Goal: Task Accomplishment & Management: Use online tool/utility

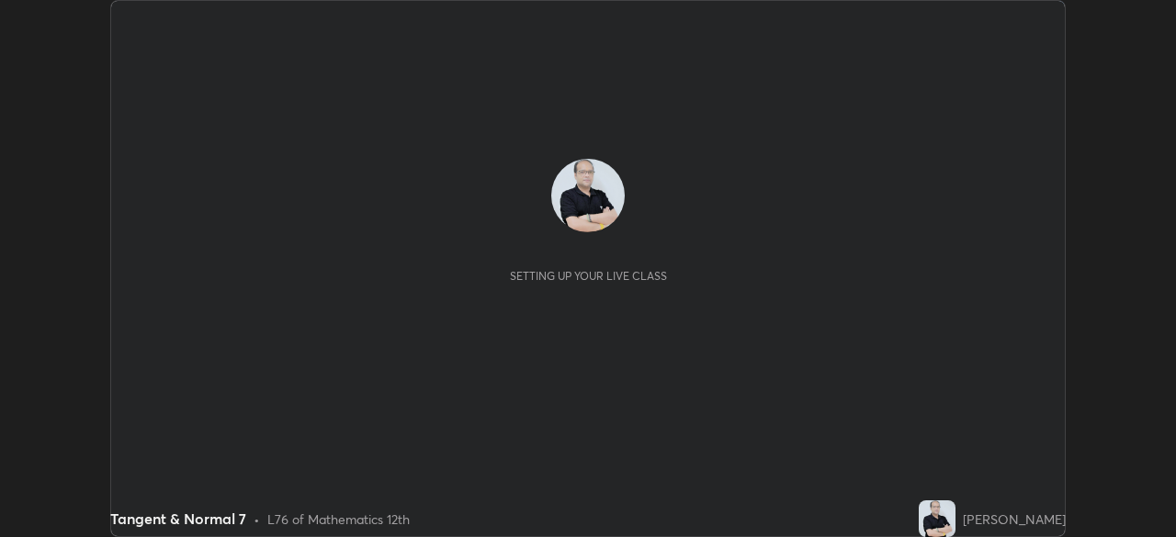
scroll to position [537, 1175]
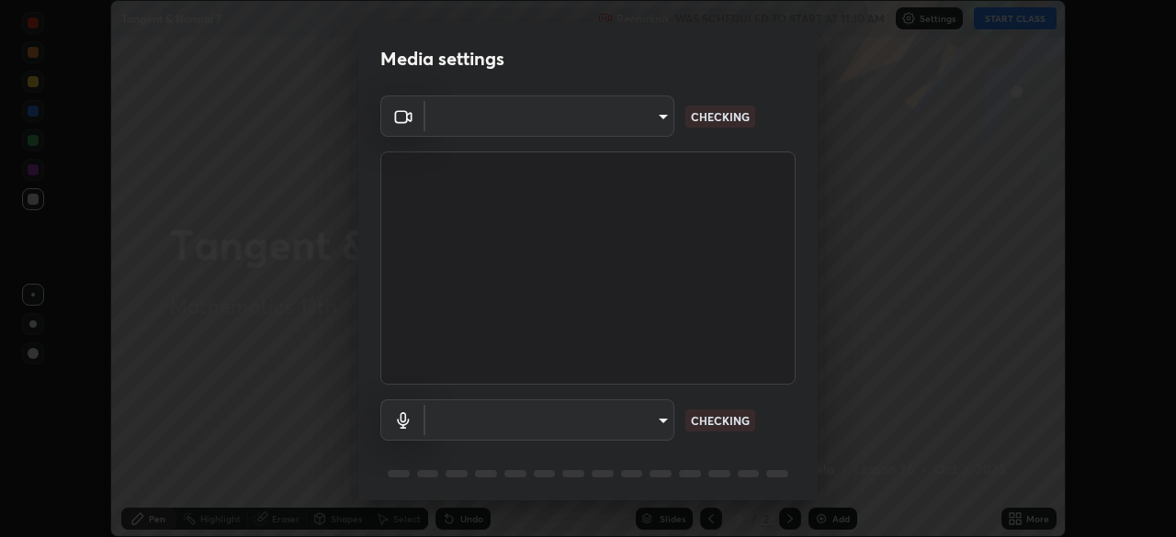
type input "c35a285883de36ed13854a1fbed0525b0d3f8b863e97d5e3b573df760e09333d"
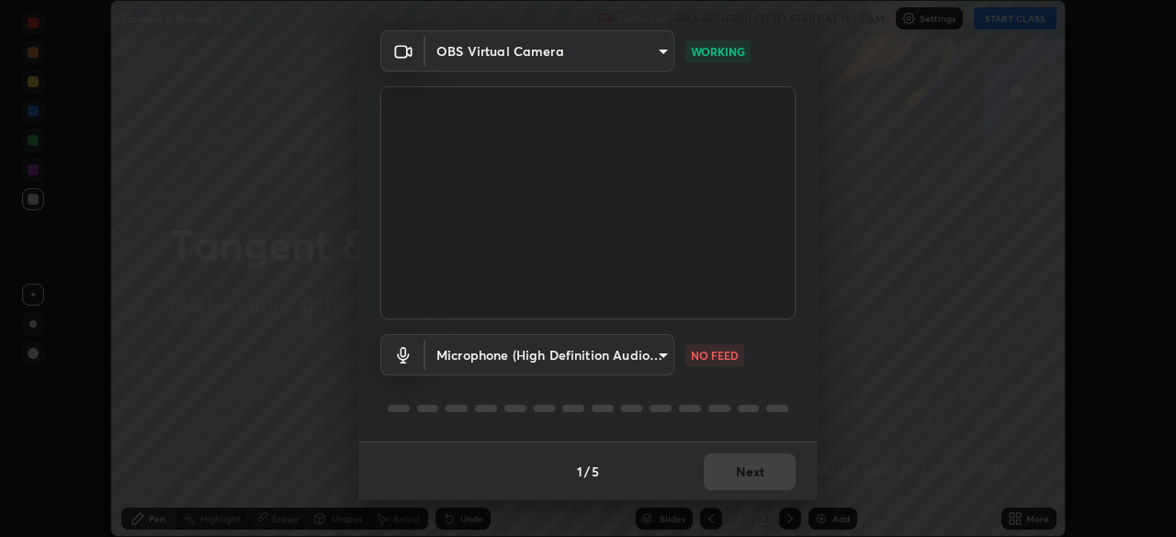
click at [663, 355] on body "Erase all Tangent & Normal 7 Recording WAS SCHEDULED TO START AT 11:10 AM Setti…" at bounding box center [588, 268] width 1176 height 537
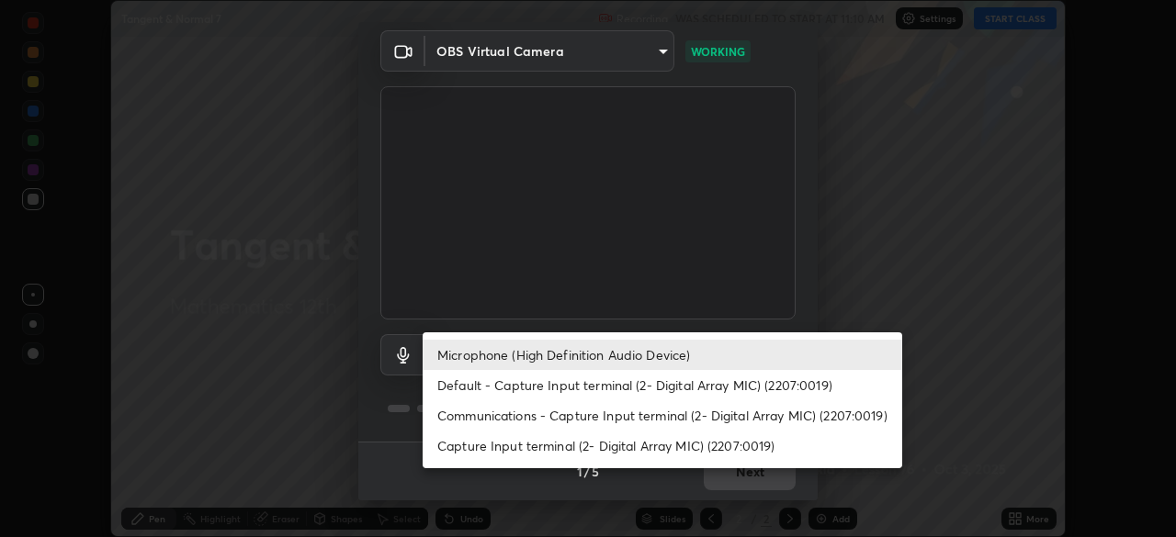
click at [671, 432] on li "Capture Input terminal (2- Digital Array MIC) (2207:0019)" at bounding box center [662, 446] width 479 height 30
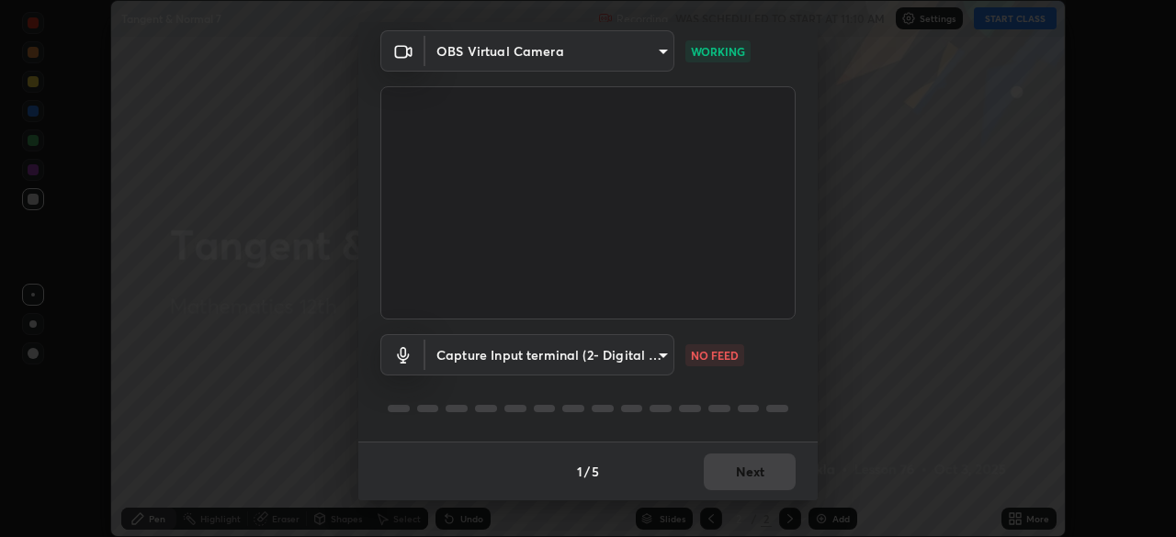
click at [667, 441] on div "Microphone (High Definition Audio Device) Default - Capture Input terminal (2- …" at bounding box center [588, 268] width 1176 height 537
click at [662, 357] on body "Erase all Tangent & Normal 7 Recording WAS SCHEDULED TO START AT 11:10 AM Setti…" at bounding box center [588, 268] width 1176 height 537
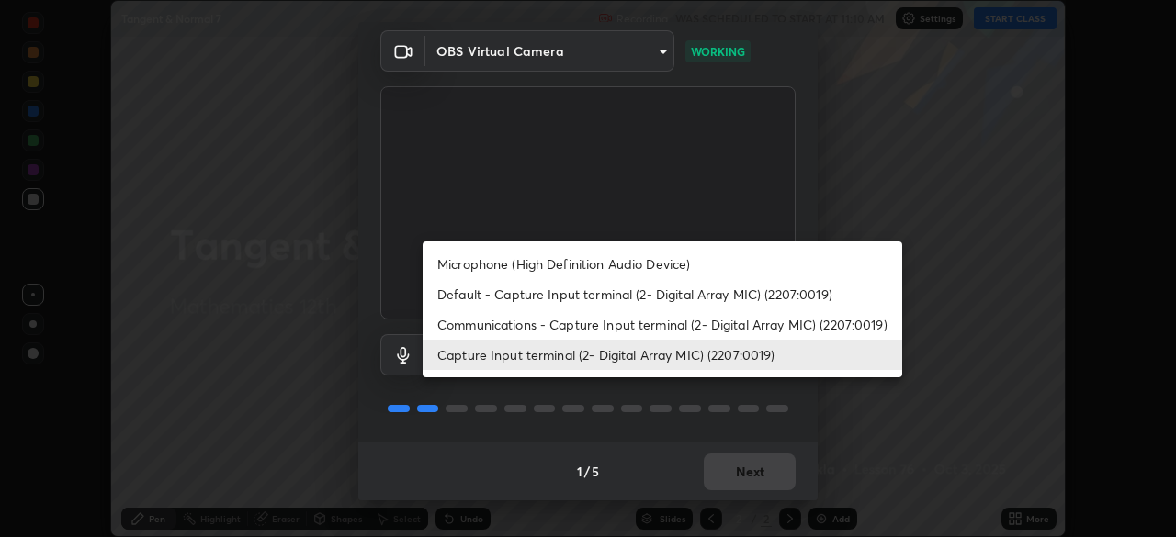
click at [671, 268] on li "Microphone (High Definition Audio Device)" at bounding box center [662, 264] width 479 height 30
type input "3d334ac0a462d559afaba984711ee6781e2bfd9c7b4003d7f15efc1d03da94cf"
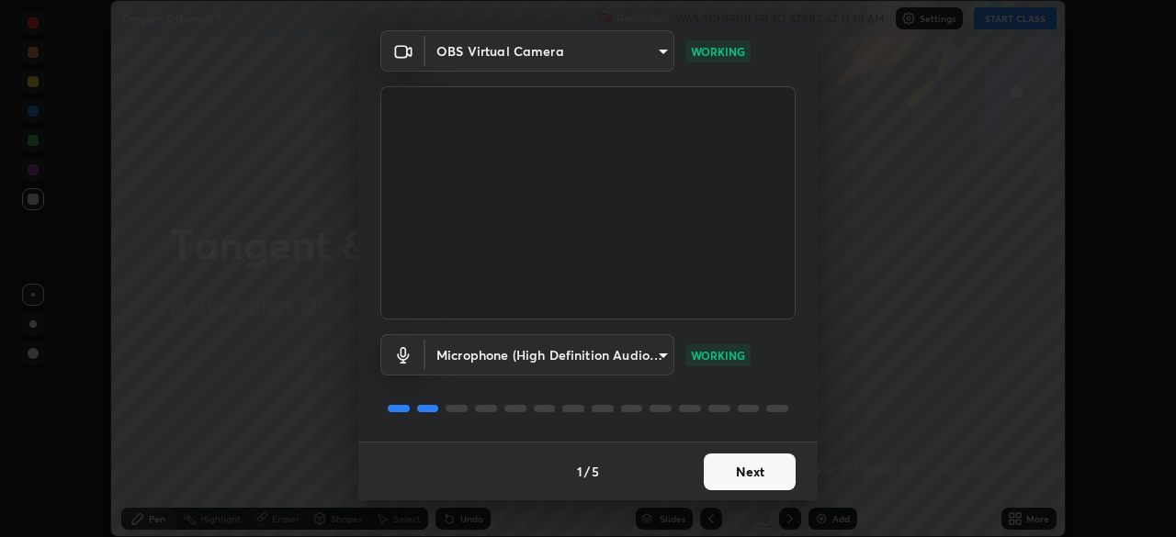
click at [746, 477] on button "Next" at bounding box center [750, 472] width 92 height 37
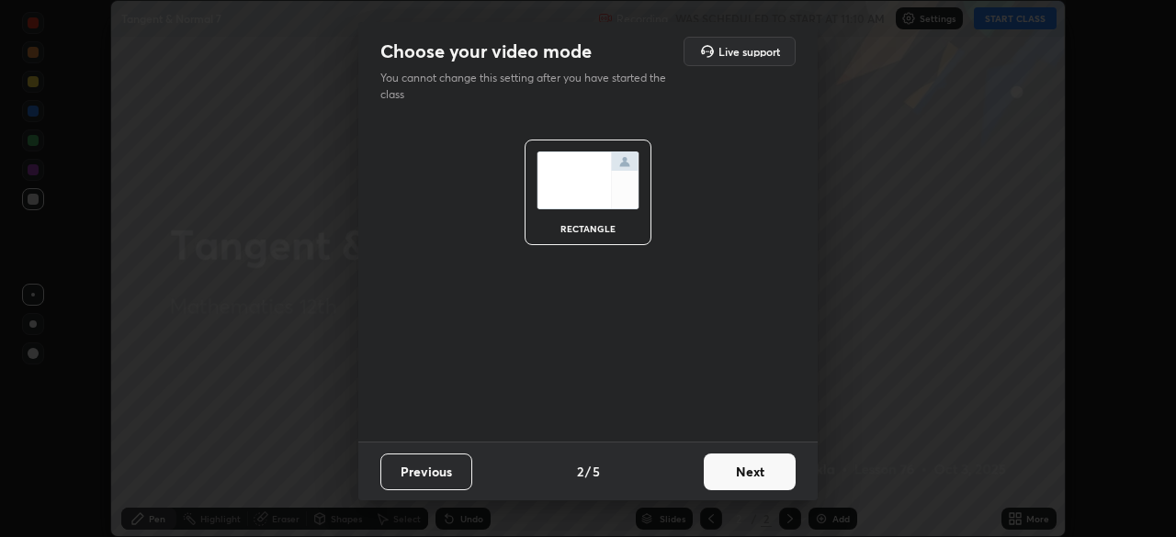
click at [755, 474] on button "Next" at bounding box center [750, 472] width 92 height 37
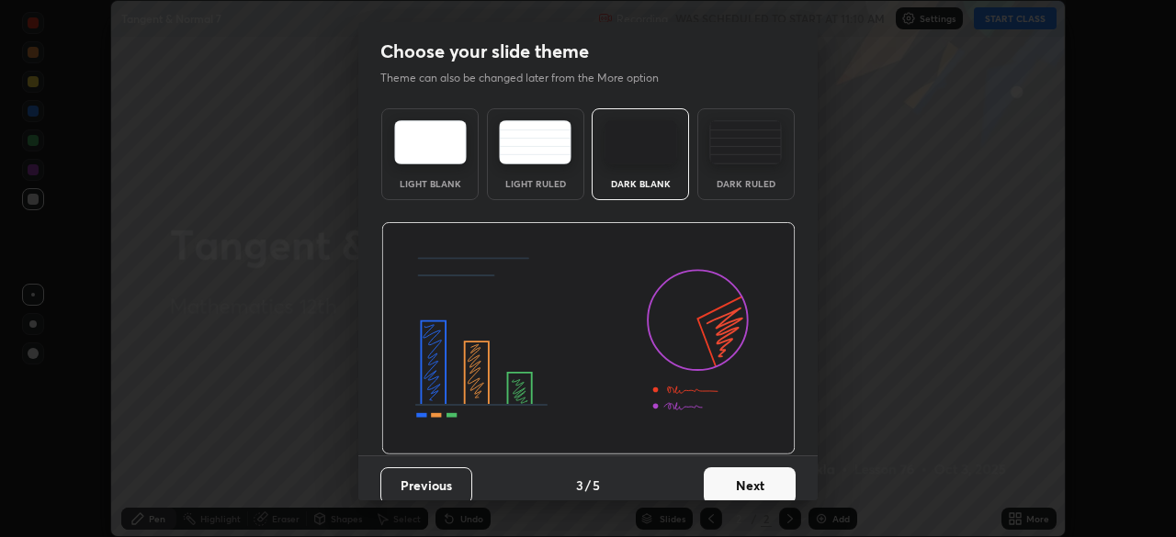
click at [766, 481] on button "Next" at bounding box center [750, 486] width 92 height 37
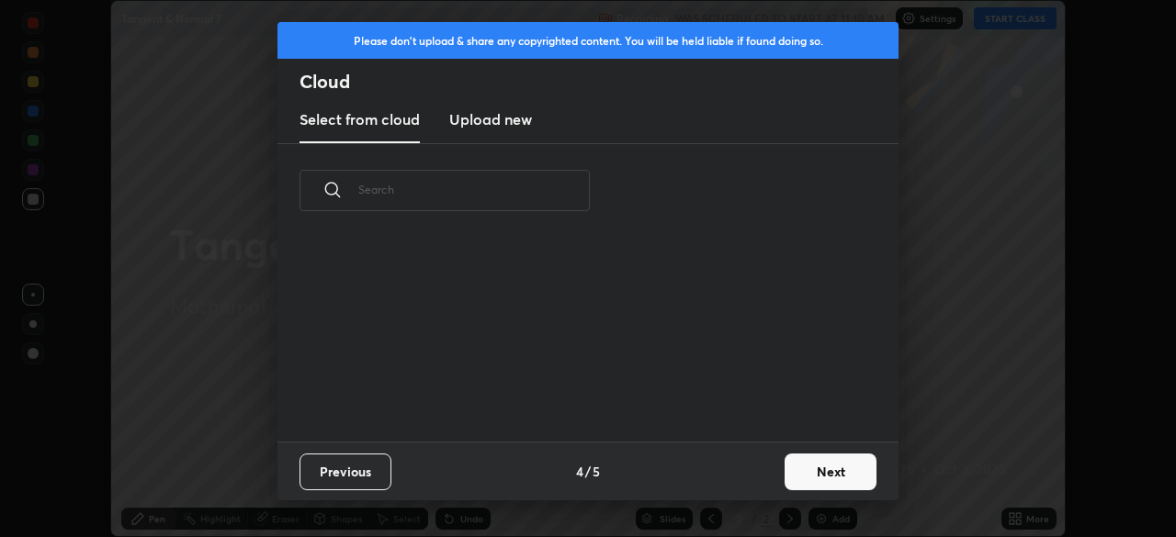
click at [815, 471] on button "Next" at bounding box center [830, 472] width 92 height 37
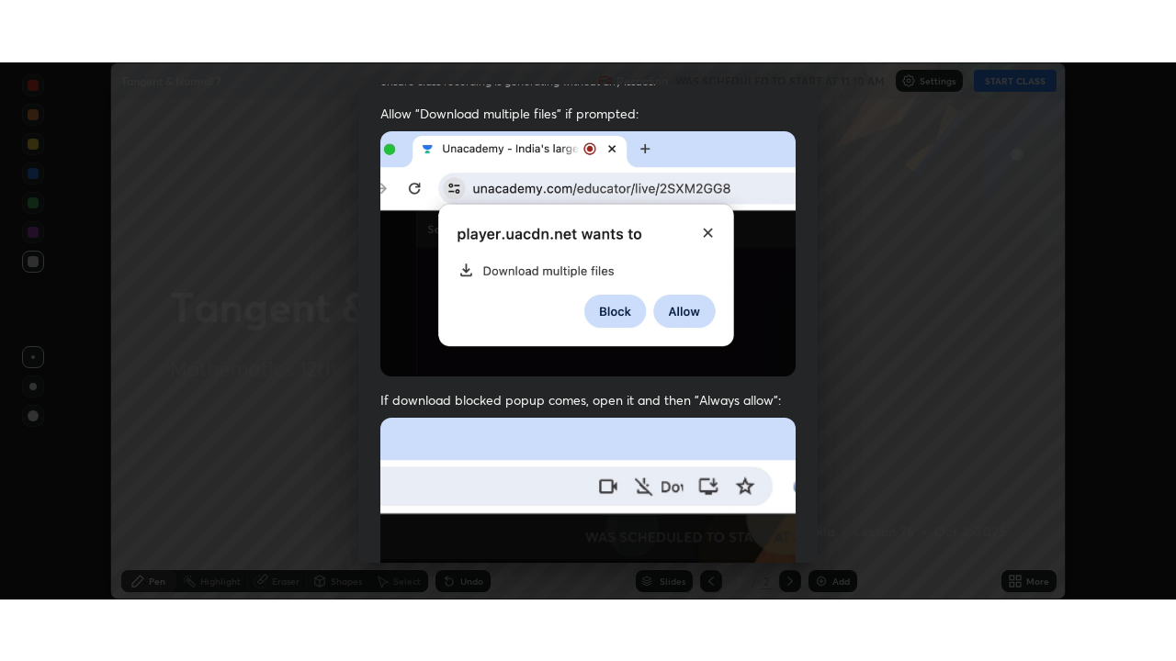
scroll to position [440, 0]
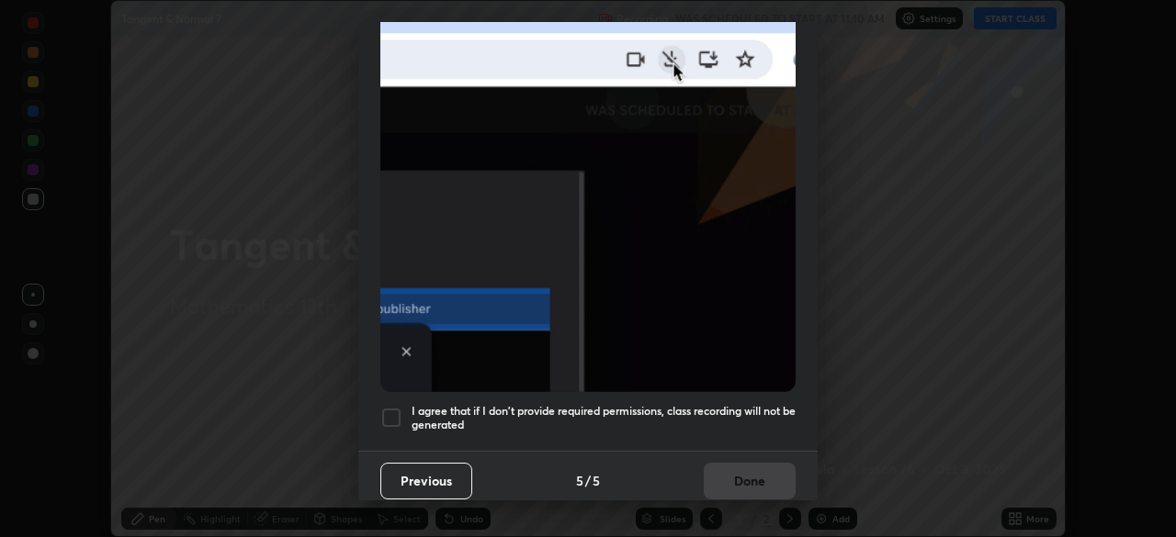
click at [390, 407] on div at bounding box center [391, 418] width 22 height 22
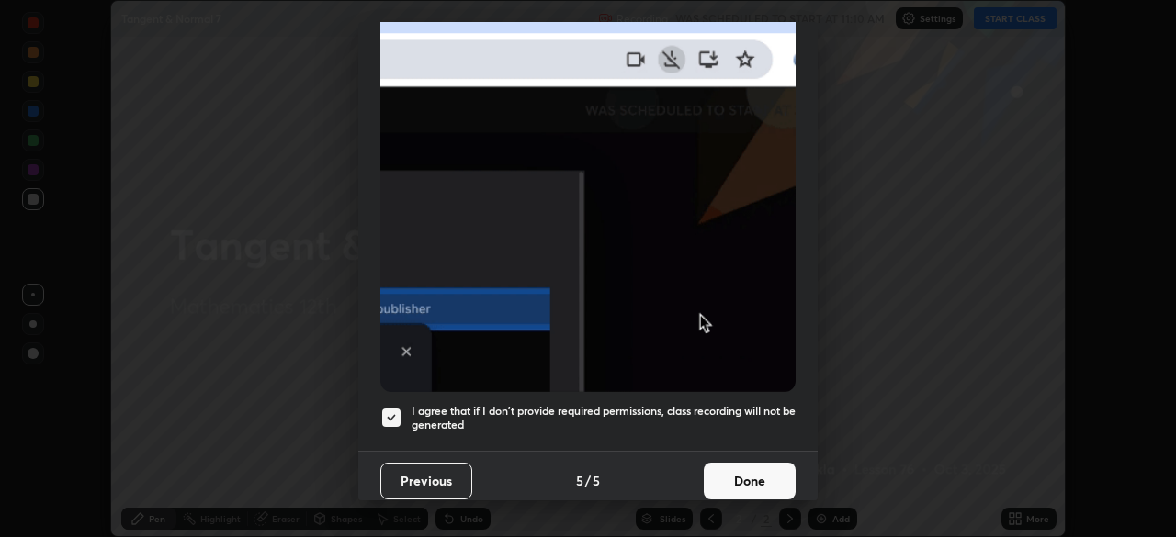
click at [732, 474] on button "Done" at bounding box center [750, 481] width 92 height 37
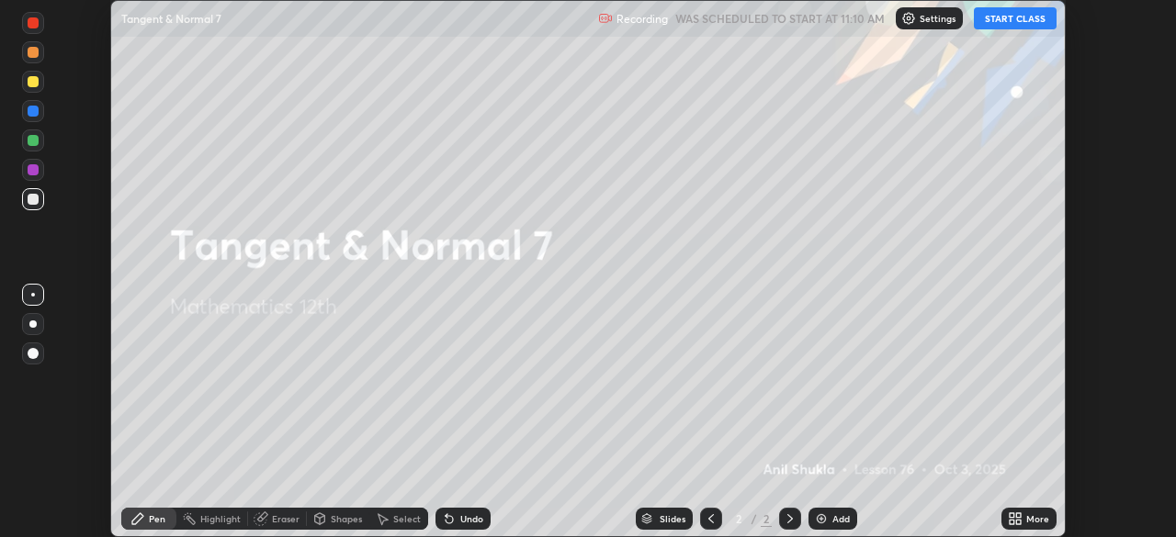
click at [999, 18] on button "START CLASS" at bounding box center [1015, 18] width 83 height 22
click at [1012, 518] on icon at bounding box center [1011, 515] width 5 height 5
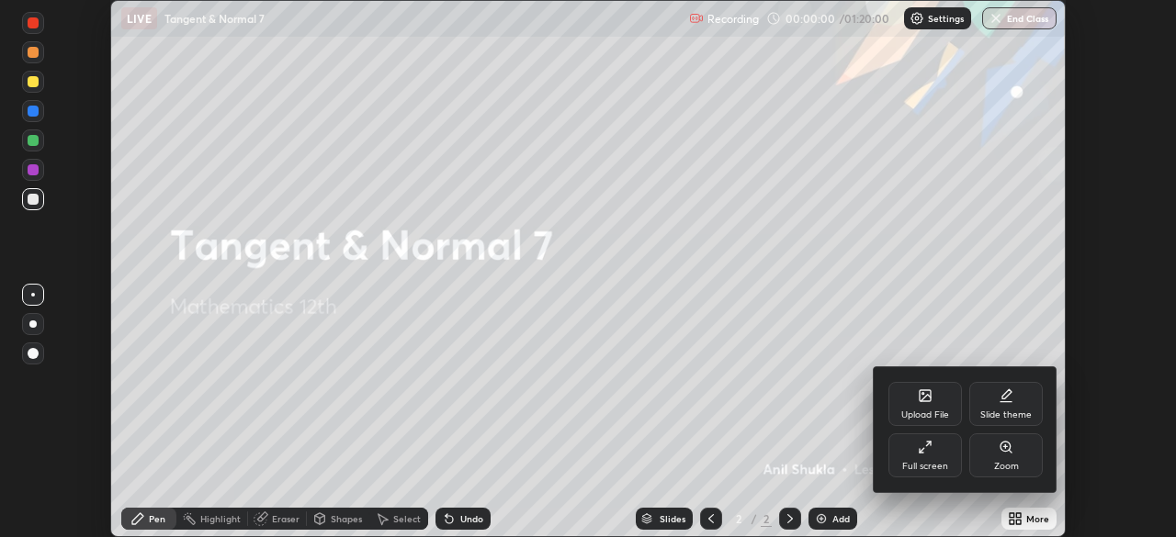
click at [930, 459] on div "Full screen" at bounding box center [924, 456] width 73 height 44
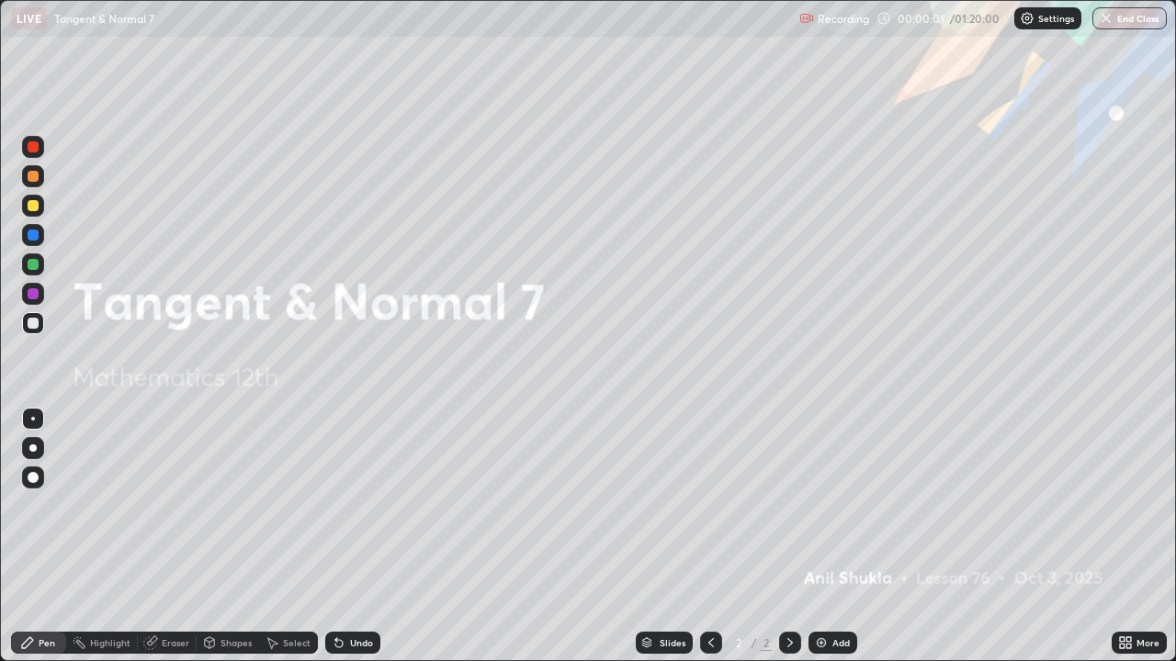
scroll to position [661, 1176]
click at [33, 207] on div at bounding box center [33, 205] width 11 height 11
click at [32, 445] on div at bounding box center [32, 448] width 7 height 7
click at [40, 536] on div "Pen" at bounding box center [47, 642] width 17 height 9
click at [32, 292] on div at bounding box center [33, 293] width 11 height 11
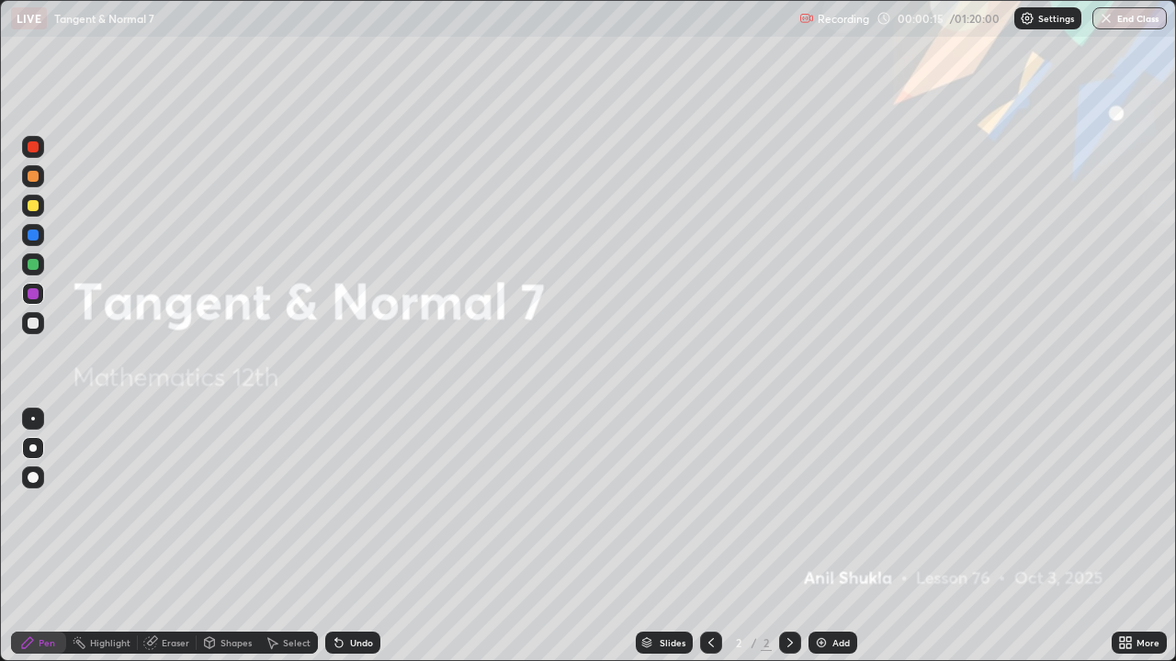
click at [35, 475] on div at bounding box center [33, 477] width 11 height 11
click at [35, 210] on div at bounding box center [33, 205] width 11 height 11
click at [32, 449] on div at bounding box center [32, 448] width 7 height 7
click at [790, 536] on icon at bounding box center [790, 643] width 15 height 15
click at [786, 536] on icon at bounding box center [790, 643] width 15 height 15
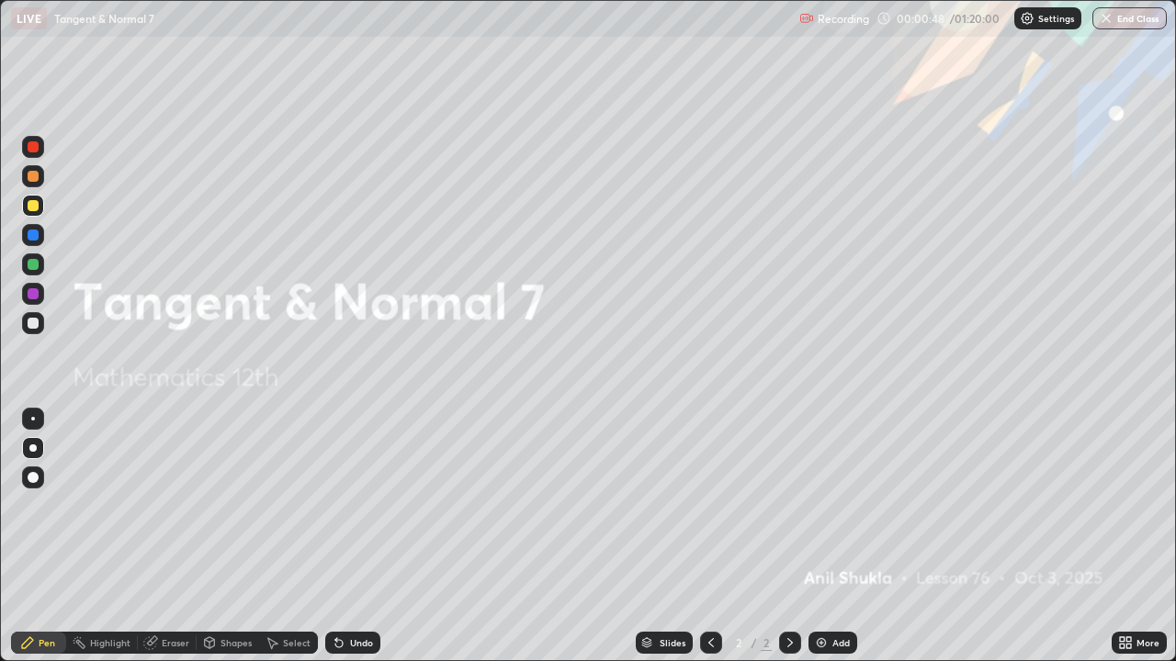
click at [786, 536] on icon at bounding box center [790, 643] width 15 height 15
click at [35, 204] on div at bounding box center [33, 205] width 11 height 11
click at [792, 536] on icon at bounding box center [790, 643] width 15 height 15
click at [818, 536] on img at bounding box center [821, 643] width 15 height 15
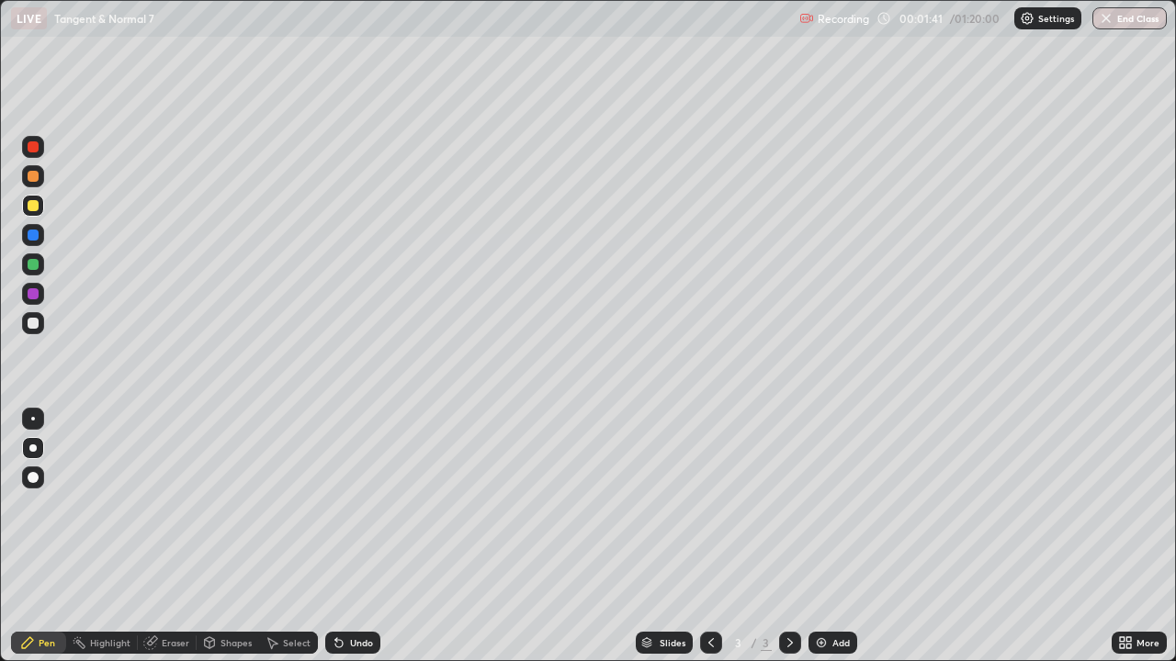
click at [34, 446] on div at bounding box center [32, 448] width 7 height 7
click at [27, 317] on div at bounding box center [33, 323] width 22 height 22
click at [34, 321] on div at bounding box center [33, 323] width 11 height 11
click at [37, 265] on div at bounding box center [33, 264] width 11 height 11
click at [355, 536] on div "Undo" at bounding box center [361, 642] width 23 height 9
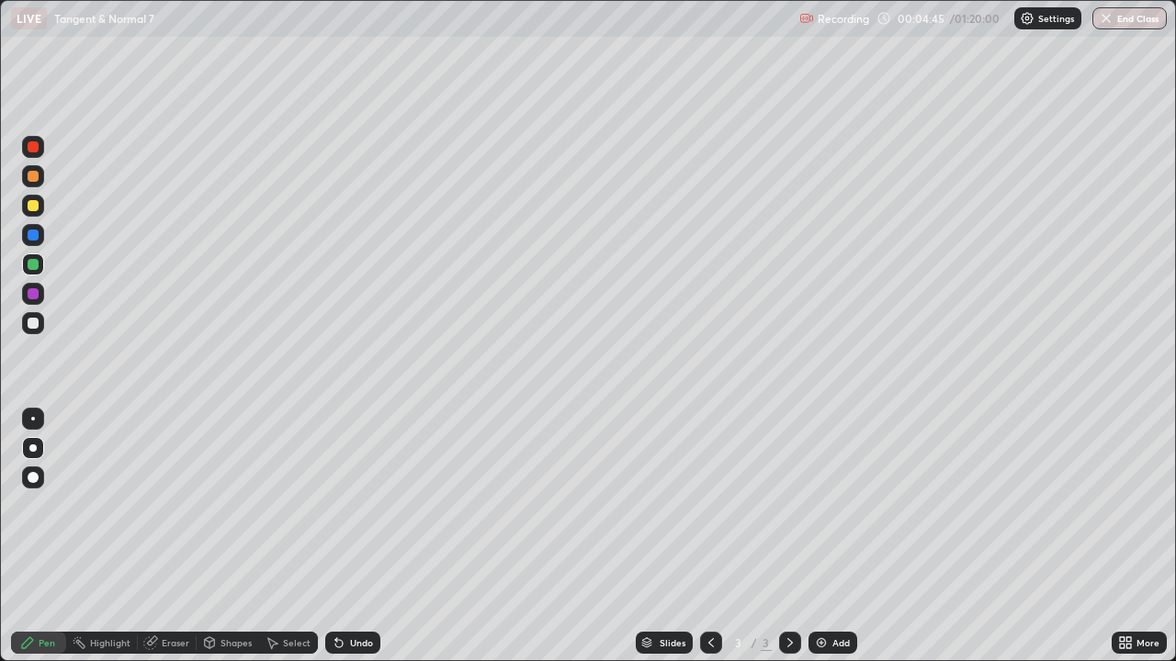
click at [34, 295] on div at bounding box center [33, 293] width 11 height 11
click at [34, 265] on div at bounding box center [33, 264] width 11 height 11
click at [32, 323] on div at bounding box center [33, 323] width 11 height 11
click at [34, 295] on div at bounding box center [33, 293] width 11 height 11
click at [175, 536] on div "Eraser" at bounding box center [176, 642] width 28 height 9
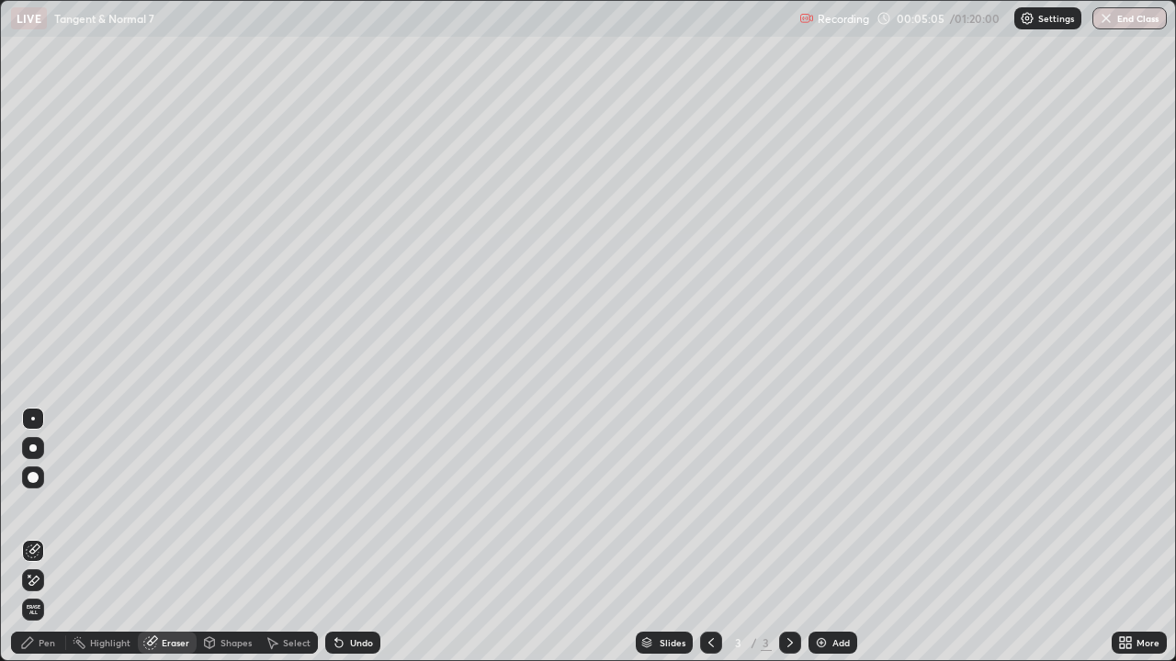
click at [43, 536] on div "Pen" at bounding box center [47, 642] width 17 height 9
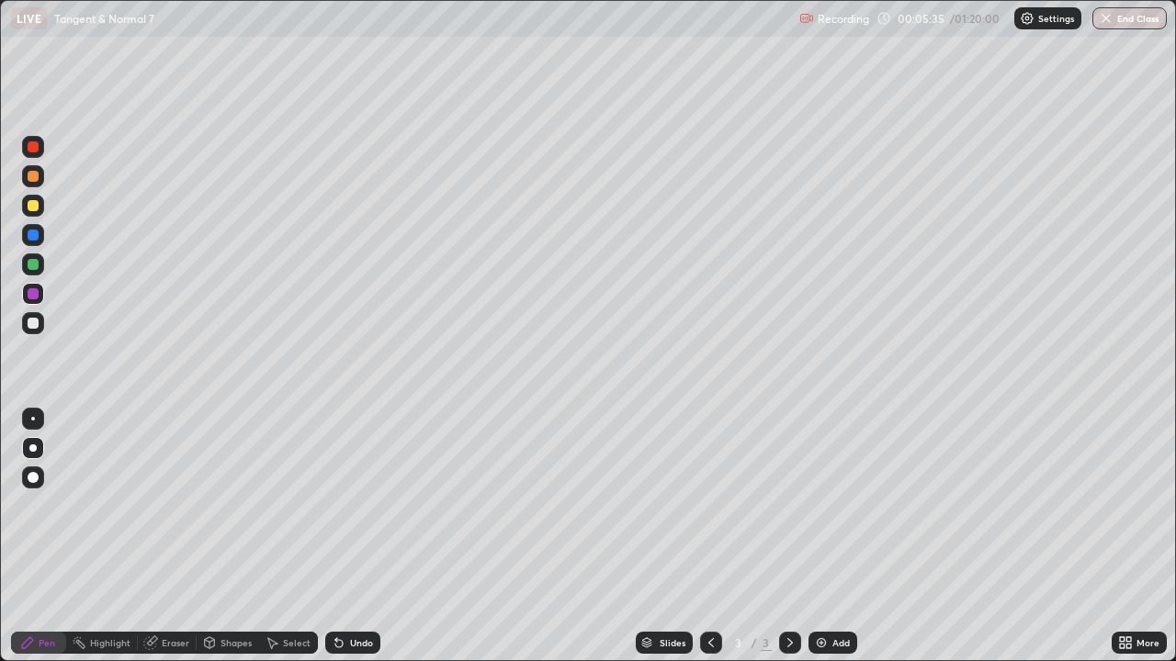
click at [172, 536] on div "Eraser" at bounding box center [176, 642] width 28 height 9
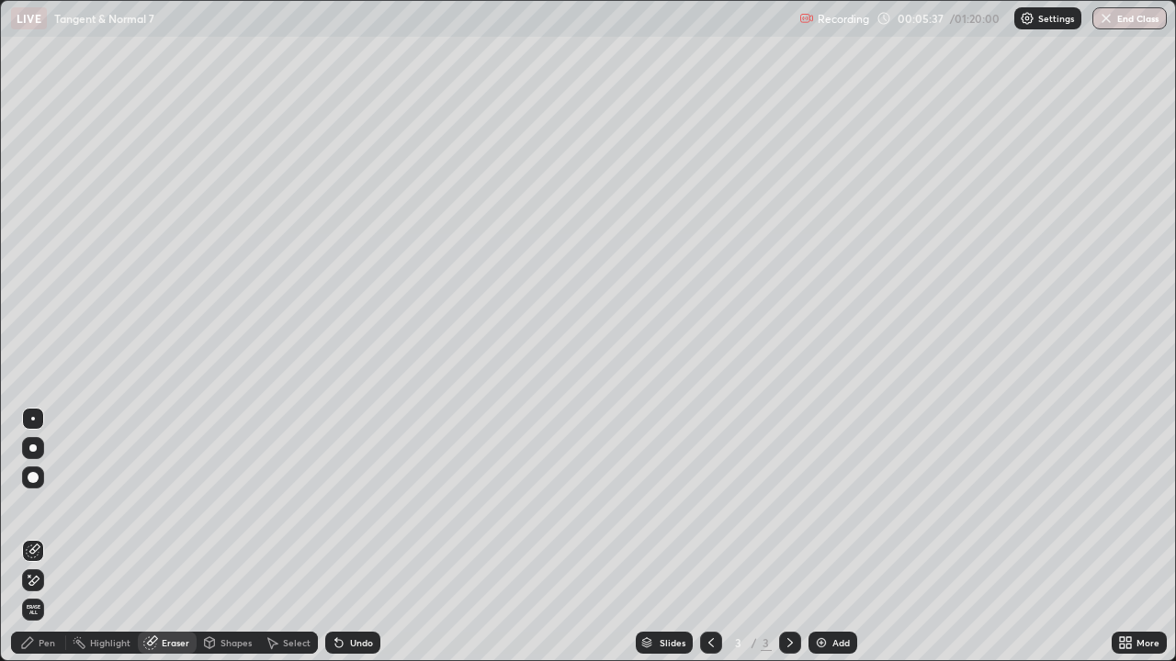
click at [51, 536] on div "Pen" at bounding box center [47, 642] width 17 height 9
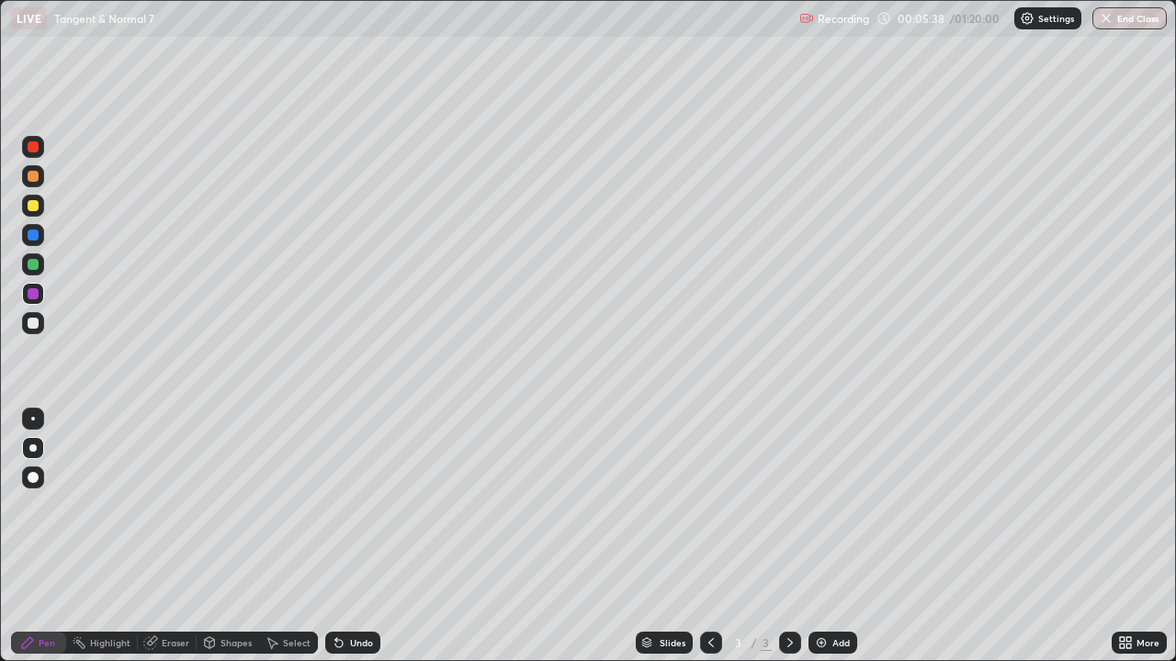
click at [35, 321] on div at bounding box center [33, 323] width 11 height 11
click at [162, 536] on div "Eraser" at bounding box center [176, 642] width 28 height 9
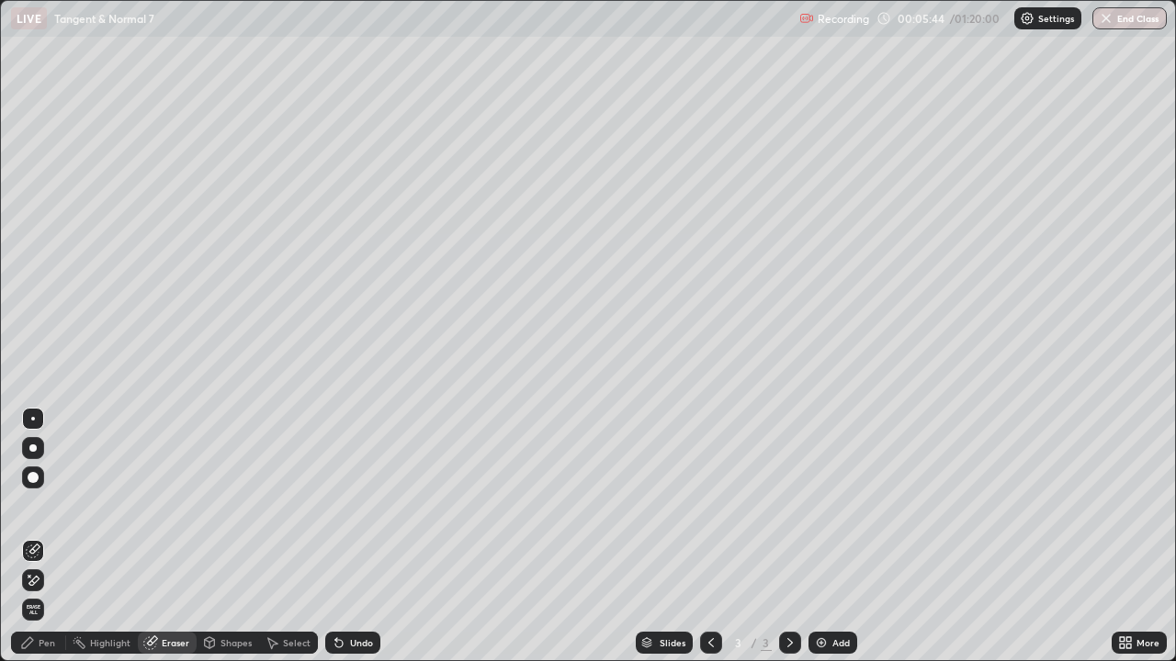
click at [50, 536] on div "Pen" at bounding box center [47, 642] width 17 height 9
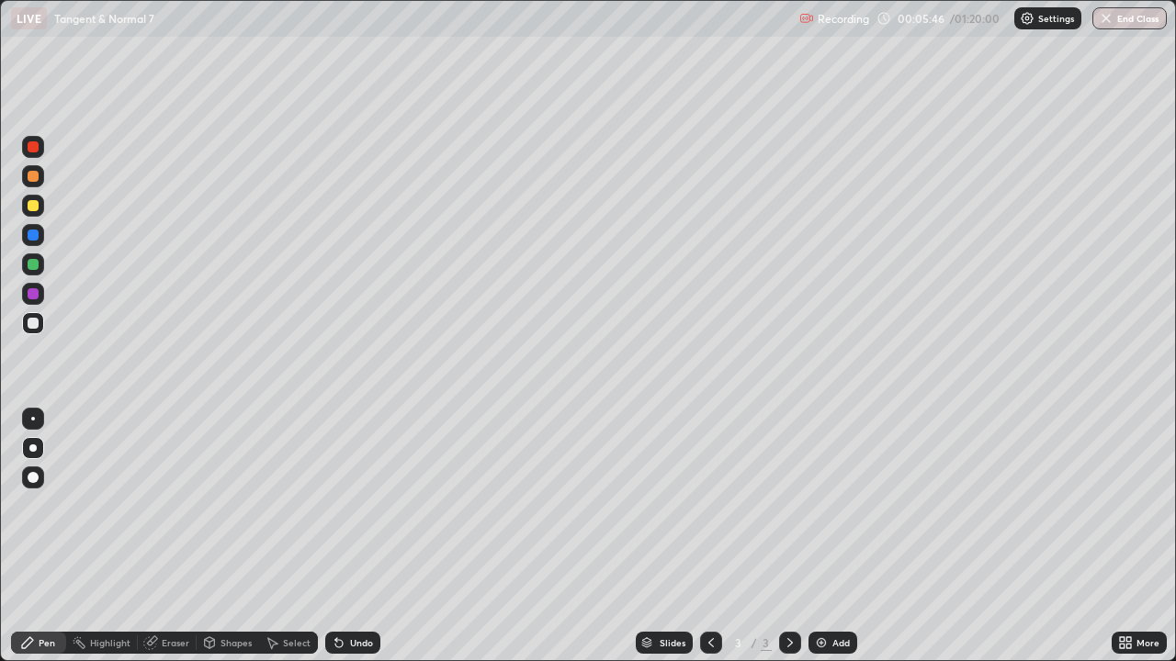
click at [30, 293] on div at bounding box center [33, 293] width 11 height 11
click at [32, 321] on div at bounding box center [33, 323] width 11 height 11
click at [289, 536] on div "Select" at bounding box center [297, 642] width 28 height 9
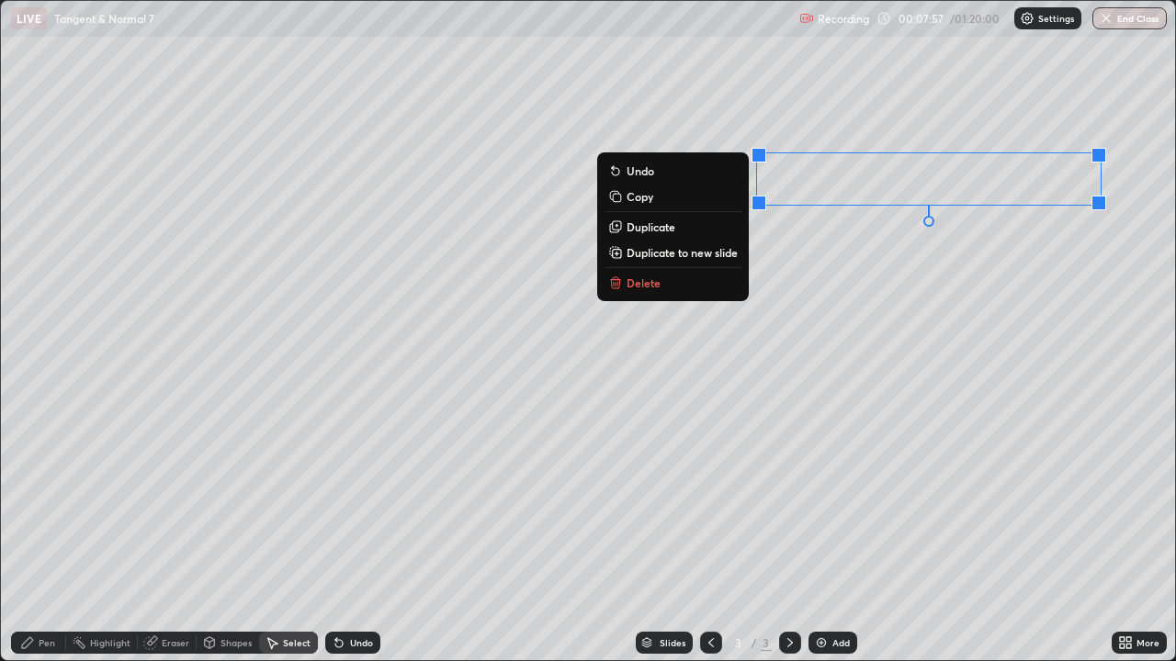
click at [705, 257] on p "Duplicate to new slide" at bounding box center [681, 252] width 111 height 15
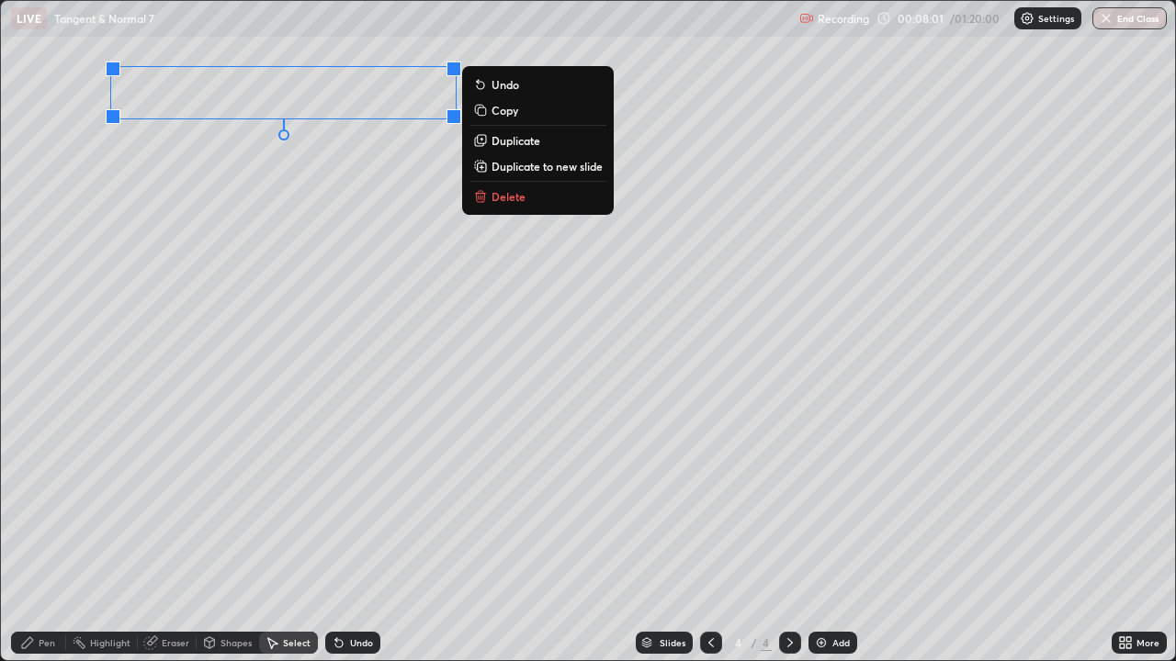
click at [38, 536] on div "Pen" at bounding box center [38, 643] width 55 height 22
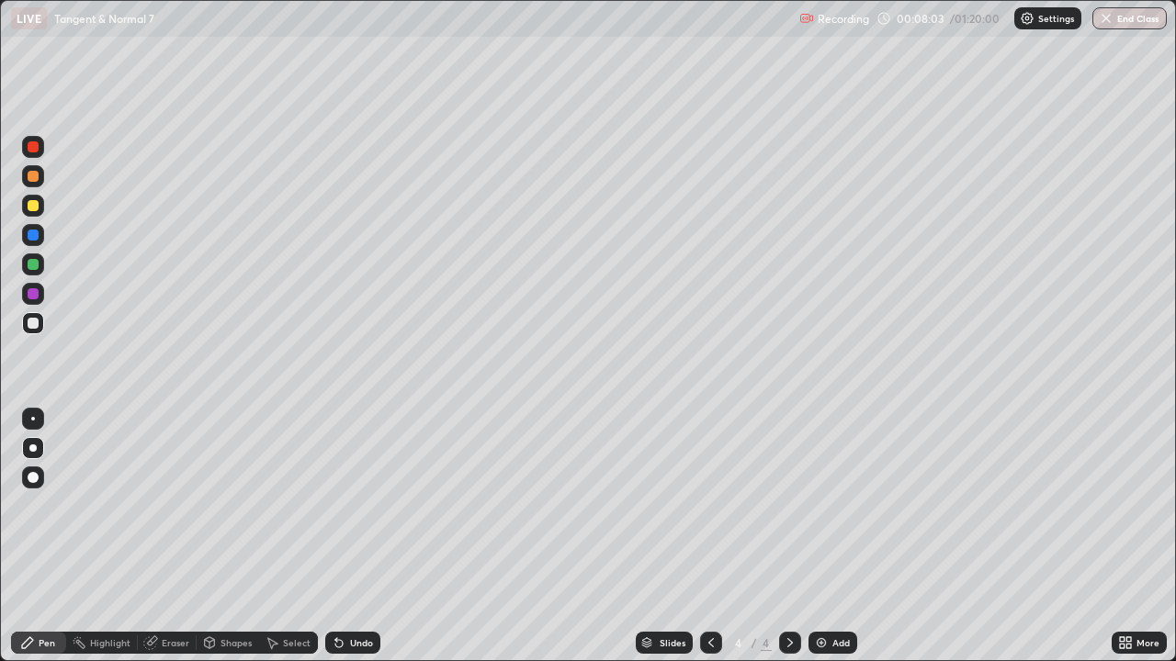
click at [33, 326] on div at bounding box center [33, 323] width 11 height 11
click at [355, 536] on div "Undo" at bounding box center [361, 642] width 23 height 9
click at [356, 536] on div "Undo" at bounding box center [361, 642] width 23 height 9
click at [355, 536] on div "Undo" at bounding box center [361, 642] width 23 height 9
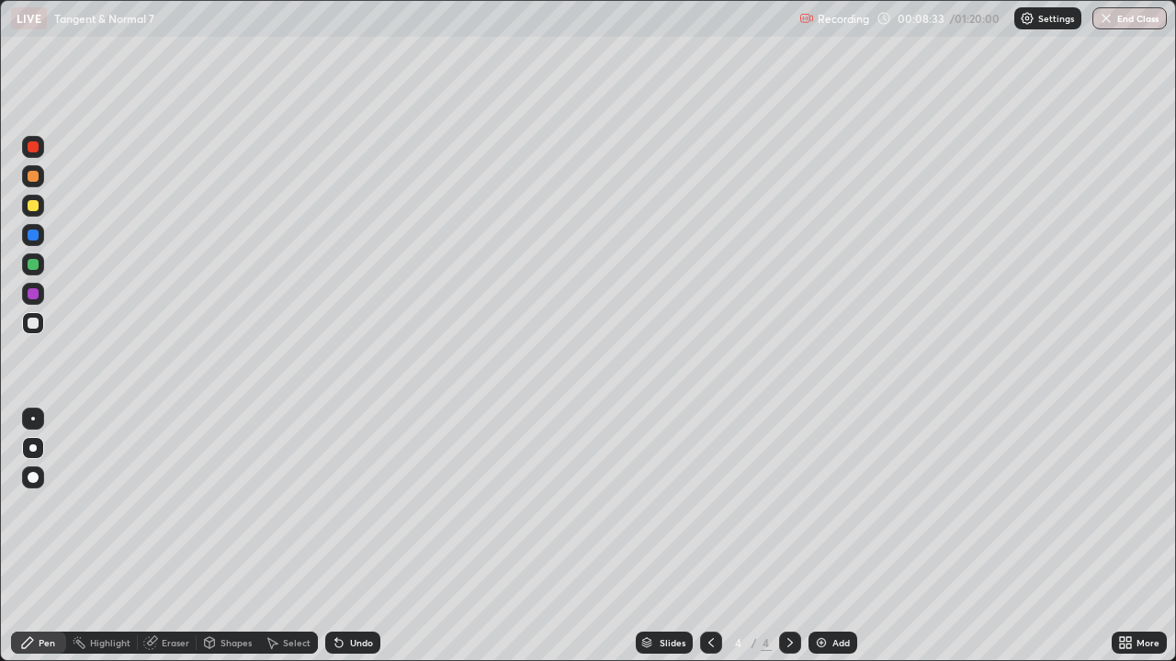
click at [352, 536] on div "Undo" at bounding box center [361, 642] width 23 height 9
click at [35, 266] on div at bounding box center [33, 264] width 11 height 11
click at [710, 536] on icon at bounding box center [711, 643] width 15 height 15
click at [784, 536] on icon at bounding box center [790, 643] width 15 height 15
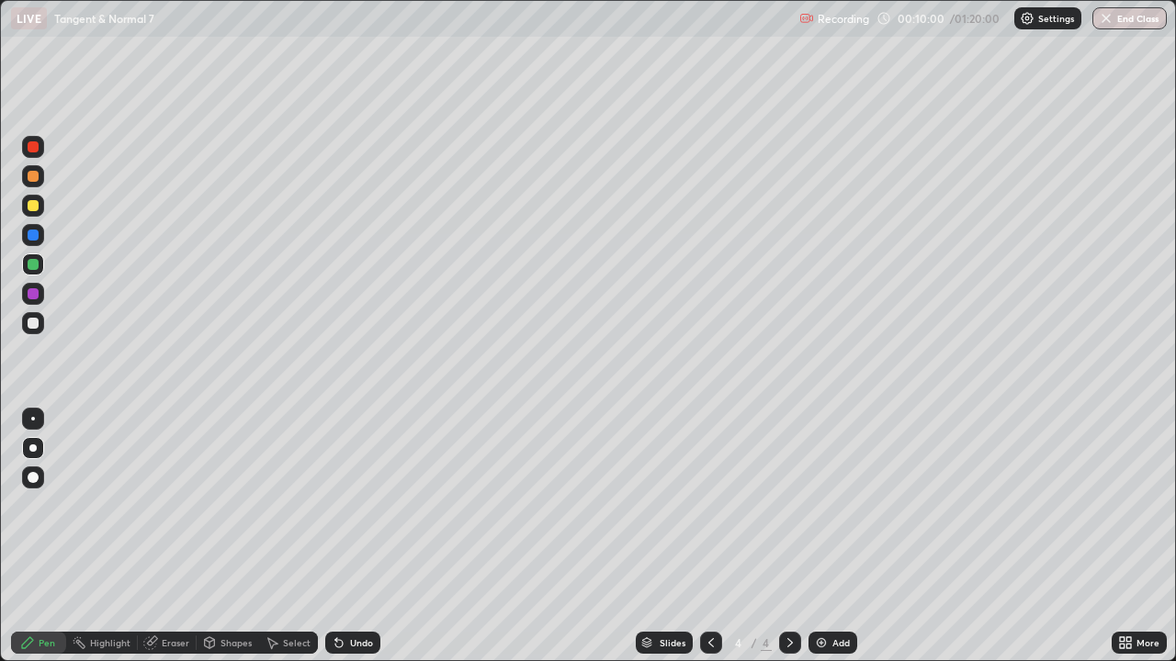
click at [708, 536] on icon at bounding box center [711, 642] width 6 height 9
click at [785, 536] on div at bounding box center [790, 643] width 22 height 22
click at [30, 322] on div at bounding box center [33, 323] width 11 height 11
click at [34, 455] on div at bounding box center [33, 448] width 22 height 22
click at [362, 536] on div "Undo" at bounding box center [361, 642] width 23 height 9
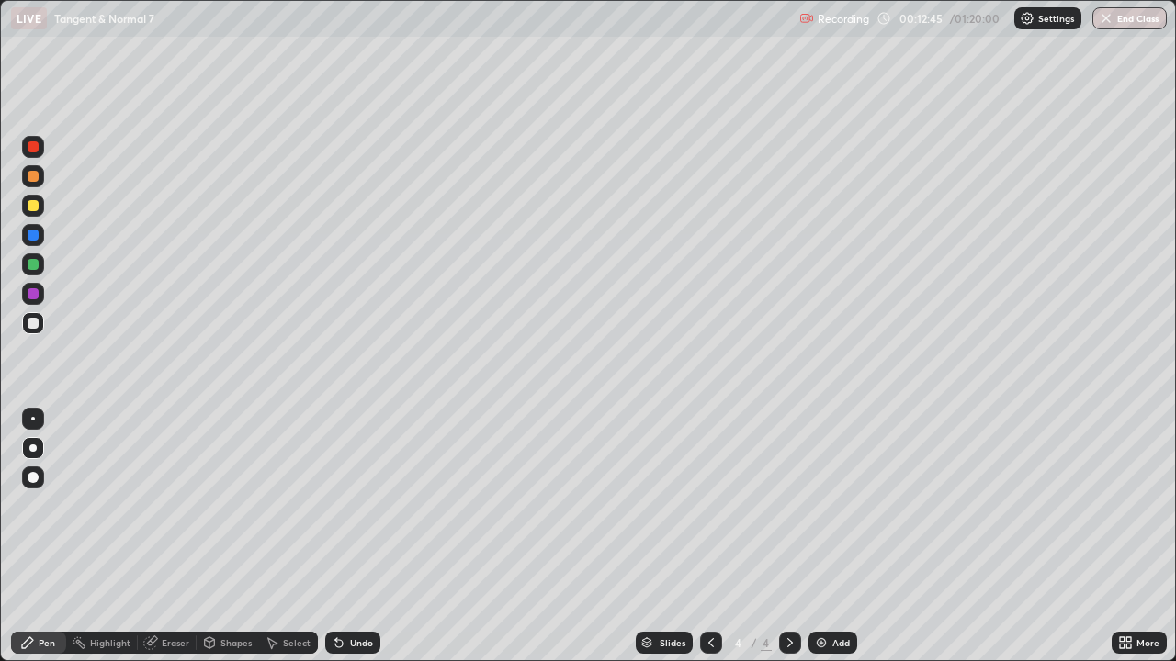
click at [35, 238] on div at bounding box center [33, 235] width 11 height 11
click at [354, 536] on div "Undo" at bounding box center [352, 643] width 55 height 22
click at [167, 536] on div "Eraser" at bounding box center [176, 642] width 28 height 9
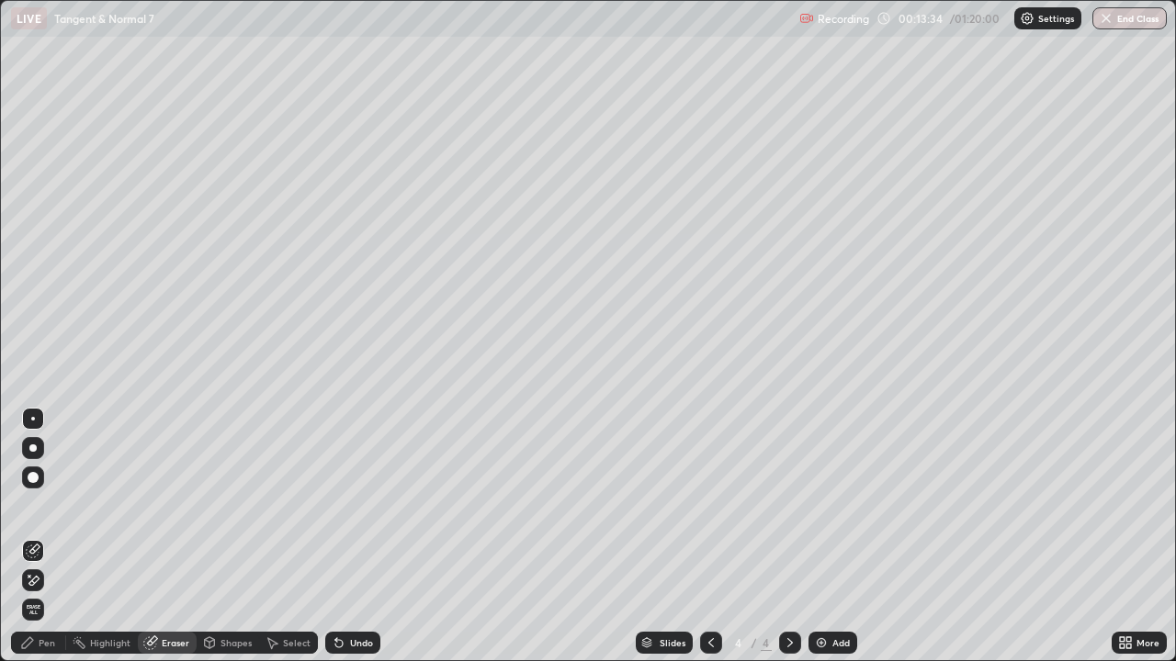
click at [50, 536] on div "Pen" at bounding box center [47, 642] width 17 height 9
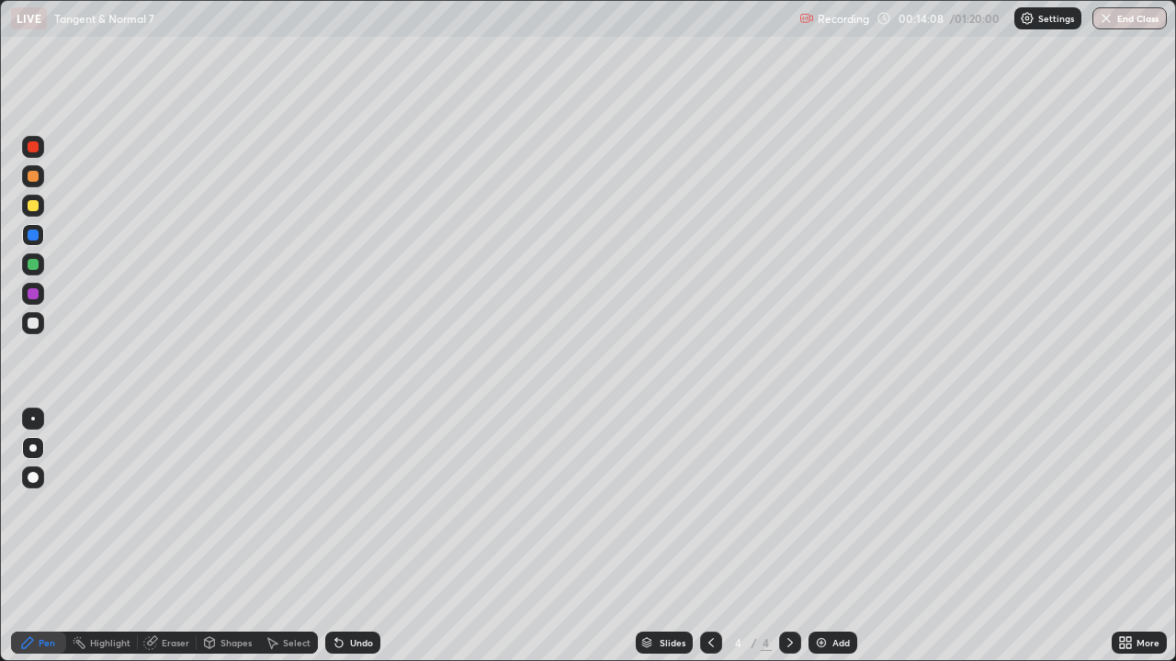
click at [35, 151] on div at bounding box center [33, 146] width 11 height 11
click at [32, 204] on div at bounding box center [33, 205] width 11 height 11
click at [29, 450] on div at bounding box center [33, 448] width 22 height 22
click at [706, 536] on icon at bounding box center [711, 643] width 15 height 15
click at [784, 536] on icon at bounding box center [790, 643] width 15 height 15
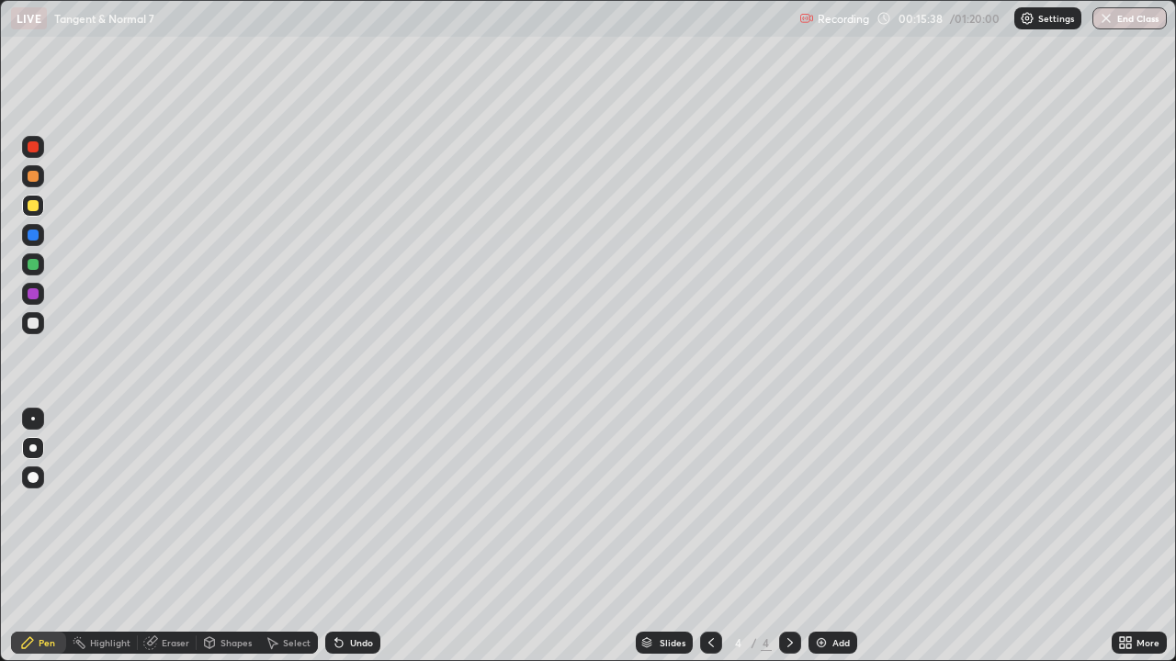
click at [790, 536] on icon at bounding box center [790, 642] width 6 height 9
click at [818, 536] on img at bounding box center [821, 643] width 15 height 15
click at [353, 536] on div "Undo" at bounding box center [361, 642] width 23 height 9
click at [354, 536] on div "Undo" at bounding box center [352, 643] width 55 height 22
click at [355, 536] on div "Undo" at bounding box center [352, 643] width 55 height 22
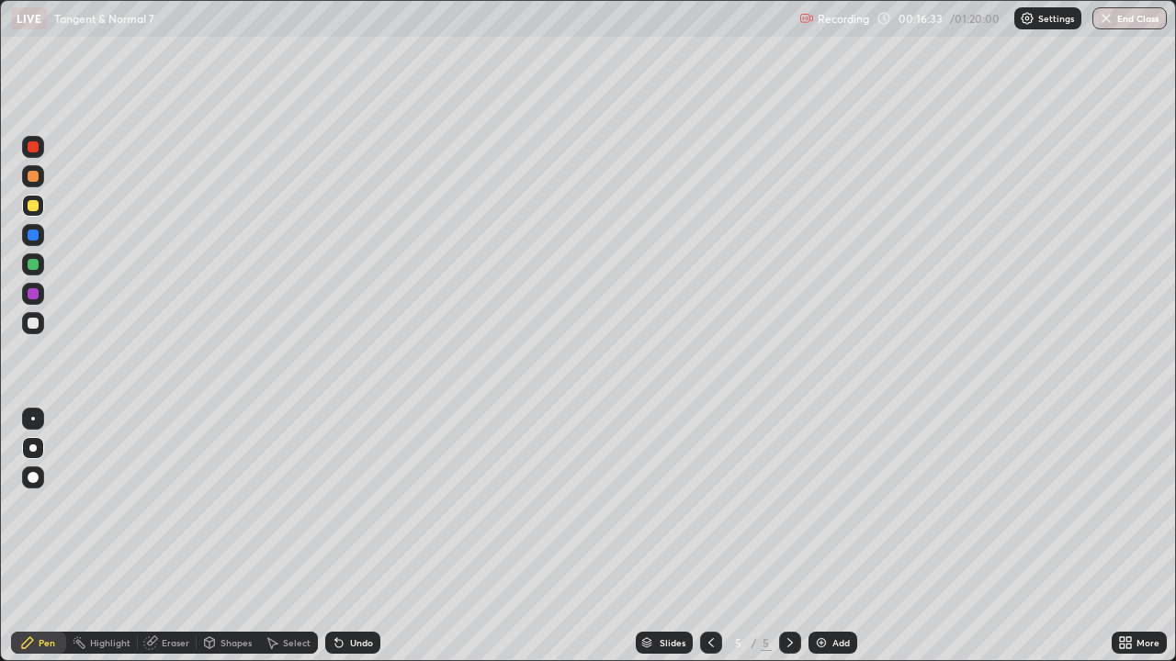
click at [356, 536] on div "Undo" at bounding box center [352, 643] width 55 height 22
click at [357, 536] on div "Undo" at bounding box center [352, 643] width 55 height 22
click at [356, 536] on div "Undo" at bounding box center [349, 643] width 62 height 37
click at [33, 325] on div at bounding box center [33, 323] width 11 height 11
click at [32, 446] on div at bounding box center [32, 448] width 7 height 7
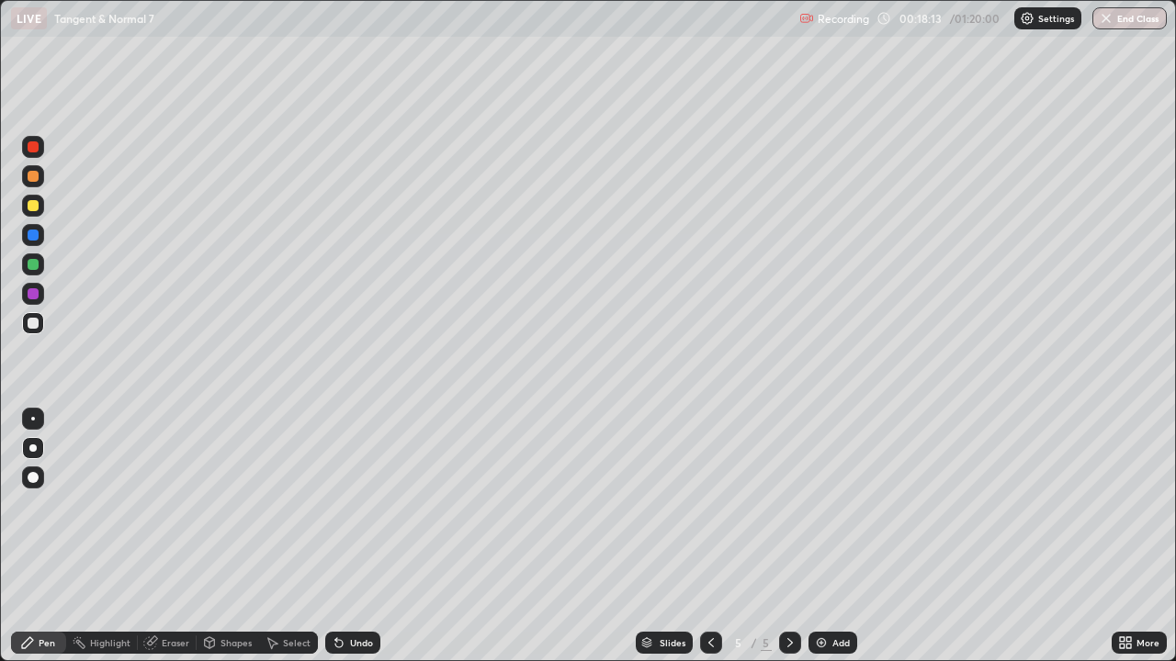
click at [350, 536] on div "Undo" at bounding box center [361, 642] width 23 height 9
click at [34, 296] on div at bounding box center [33, 293] width 11 height 11
click at [32, 324] on div at bounding box center [33, 323] width 11 height 11
click at [32, 263] on div at bounding box center [33, 264] width 11 height 11
click at [30, 325] on div at bounding box center [33, 323] width 11 height 11
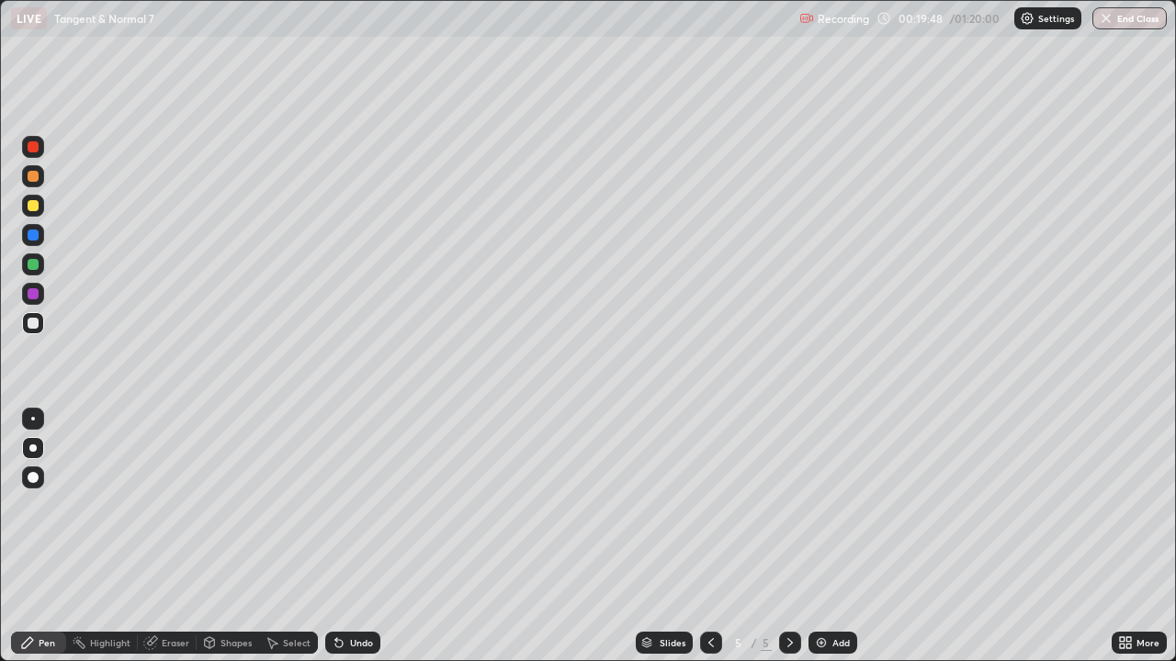
click at [346, 536] on div "Undo" at bounding box center [352, 643] width 55 height 22
click at [169, 536] on div "Eraser" at bounding box center [176, 642] width 28 height 9
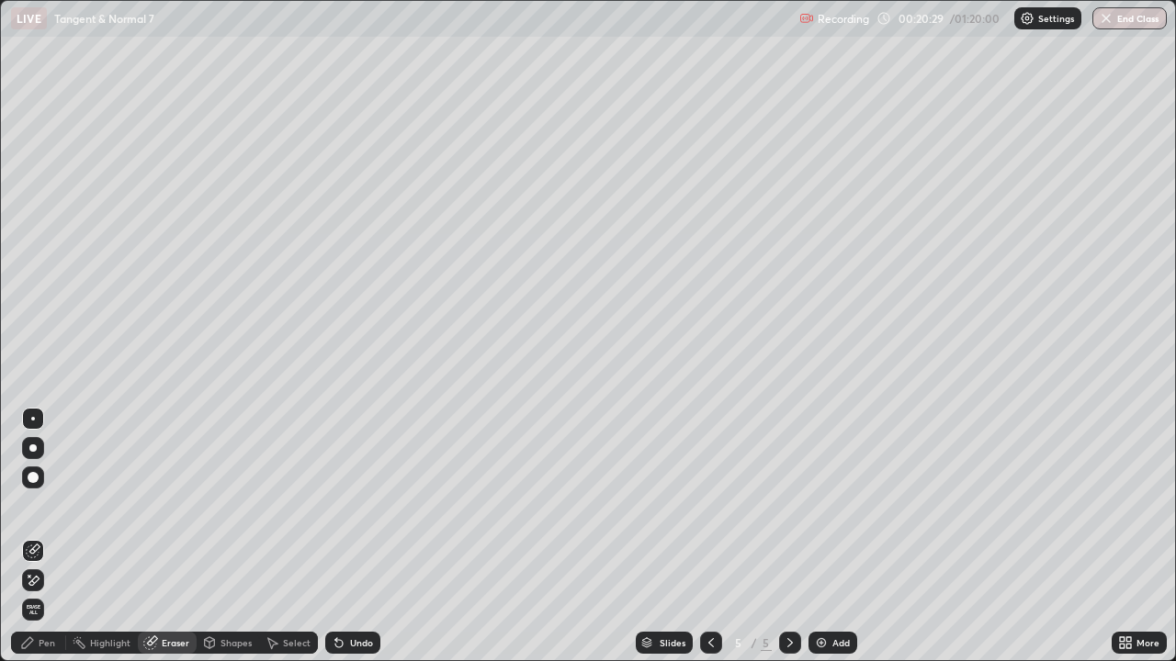
click at [48, 536] on div "Pen" at bounding box center [47, 642] width 17 height 9
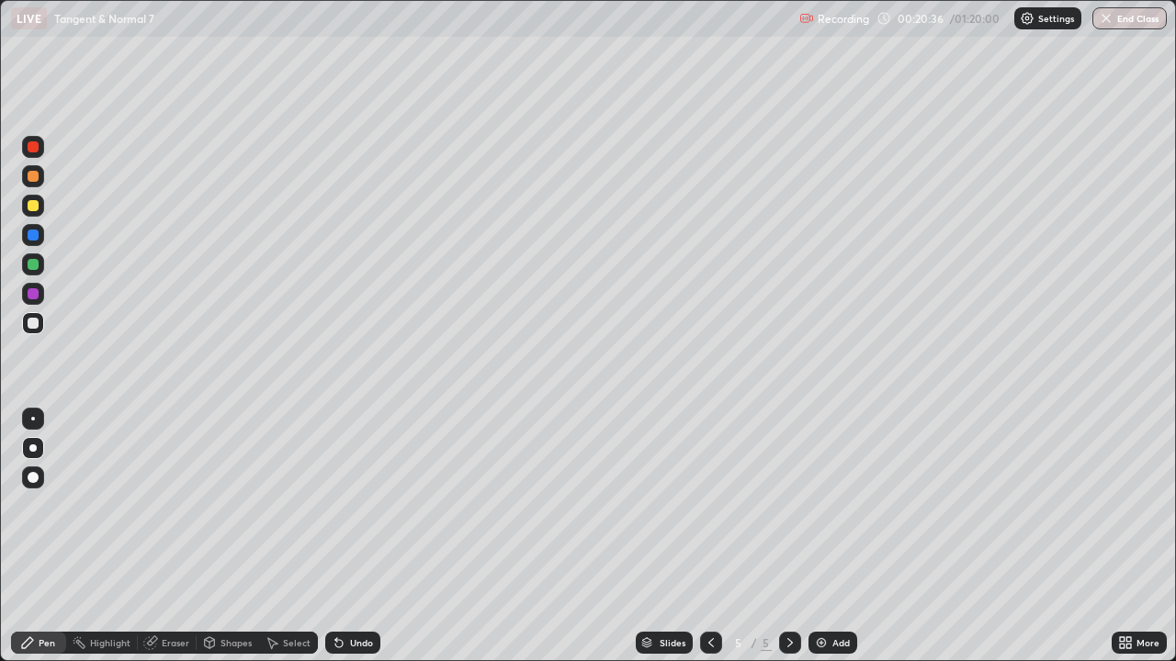
click at [33, 321] on div at bounding box center [33, 323] width 11 height 11
click at [34, 294] on div at bounding box center [33, 293] width 11 height 11
click at [33, 267] on div at bounding box center [33, 264] width 11 height 11
click at [31, 234] on div at bounding box center [33, 235] width 11 height 11
click at [36, 152] on div at bounding box center [33, 146] width 11 height 11
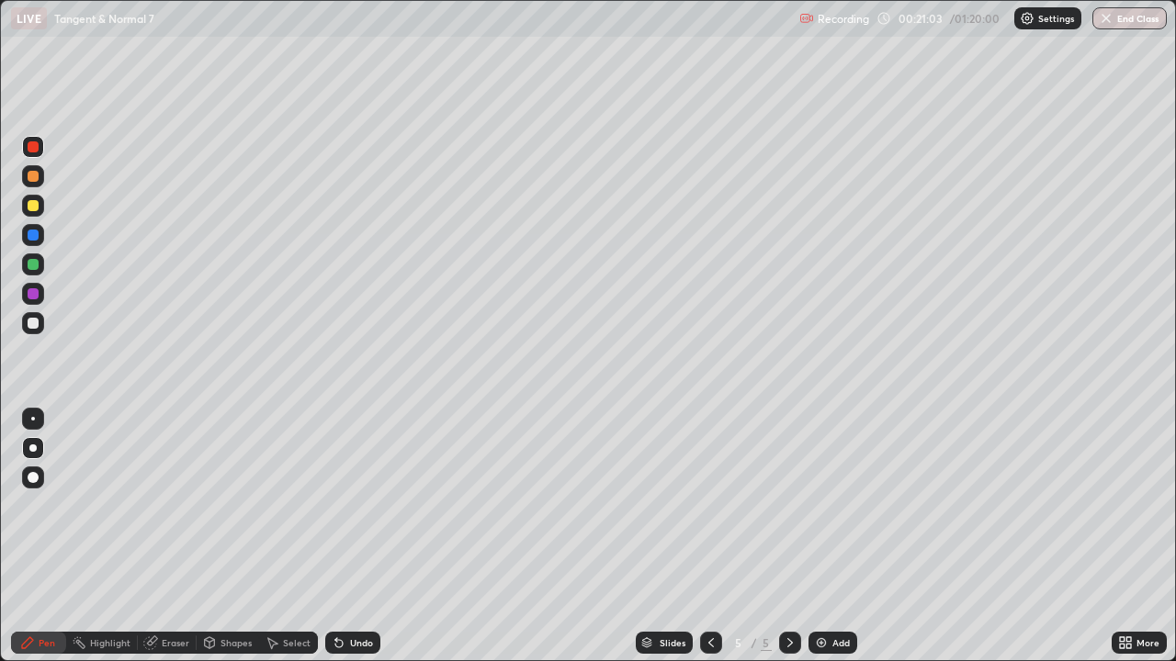
click at [32, 292] on div at bounding box center [33, 293] width 11 height 11
click at [30, 265] on div at bounding box center [33, 264] width 11 height 11
click at [32, 154] on div at bounding box center [33, 147] width 22 height 22
click at [38, 214] on div at bounding box center [33, 206] width 22 height 22
click at [37, 232] on div at bounding box center [33, 235] width 11 height 11
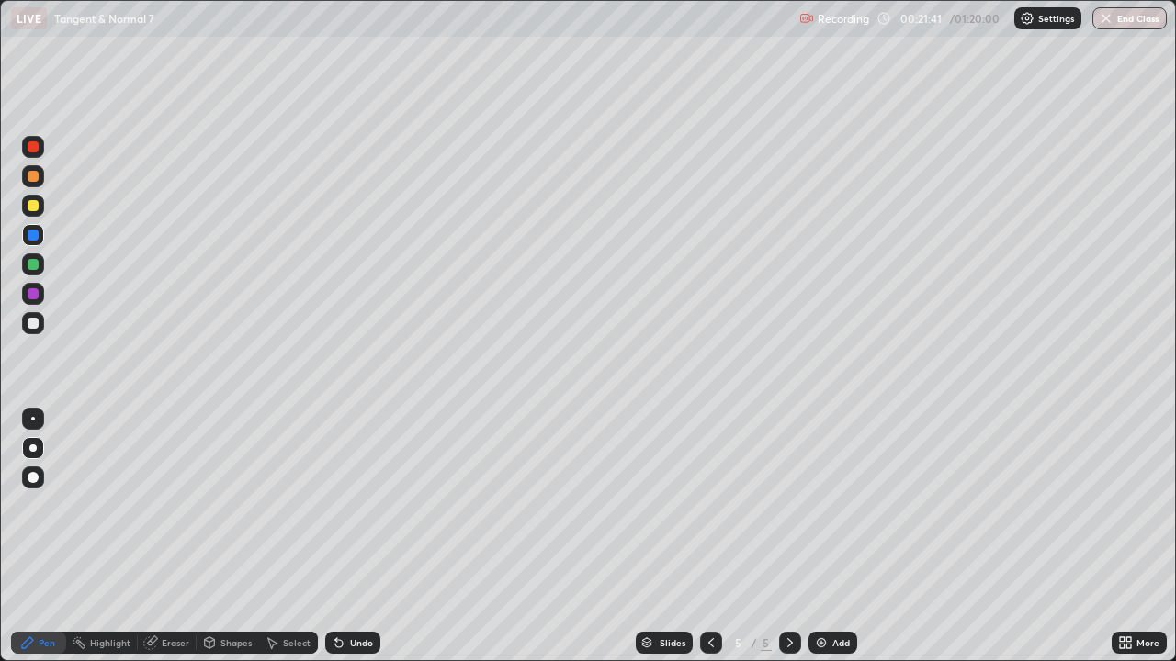
click at [33, 152] on div at bounding box center [33, 146] width 11 height 11
click at [33, 234] on div at bounding box center [33, 235] width 11 height 11
click at [32, 266] on div at bounding box center [33, 264] width 11 height 11
click at [32, 293] on div at bounding box center [33, 293] width 11 height 11
click at [36, 174] on div at bounding box center [33, 176] width 11 height 11
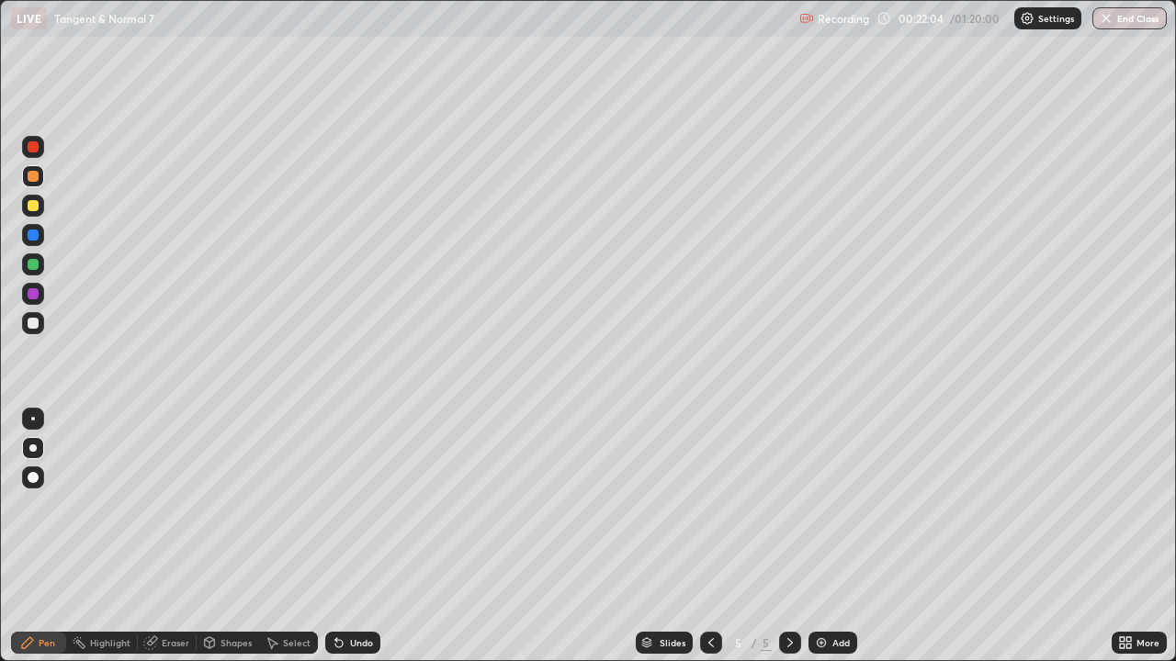
click at [167, 536] on div "Eraser" at bounding box center [167, 643] width 59 height 22
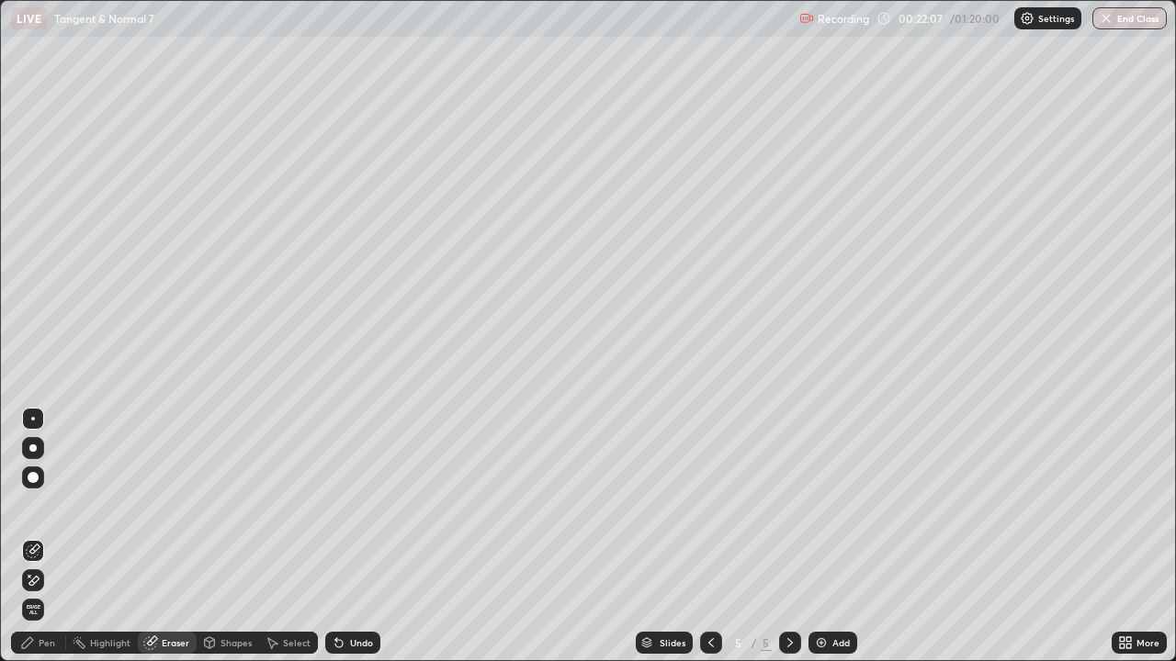
click at [36, 536] on div "Pen" at bounding box center [38, 643] width 55 height 22
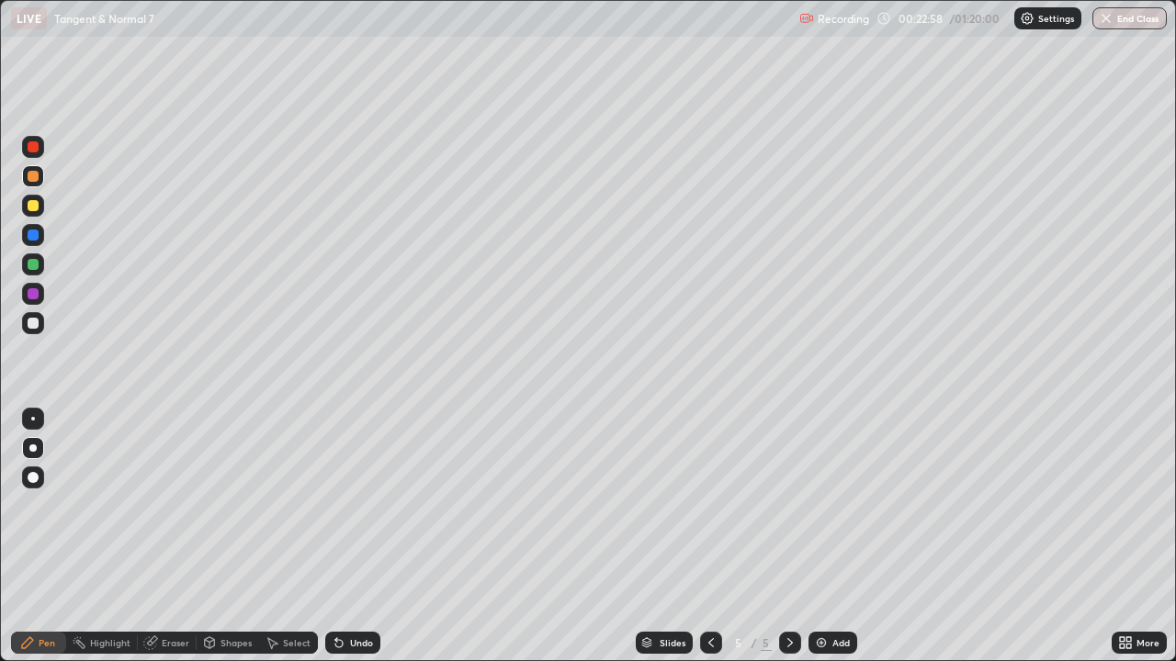
click at [168, 536] on div "Eraser" at bounding box center [176, 642] width 28 height 9
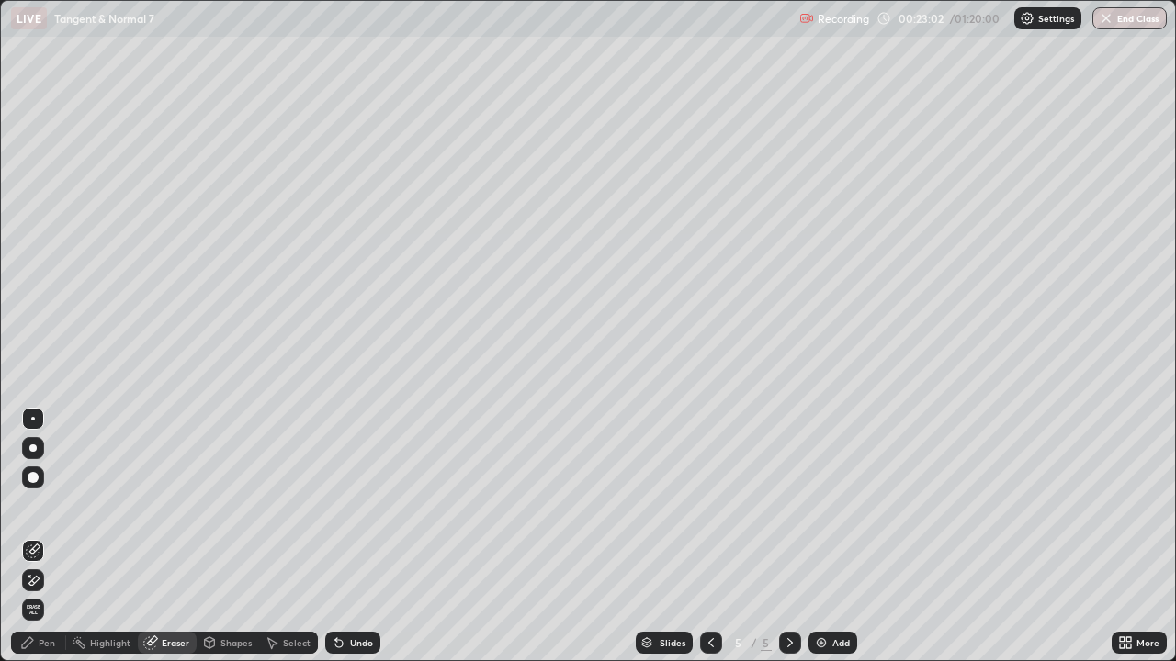
click at [39, 536] on div "Pen" at bounding box center [47, 642] width 17 height 9
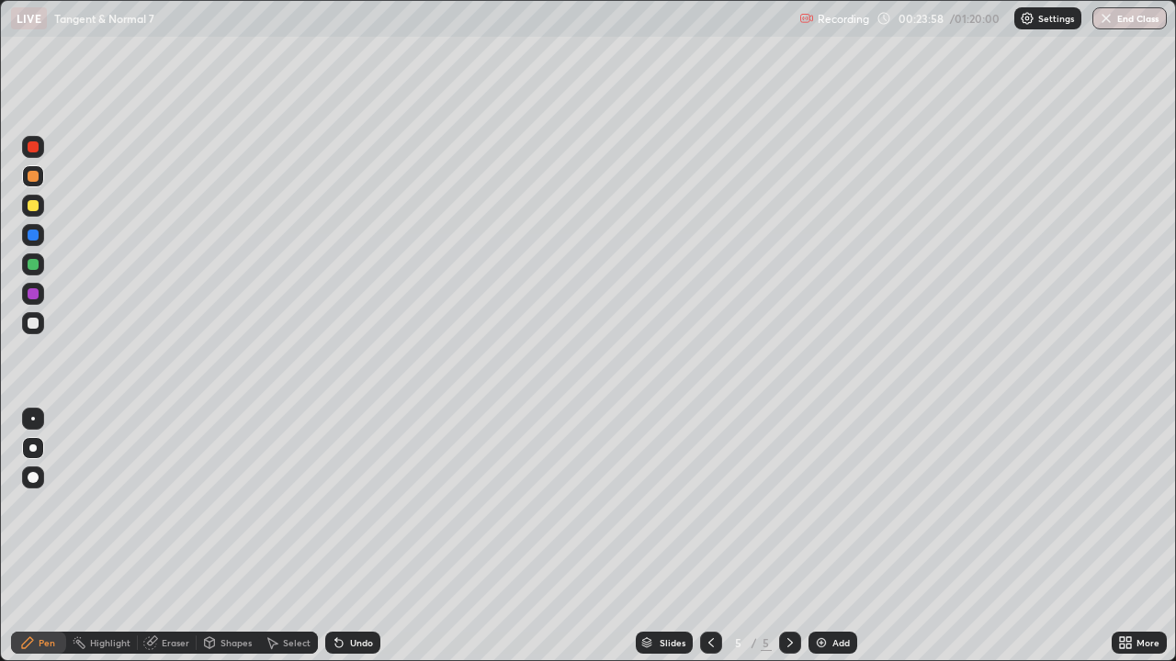
click at [36, 207] on div at bounding box center [33, 205] width 11 height 11
click at [792, 536] on icon at bounding box center [790, 643] width 15 height 15
click at [793, 536] on icon at bounding box center [790, 643] width 15 height 15
click at [837, 536] on div "Add" at bounding box center [832, 643] width 49 height 22
click at [284, 536] on div "Select" at bounding box center [297, 642] width 28 height 9
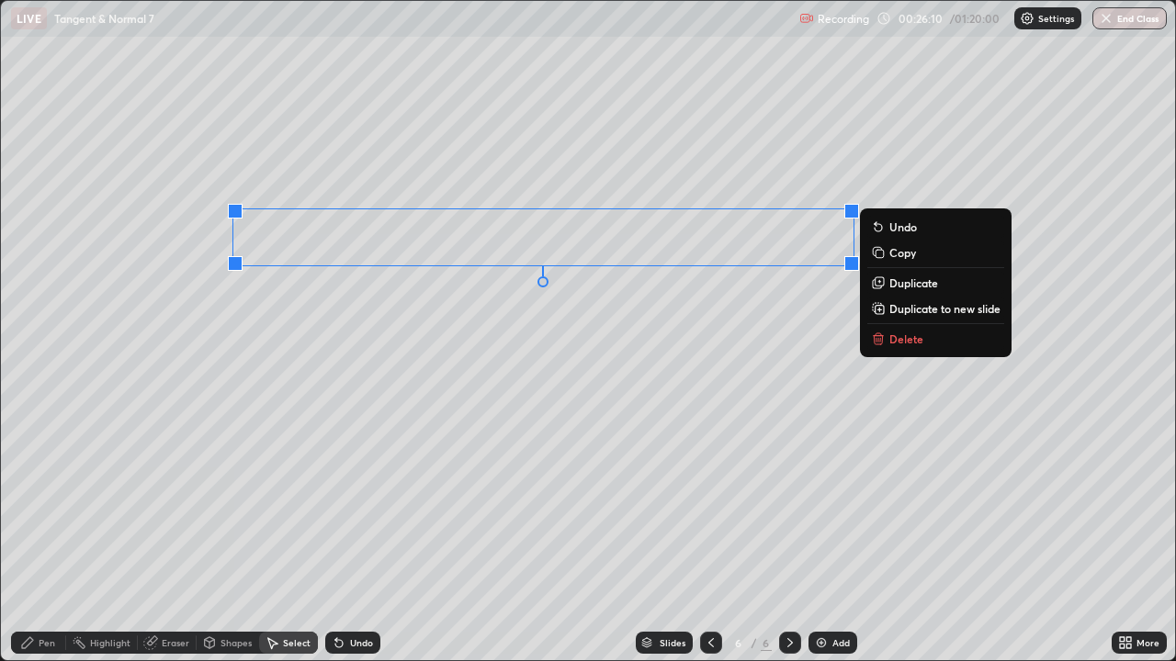
click at [700, 413] on div "0 ° Undo Copy Duplicate Duplicate to new slide Delete" at bounding box center [588, 331] width 1174 height 660
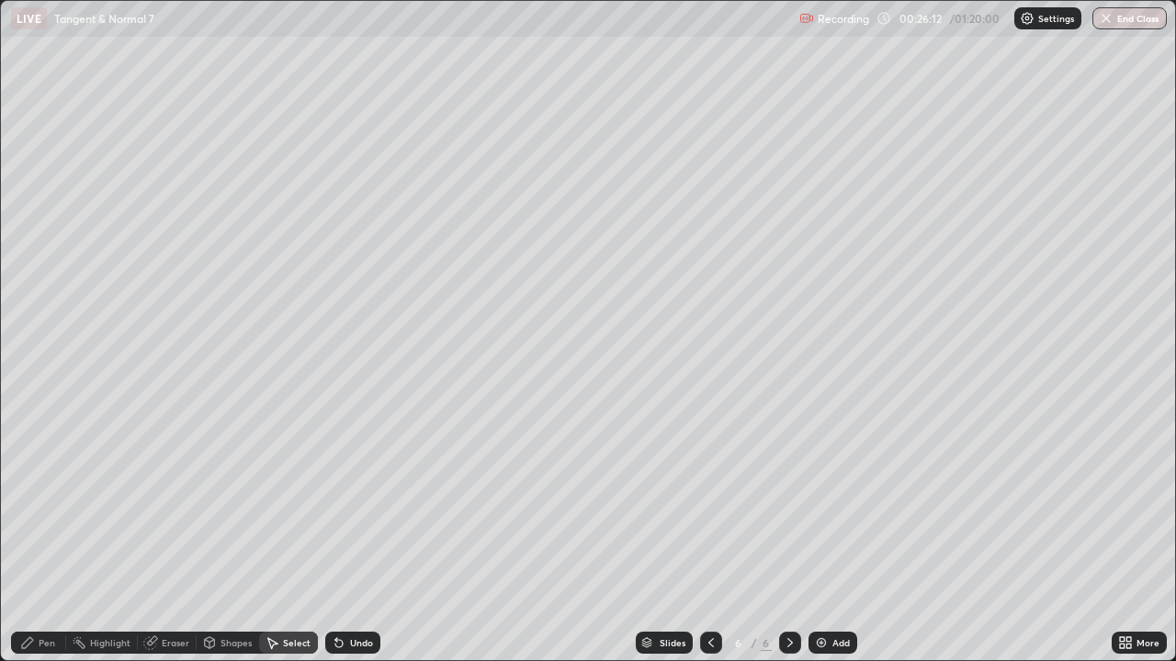
click at [42, 536] on div "Pen" at bounding box center [47, 642] width 17 height 9
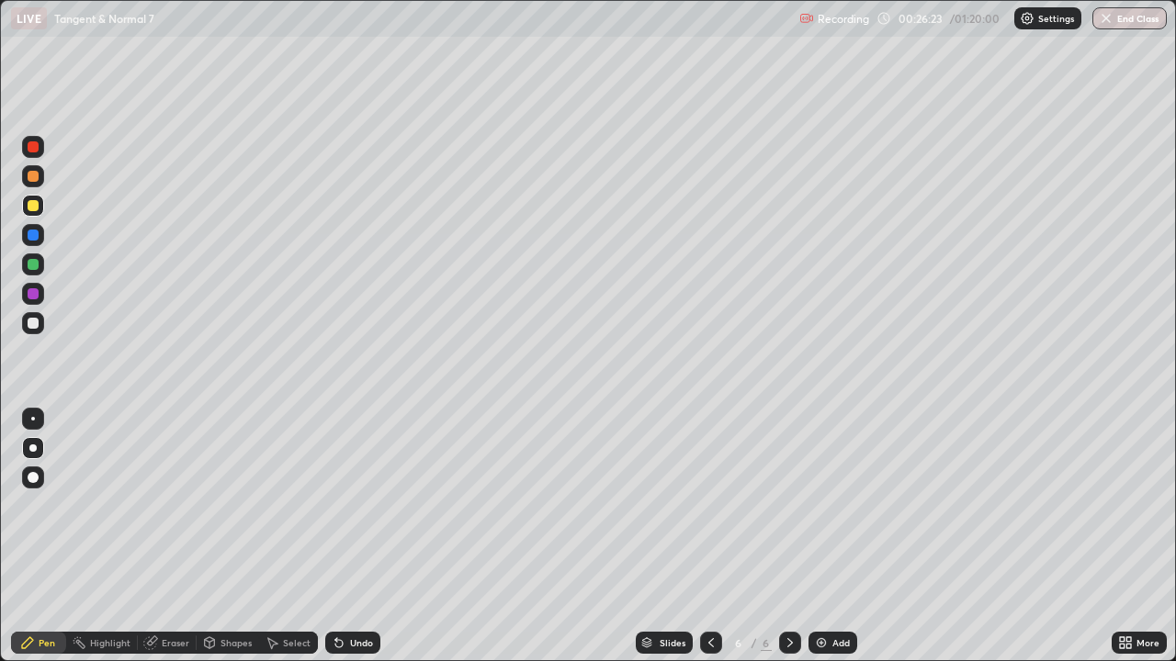
click at [356, 536] on div "Undo" at bounding box center [361, 642] width 23 height 9
click at [353, 536] on div "Undo" at bounding box center [361, 642] width 23 height 9
click at [352, 536] on div "Undo" at bounding box center [361, 642] width 23 height 9
click at [356, 536] on div "Undo" at bounding box center [361, 642] width 23 height 9
click at [360, 536] on div "Undo" at bounding box center [361, 642] width 23 height 9
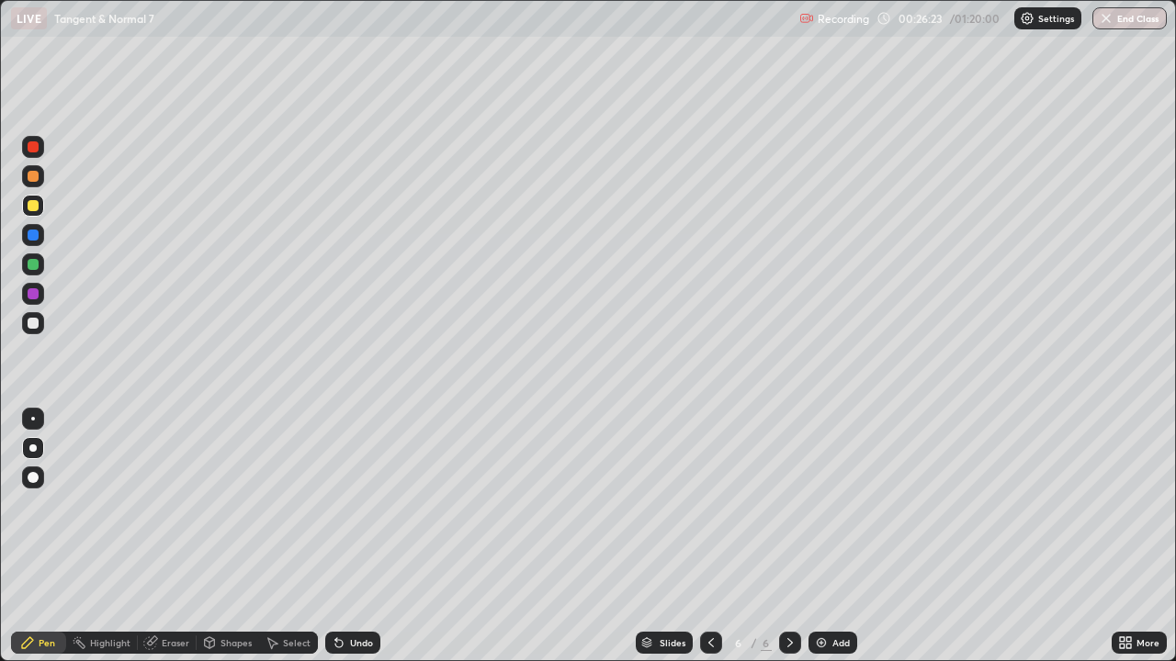
click at [361, 536] on div "Undo" at bounding box center [361, 642] width 23 height 9
click at [347, 536] on div "Undo" at bounding box center [352, 643] width 55 height 22
click at [30, 296] on div at bounding box center [33, 293] width 11 height 11
click at [31, 323] on div at bounding box center [33, 323] width 11 height 11
click at [359, 536] on div "Undo" at bounding box center [361, 642] width 23 height 9
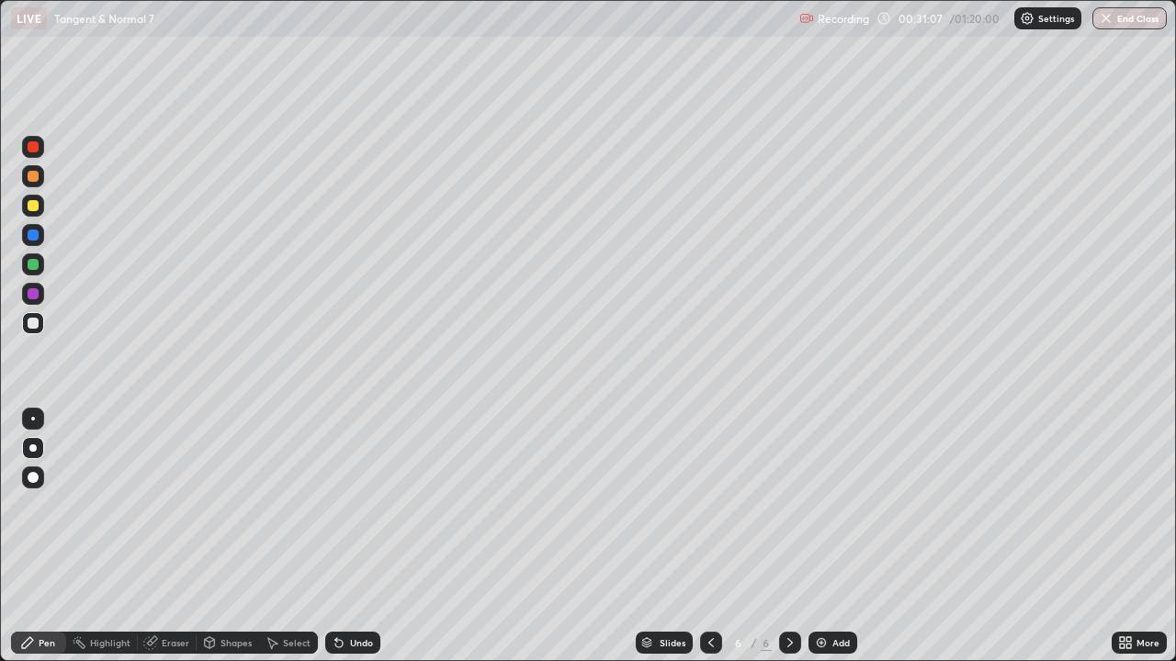
click at [357, 536] on div "Undo" at bounding box center [361, 642] width 23 height 9
click at [357, 536] on div "Undo" at bounding box center [352, 643] width 55 height 22
click at [33, 320] on div at bounding box center [33, 323] width 11 height 11
click at [31, 297] on div at bounding box center [33, 293] width 11 height 11
click at [28, 265] on div at bounding box center [33, 264] width 11 height 11
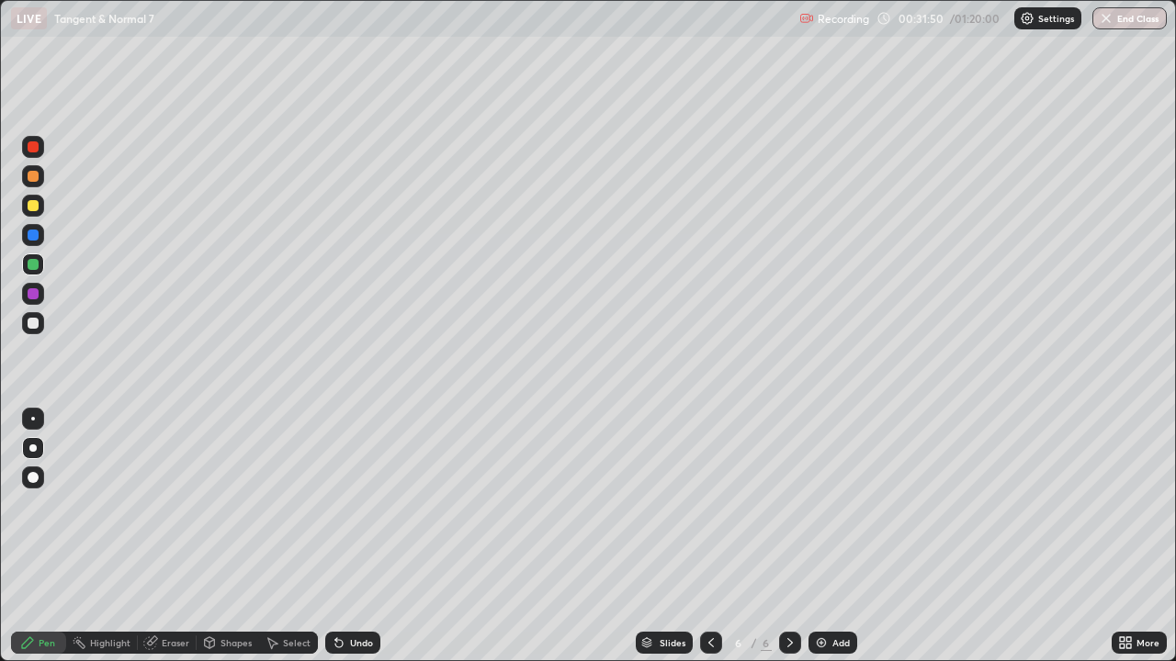
click at [33, 321] on div at bounding box center [33, 323] width 11 height 11
click at [353, 536] on div "Undo" at bounding box center [361, 642] width 23 height 9
click at [354, 536] on div "Undo" at bounding box center [361, 642] width 23 height 9
click at [355, 536] on div "Undo" at bounding box center [361, 642] width 23 height 9
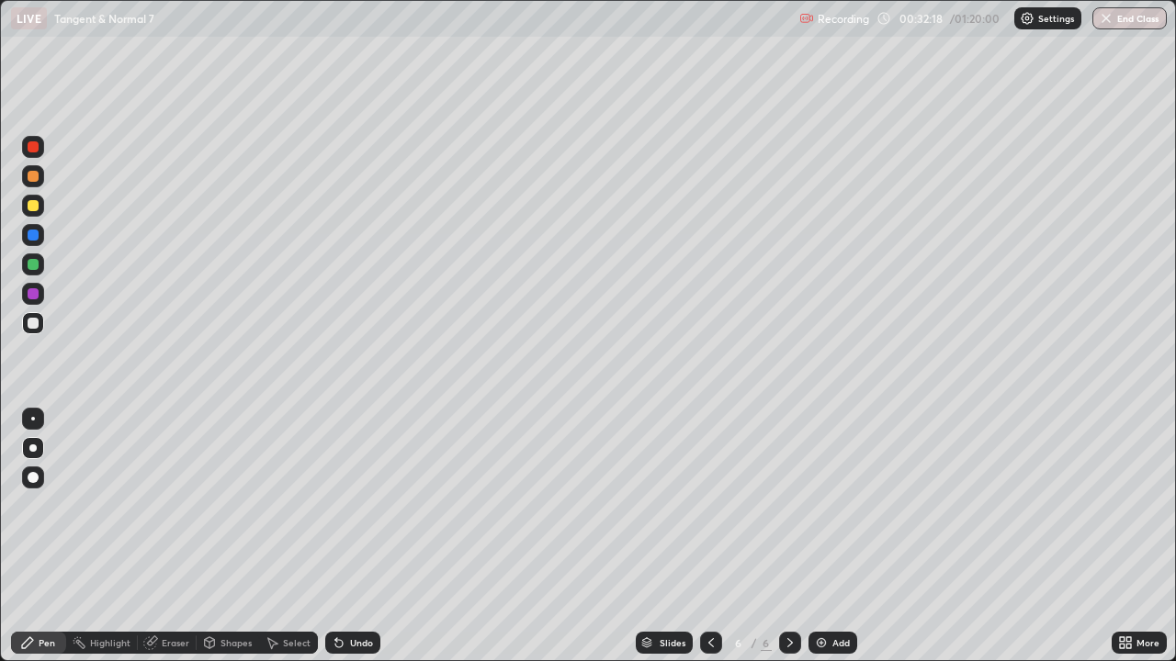
click at [355, 536] on div "Undo" at bounding box center [361, 642] width 23 height 9
click at [35, 299] on div at bounding box center [33, 293] width 11 height 11
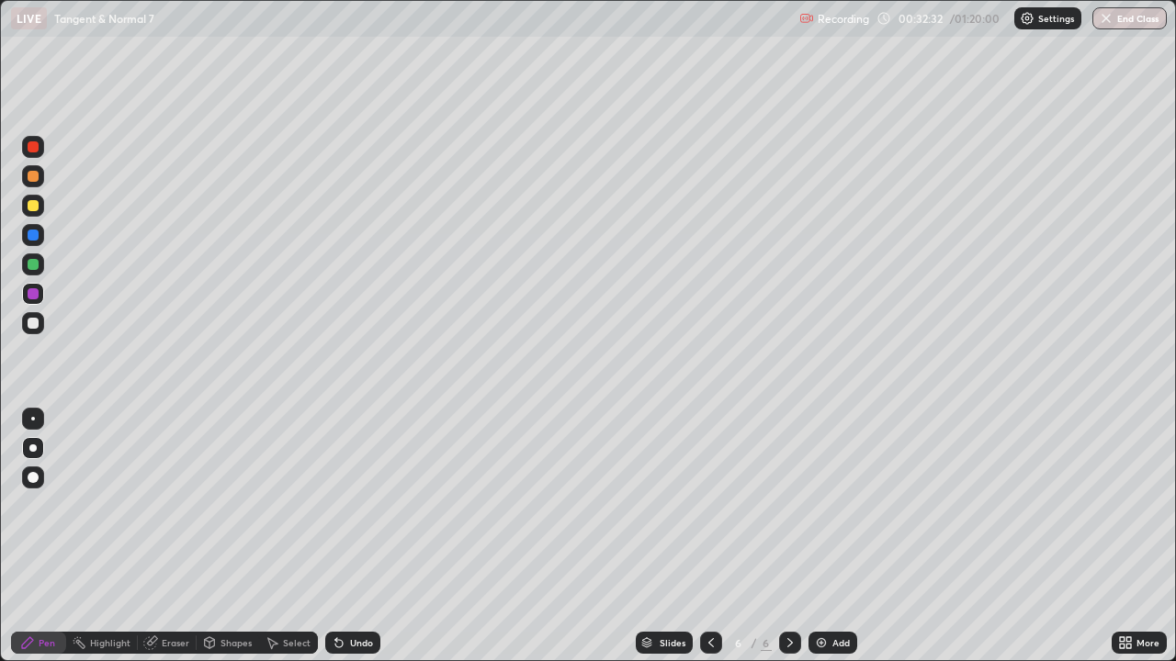
click at [34, 262] on div at bounding box center [33, 264] width 11 height 11
click at [37, 157] on div at bounding box center [33, 147] width 22 height 22
click at [35, 295] on div at bounding box center [33, 293] width 11 height 11
click at [34, 265] on div at bounding box center [33, 264] width 11 height 11
click at [351, 536] on div "Undo" at bounding box center [361, 642] width 23 height 9
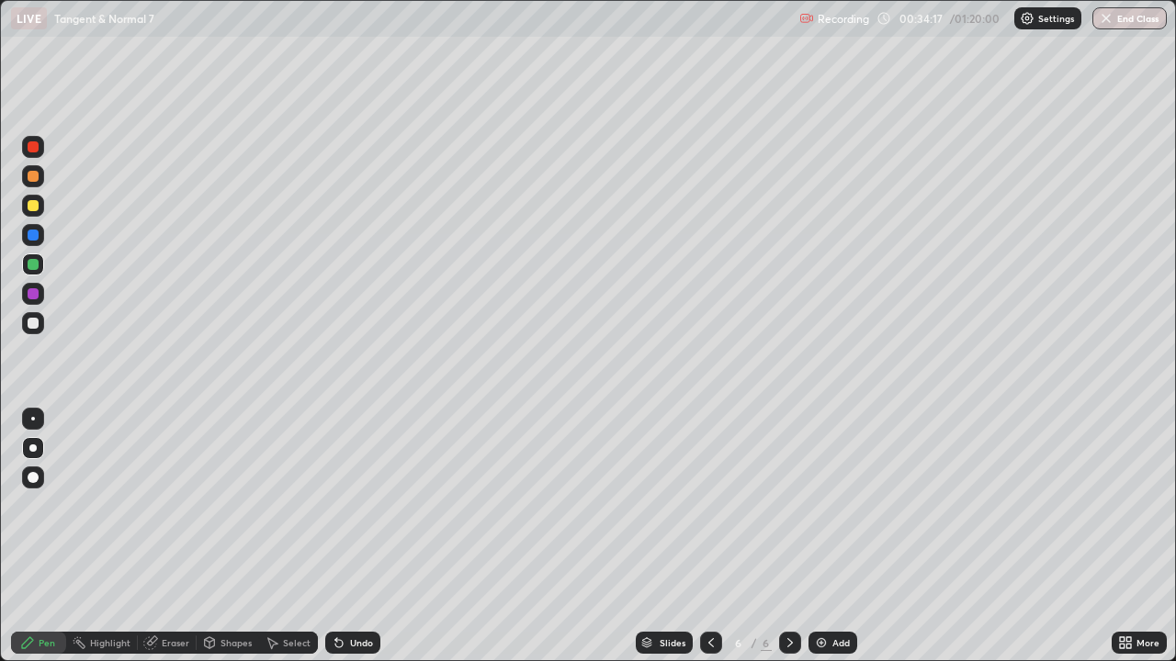
click at [352, 536] on div "Undo" at bounding box center [361, 642] width 23 height 9
click at [353, 536] on div "Undo" at bounding box center [361, 642] width 23 height 9
click at [350, 536] on div "Undo" at bounding box center [361, 642] width 23 height 9
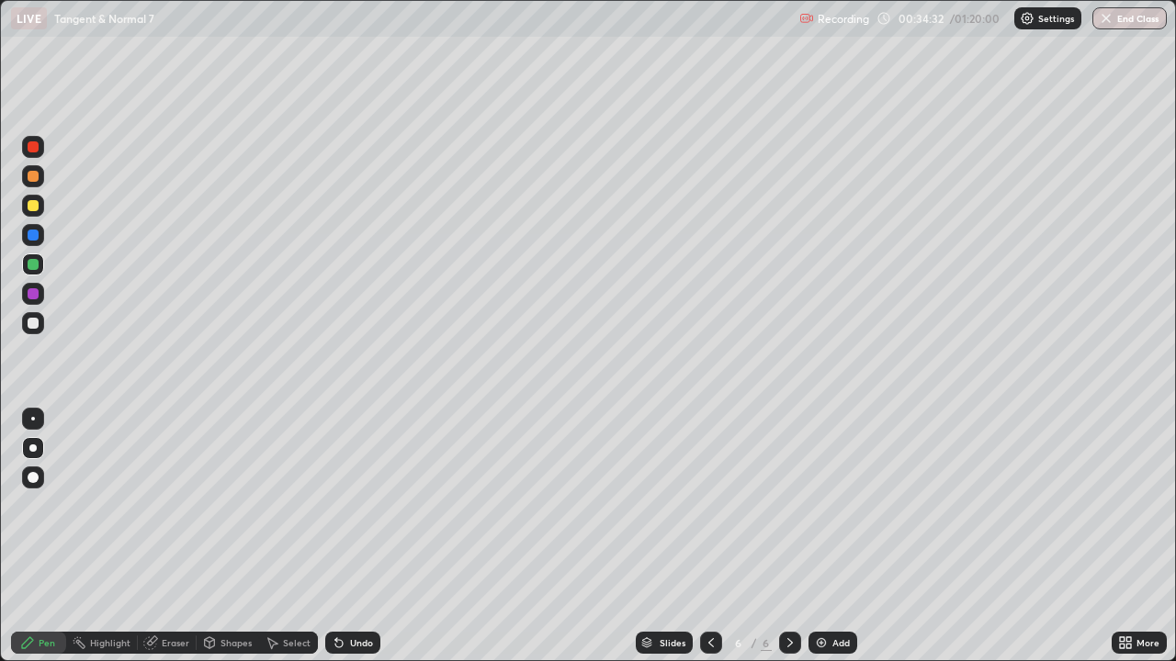
click at [345, 536] on div "Undo" at bounding box center [352, 643] width 55 height 22
click at [34, 150] on div at bounding box center [33, 146] width 11 height 11
click at [35, 148] on div at bounding box center [33, 146] width 11 height 11
click at [35, 265] on div at bounding box center [33, 264] width 11 height 11
click at [31, 175] on div at bounding box center [33, 176] width 11 height 11
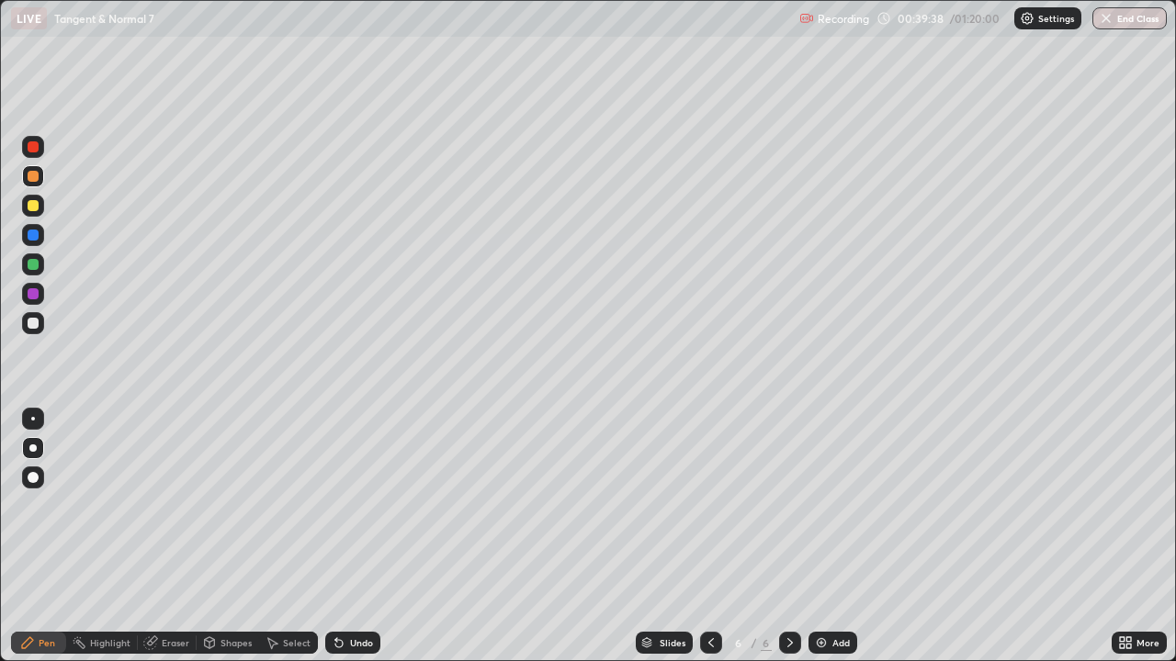
click at [793, 536] on icon at bounding box center [790, 643] width 15 height 15
click at [829, 536] on div "Add" at bounding box center [832, 643] width 49 height 22
click at [34, 205] on div at bounding box center [33, 205] width 11 height 11
click at [30, 320] on div at bounding box center [33, 323] width 11 height 11
click at [34, 291] on div at bounding box center [33, 293] width 11 height 11
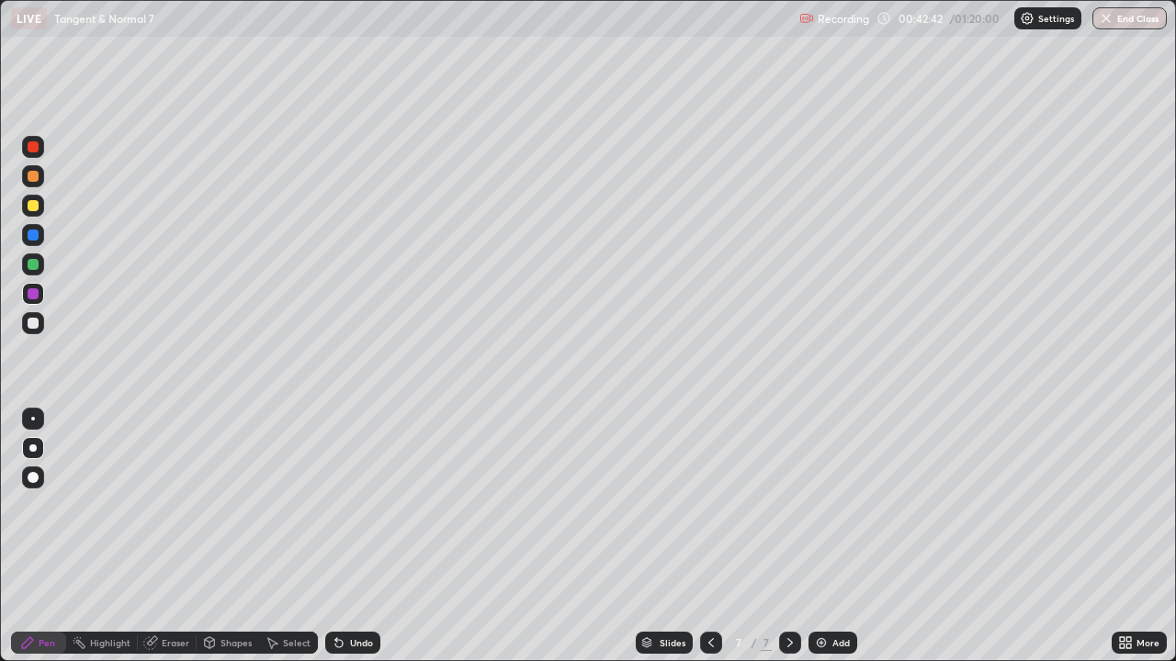
click at [36, 321] on div at bounding box center [33, 323] width 11 height 11
click at [357, 536] on div "Undo" at bounding box center [352, 643] width 55 height 22
click at [344, 536] on div "Undo" at bounding box center [352, 643] width 55 height 22
click at [357, 536] on div "Undo" at bounding box center [352, 643] width 55 height 22
click at [33, 322] on div at bounding box center [33, 323] width 11 height 11
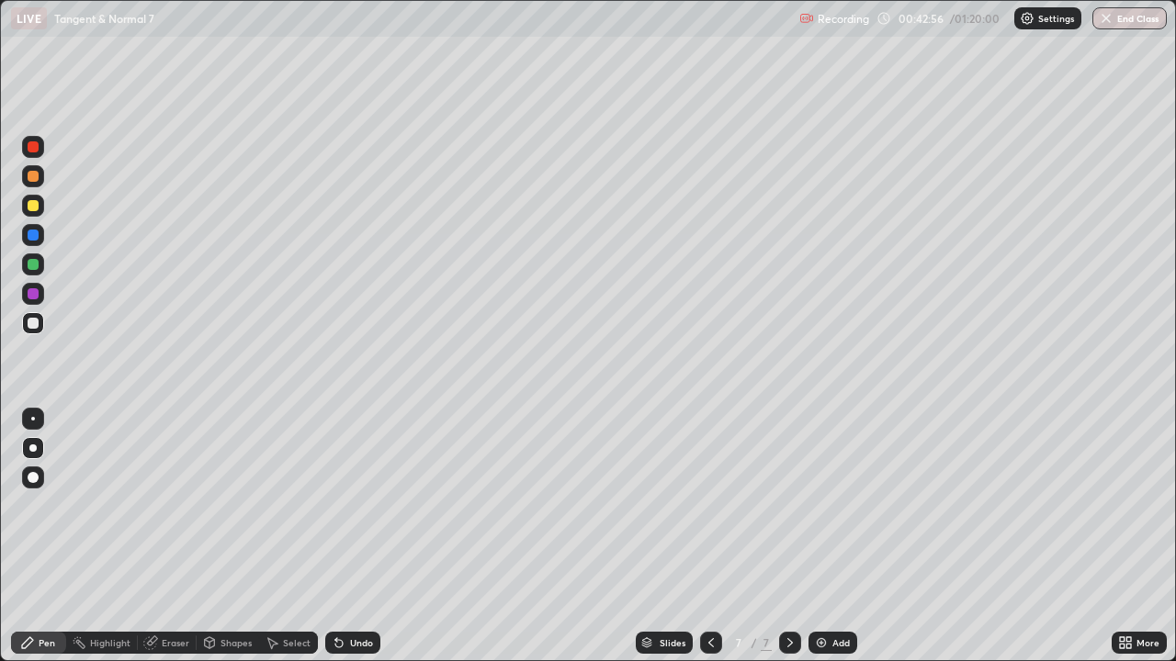
click at [33, 321] on div at bounding box center [33, 323] width 11 height 11
click at [176, 536] on div "Eraser" at bounding box center [176, 642] width 28 height 9
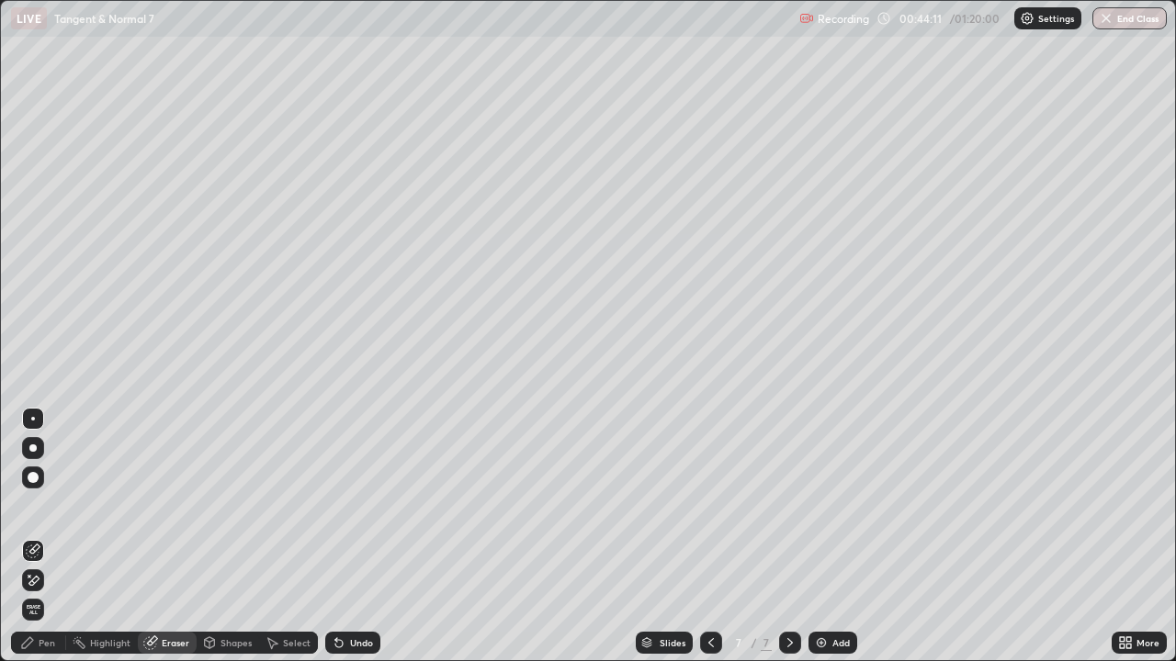
click at [46, 536] on div "Pen" at bounding box center [47, 642] width 17 height 9
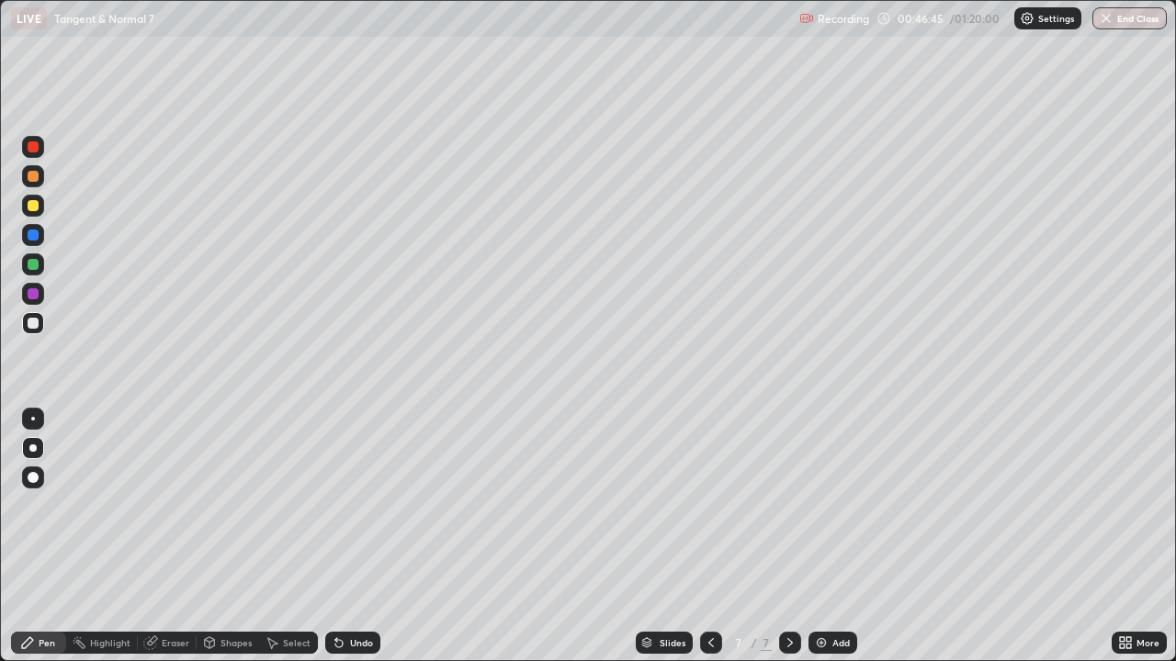
click at [36, 208] on div at bounding box center [33, 205] width 11 height 11
click at [787, 536] on icon at bounding box center [790, 643] width 15 height 15
click at [823, 536] on img at bounding box center [821, 643] width 15 height 15
click at [33, 324] on div at bounding box center [33, 323] width 11 height 11
click at [31, 292] on div at bounding box center [33, 293] width 11 height 11
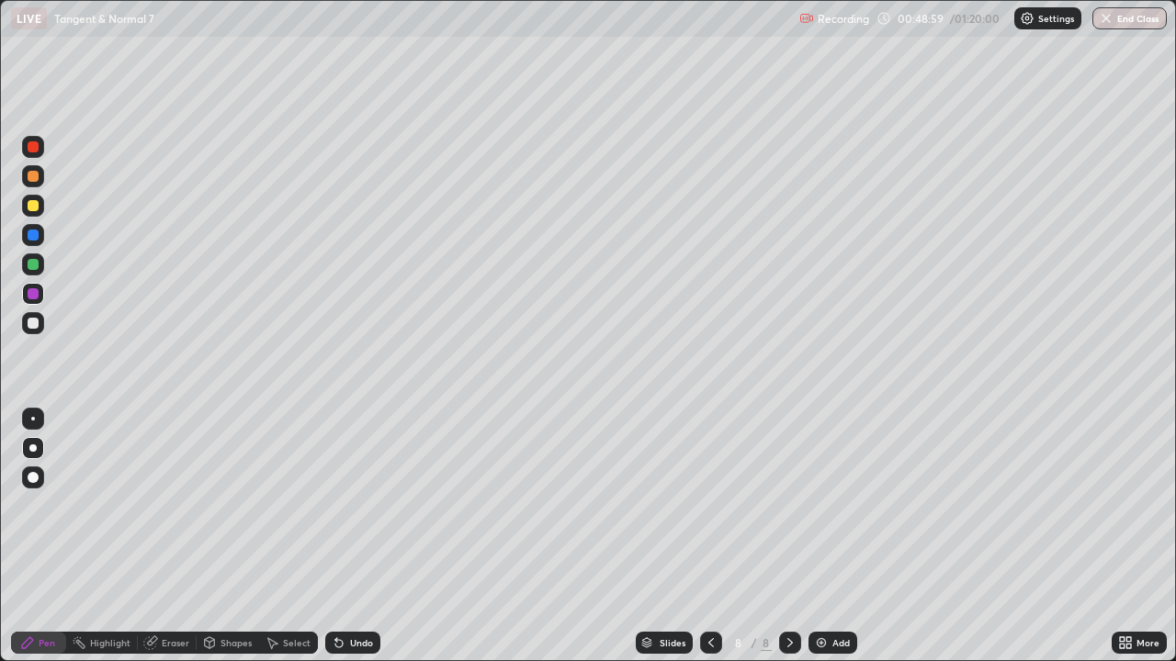
click at [34, 323] on div at bounding box center [33, 323] width 11 height 11
click at [276, 536] on icon at bounding box center [272, 643] width 15 height 15
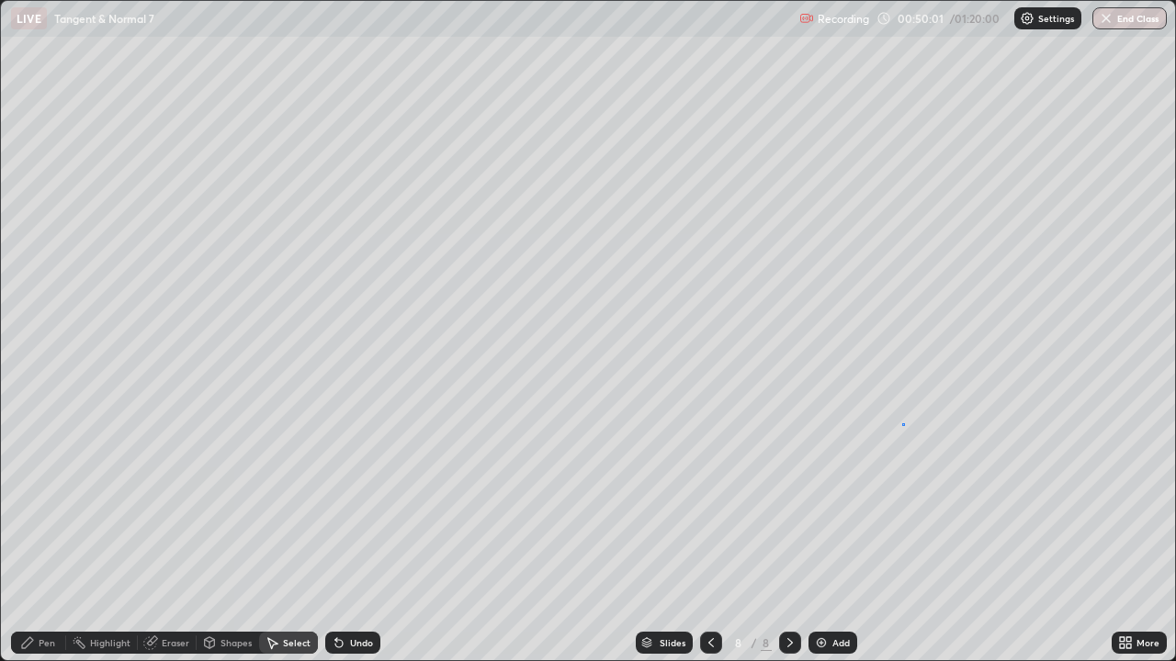
click at [900, 423] on div "0 ° Undo Copy Duplicate Duplicate to new slide Delete" at bounding box center [588, 331] width 1174 height 660
click at [51, 536] on div "Pen" at bounding box center [47, 642] width 17 height 9
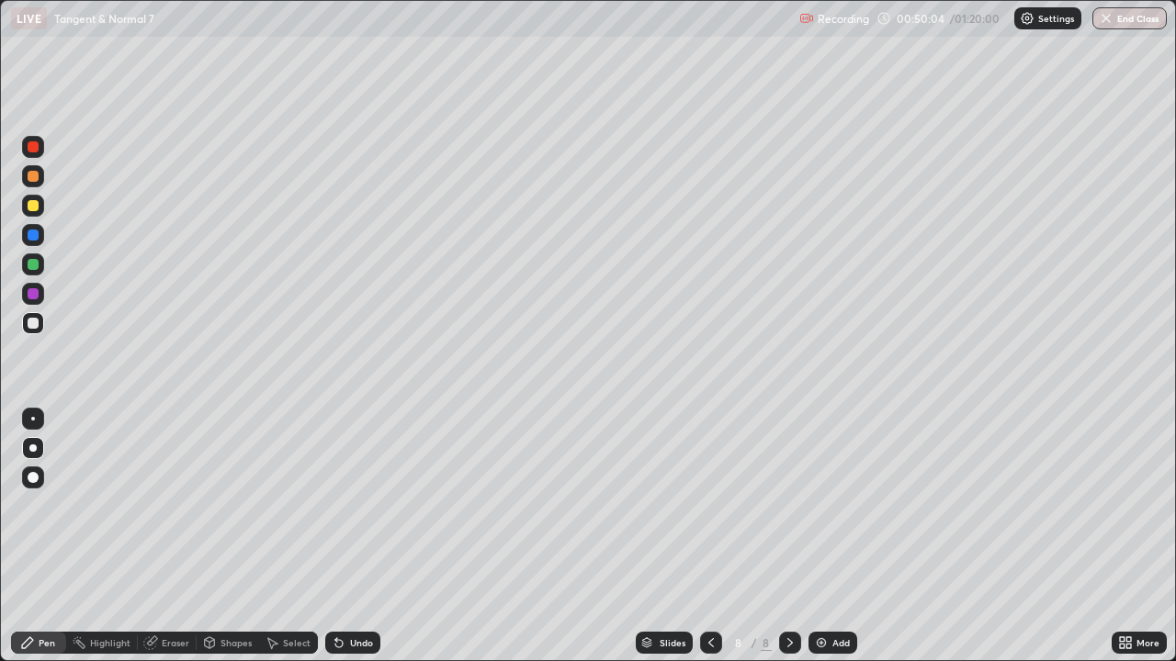
click at [31, 296] on div at bounding box center [33, 293] width 11 height 11
click at [31, 265] on div at bounding box center [33, 264] width 11 height 11
click at [361, 536] on div "Undo" at bounding box center [361, 642] width 23 height 9
click at [34, 265] on div at bounding box center [33, 264] width 11 height 11
click at [32, 321] on div at bounding box center [33, 323] width 11 height 11
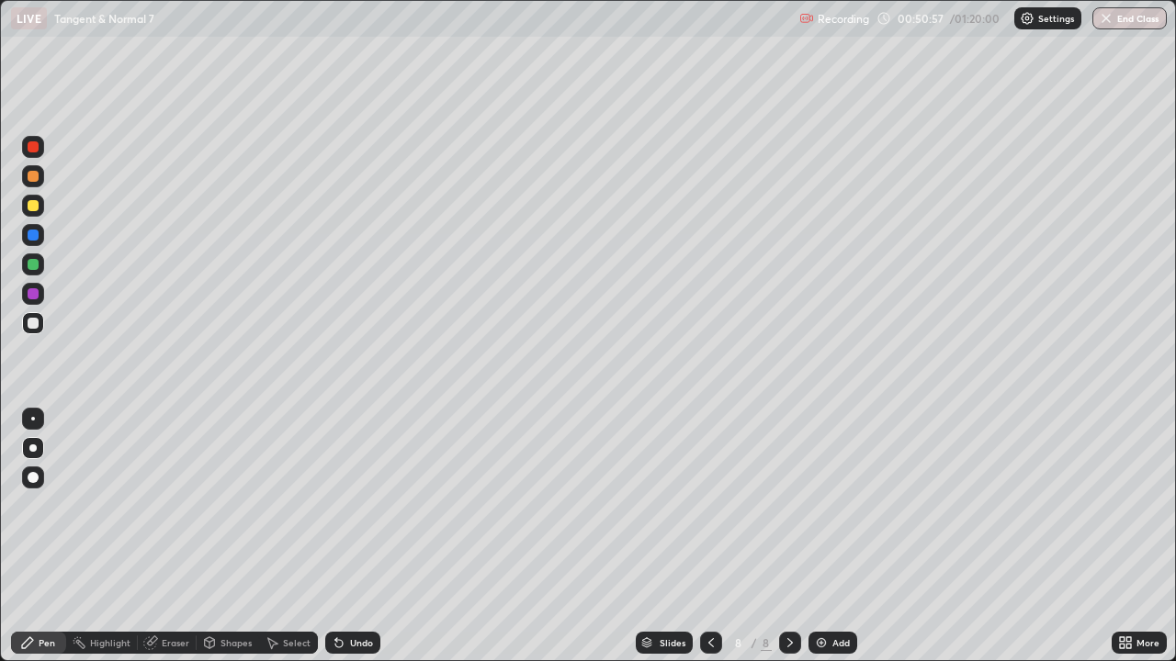
click at [361, 536] on div "Undo" at bounding box center [361, 642] width 23 height 9
click at [362, 536] on div "Undo" at bounding box center [361, 642] width 23 height 9
click at [361, 536] on div "Undo" at bounding box center [361, 642] width 23 height 9
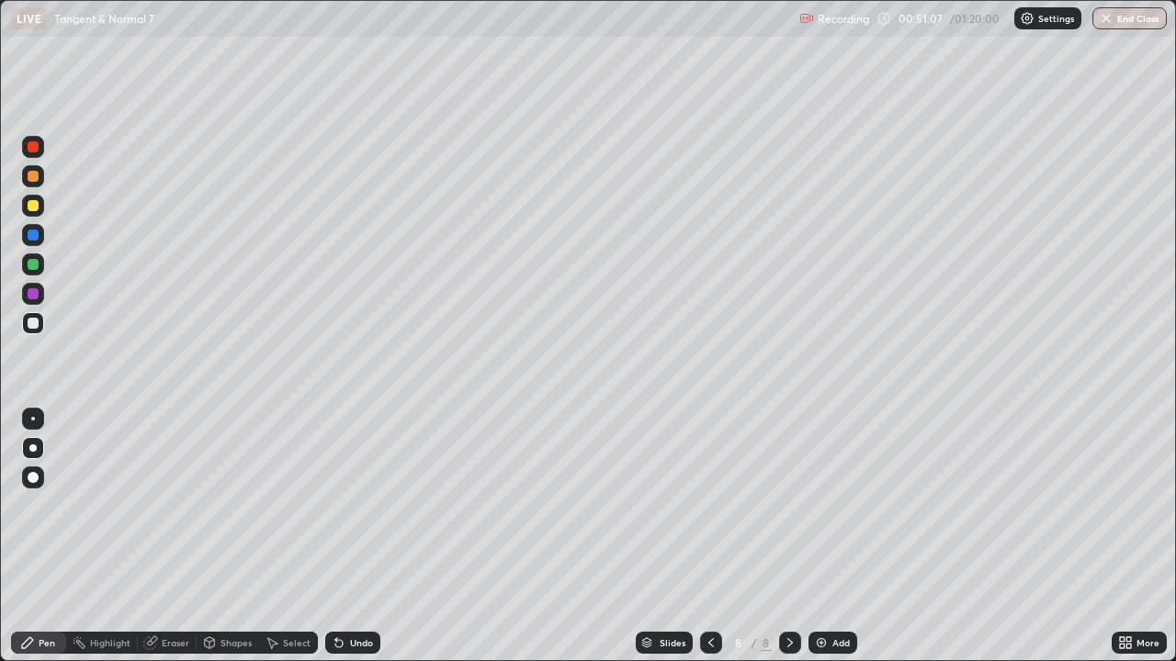
click at [34, 264] on div at bounding box center [33, 264] width 11 height 11
click at [34, 321] on div at bounding box center [33, 323] width 11 height 11
click at [169, 536] on div "Eraser" at bounding box center [176, 642] width 28 height 9
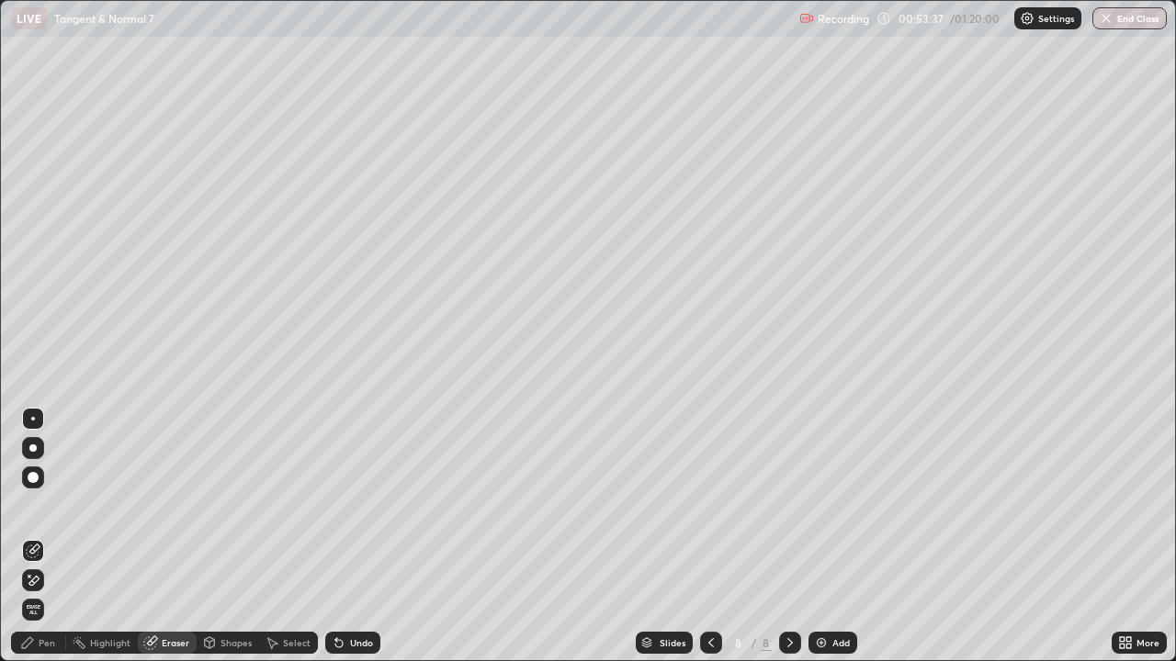
click at [45, 536] on div "Pen" at bounding box center [47, 642] width 17 height 9
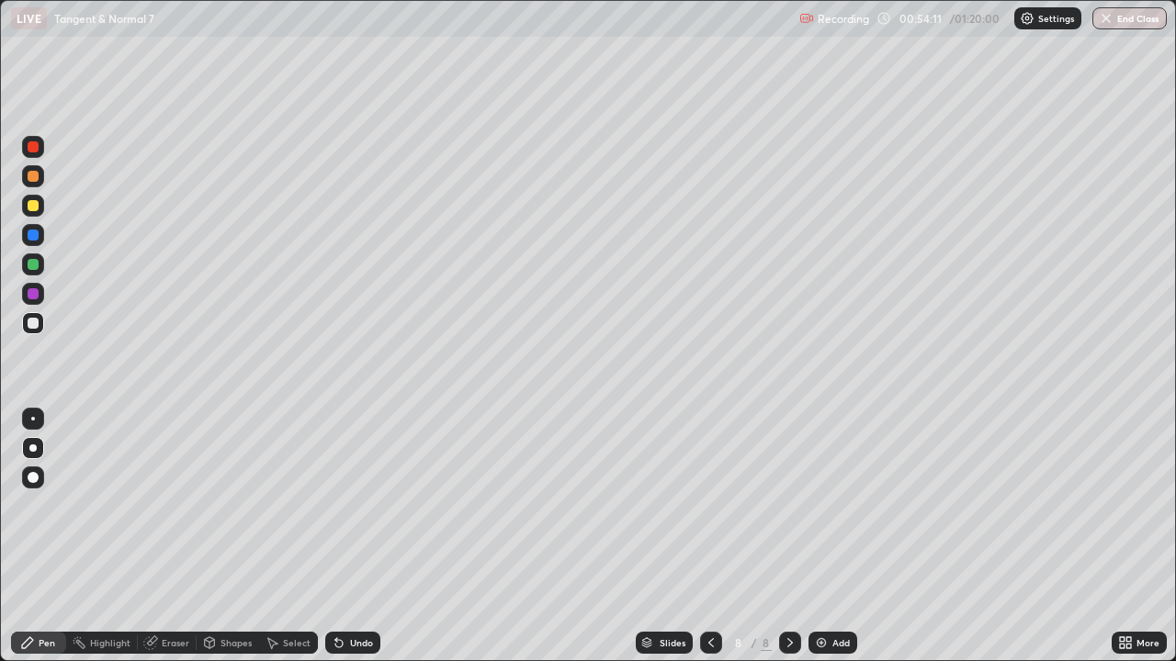
click at [36, 205] on div at bounding box center [33, 205] width 11 height 11
click at [790, 536] on icon at bounding box center [790, 643] width 15 height 15
click at [788, 536] on icon at bounding box center [790, 642] width 6 height 9
click at [794, 536] on icon at bounding box center [790, 643] width 15 height 15
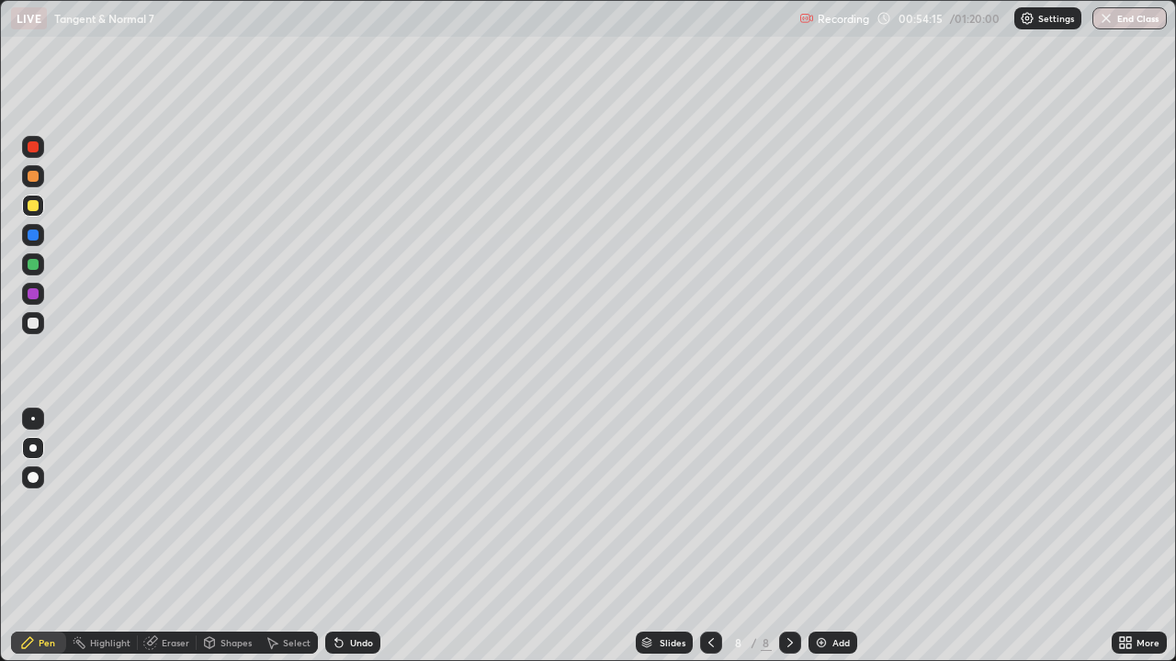
click at [840, 536] on div "Add" at bounding box center [840, 642] width 17 height 9
click at [351, 536] on div "Undo" at bounding box center [361, 642] width 23 height 9
click at [350, 536] on div "Undo" at bounding box center [361, 642] width 23 height 9
click at [350, 536] on div "Undo" at bounding box center [349, 643] width 62 height 37
click at [347, 536] on div "Undo" at bounding box center [349, 643] width 62 height 37
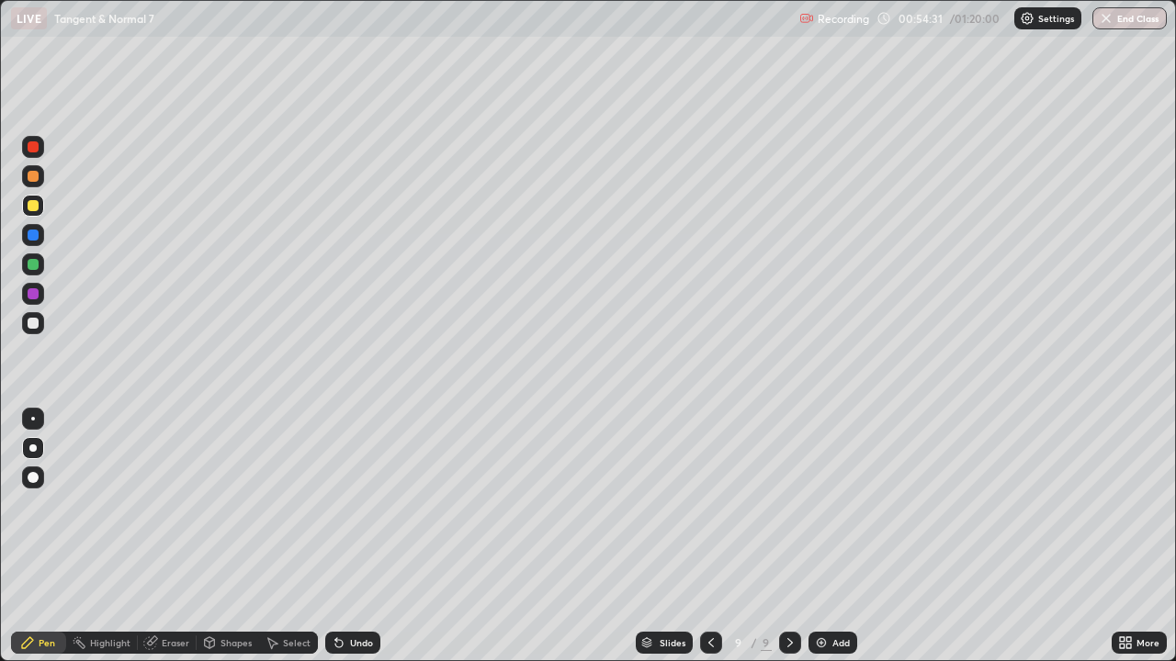
click at [342, 536] on icon at bounding box center [339, 643] width 15 height 15
click at [339, 536] on div "Undo" at bounding box center [352, 643] width 55 height 22
click at [33, 325] on div at bounding box center [33, 323] width 11 height 11
click at [356, 536] on div "Undo" at bounding box center [361, 642] width 23 height 9
click at [35, 269] on div at bounding box center [33, 264] width 11 height 11
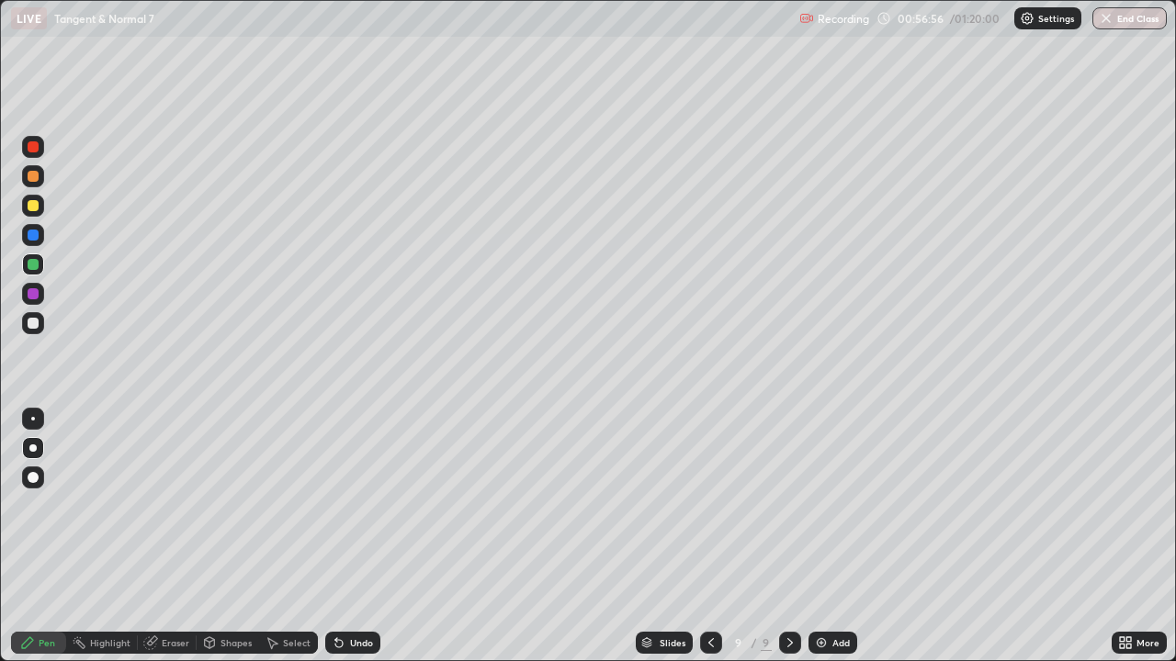
click at [39, 323] on div at bounding box center [33, 323] width 22 height 22
click at [173, 536] on div "Eraser" at bounding box center [176, 642] width 28 height 9
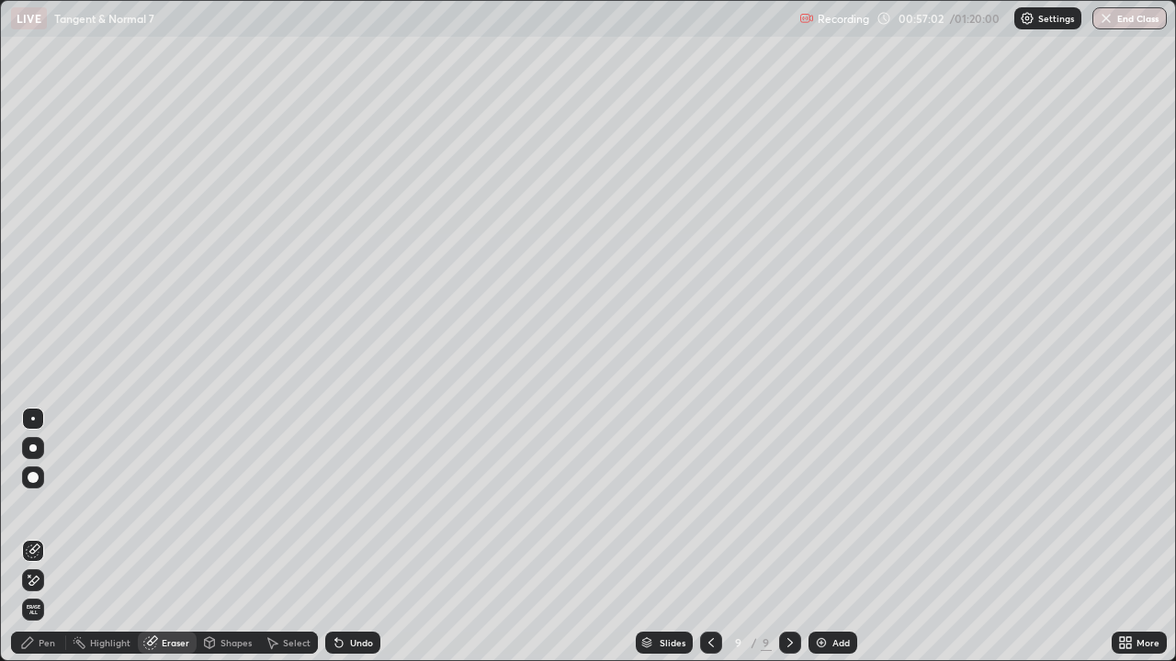
click at [42, 536] on div "Pen" at bounding box center [47, 642] width 17 height 9
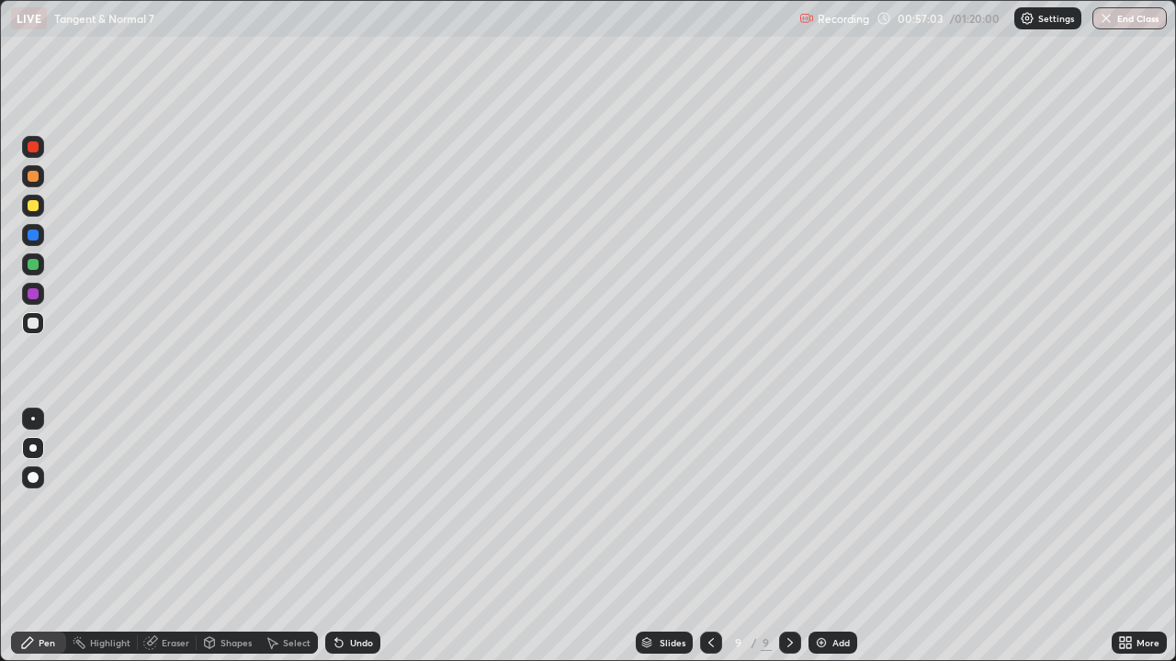
click at [31, 267] on div at bounding box center [33, 264] width 11 height 11
click at [172, 536] on div "Eraser" at bounding box center [176, 642] width 28 height 9
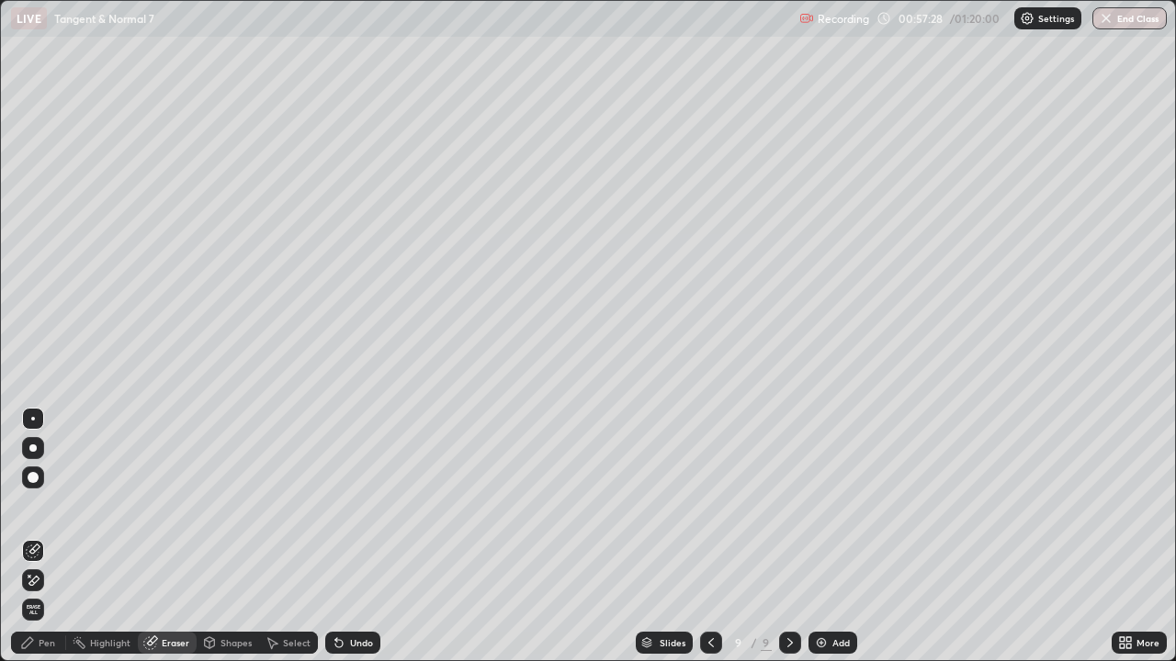
click at [43, 536] on div "Pen" at bounding box center [47, 642] width 17 height 9
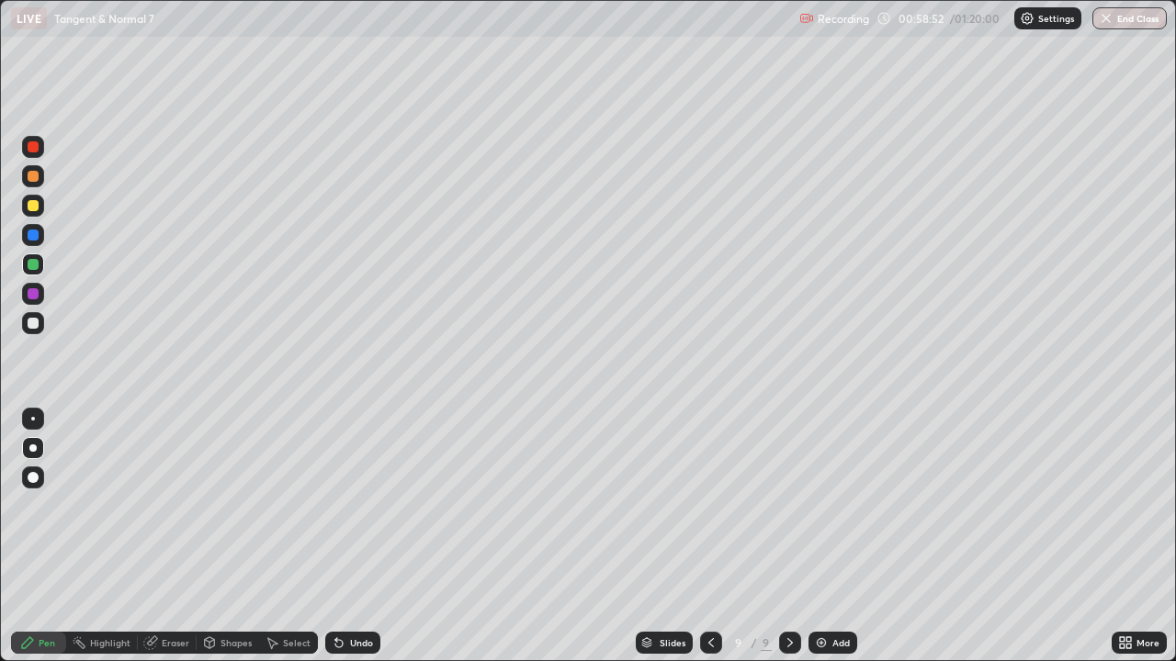
click at [28, 295] on div at bounding box center [33, 293] width 11 height 11
click at [35, 236] on div at bounding box center [33, 235] width 11 height 11
click at [355, 536] on div "Undo" at bounding box center [361, 642] width 23 height 9
click at [358, 536] on div "Undo" at bounding box center [361, 642] width 23 height 9
click at [290, 536] on div "Select" at bounding box center [297, 642] width 28 height 9
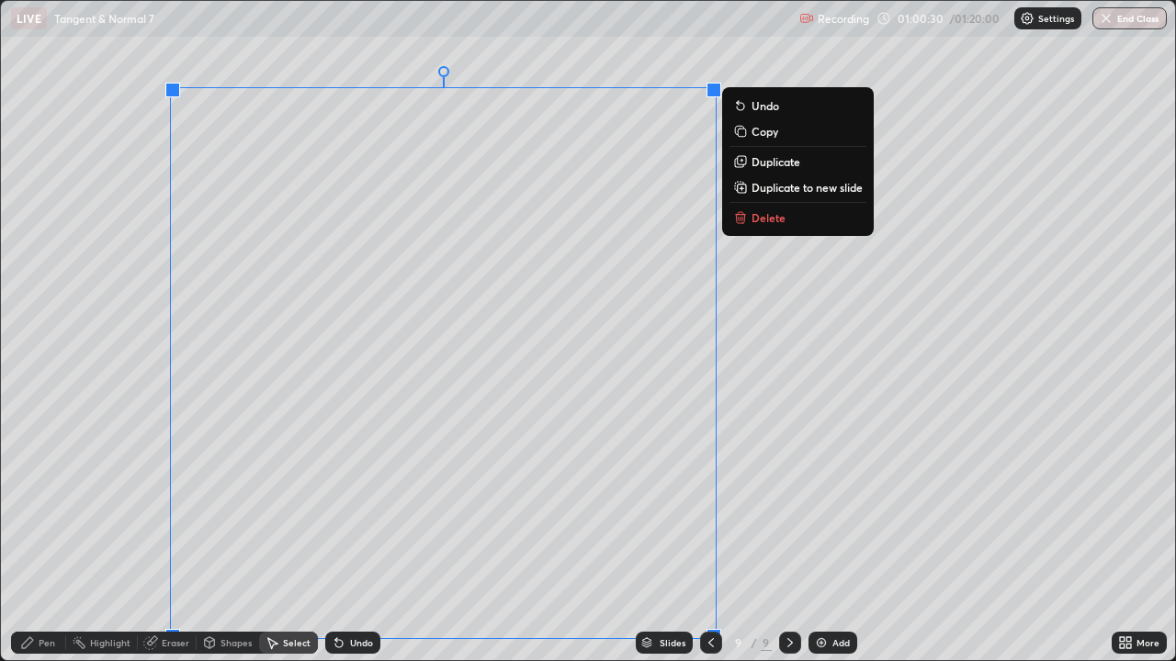
click at [758, 188] on p "Duplicate to new slide" at bounding box center [806, 187] width 111 height 15
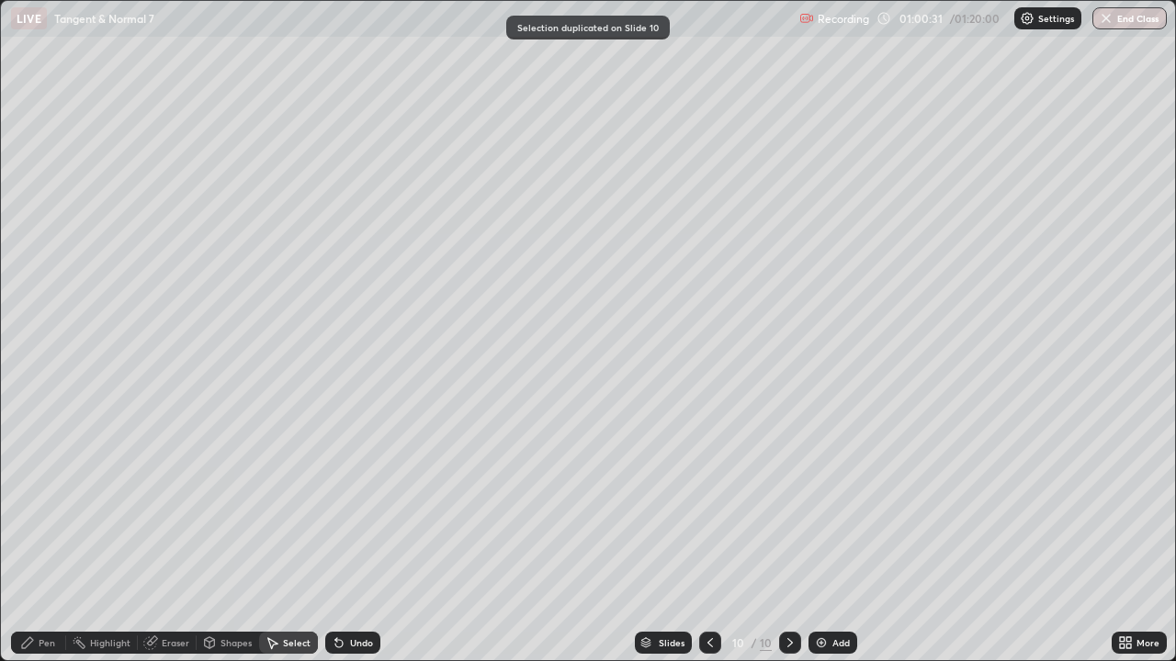
click at [155, 536] on icon at bounding box center [150, 643] width 15 height 15
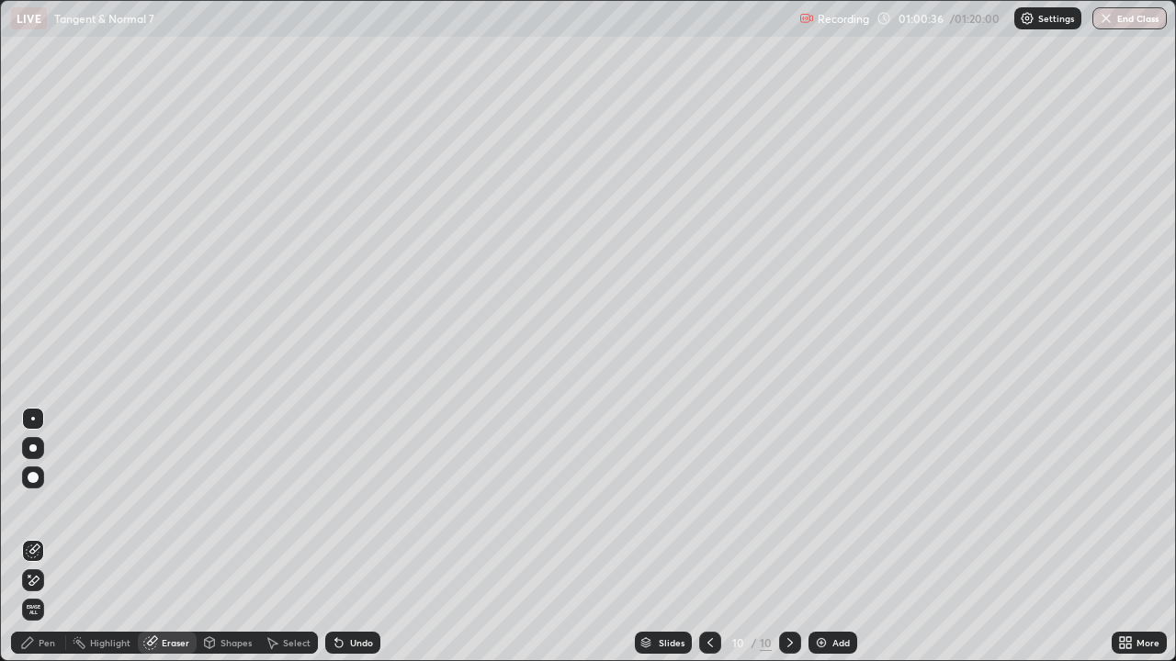
click at [39, 536] on div "Pen" at bounding box center [47, 642] width 17 height 9
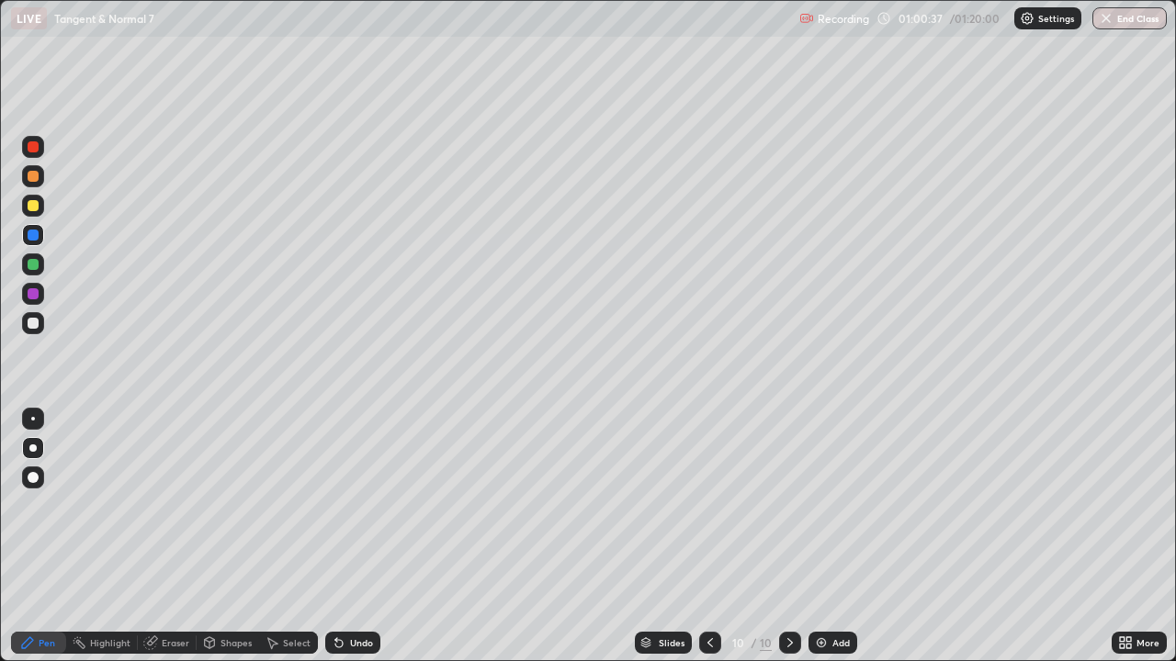
click at [33, 206] on div at bounding box center [33, 205] width 11 height 11
click at [34, 326] on div at bounding box center [33, 323] width 11 height 11
click at [162, 536] on div "Eraser" at bounding box center [176, 642] width 28 height 9
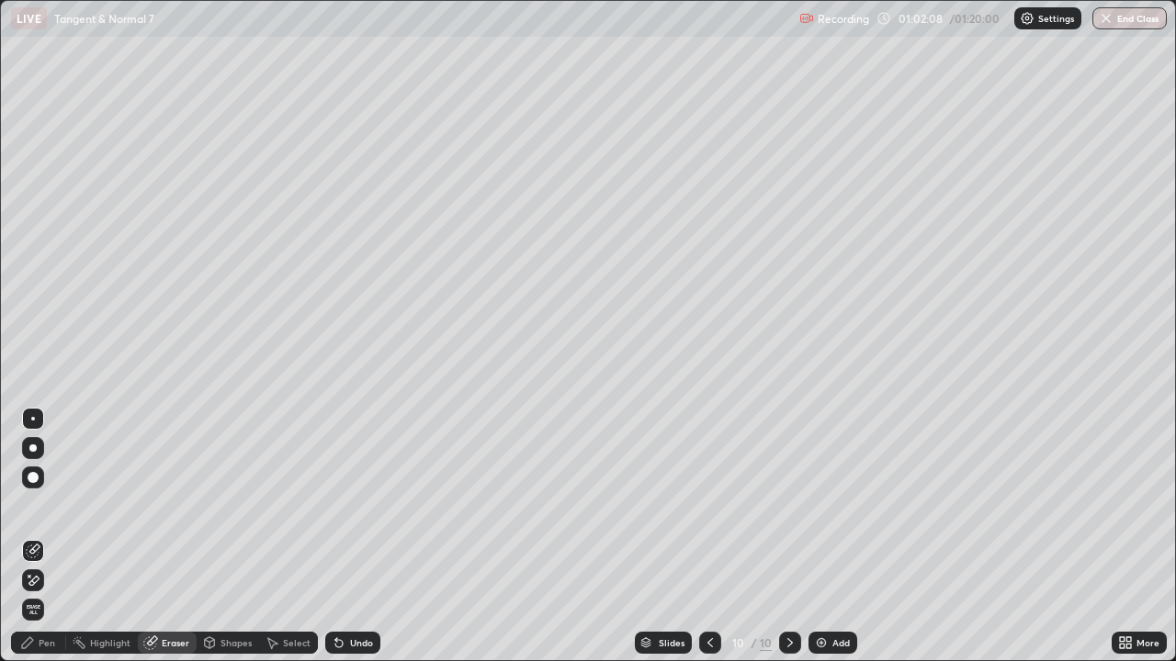
click at [48, 536] on div "Pen" at bounding box center [47, 642] width 17 height 9
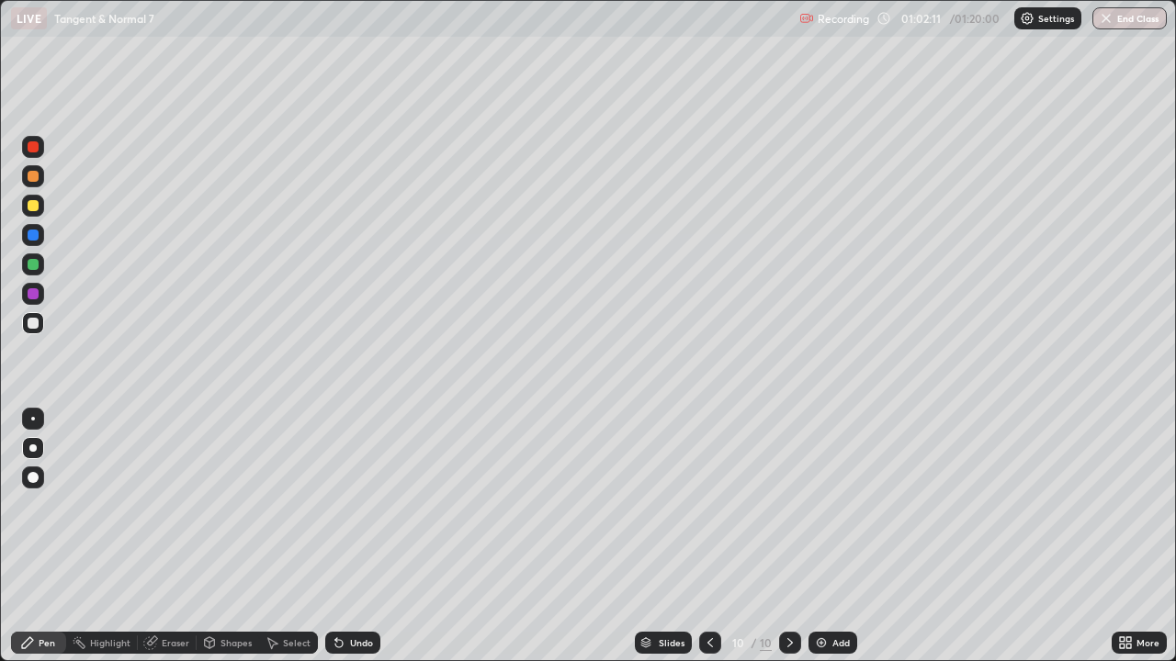
click at [33, 265] on div at bounding box center [33, 264] width 11 height 11
click at [168, 536] on div "Eraser" at bounding box center [176, 642] width 28 height 9
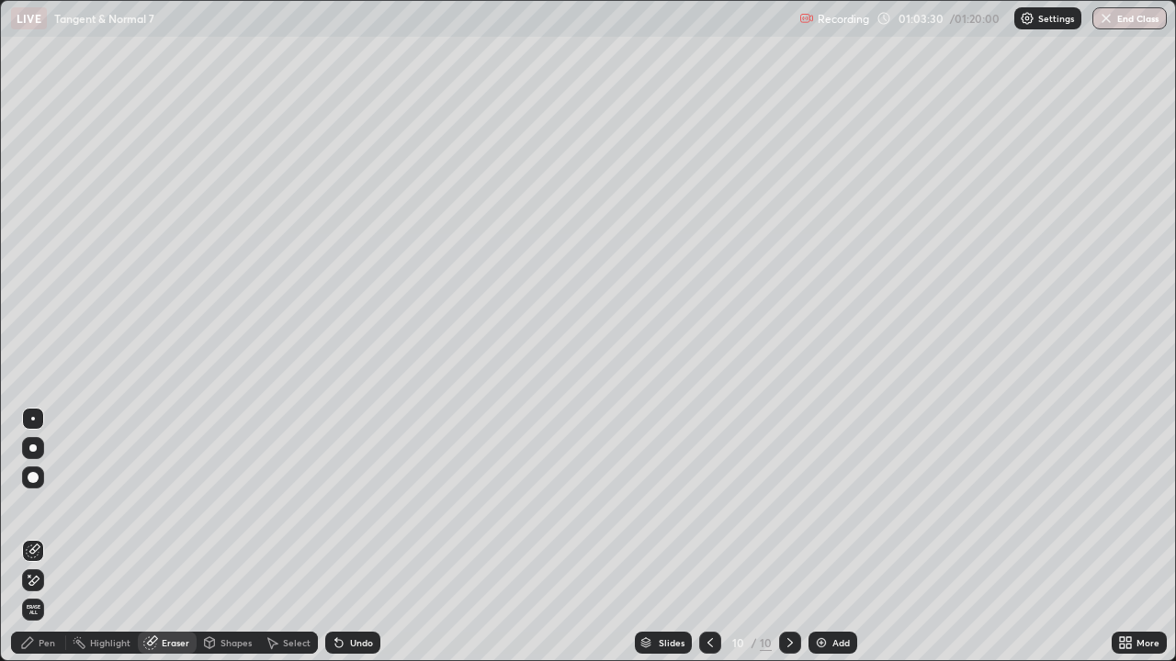
click at [43, 536] on div "Pen" at bounding box center [47, 642] width 17 height 9
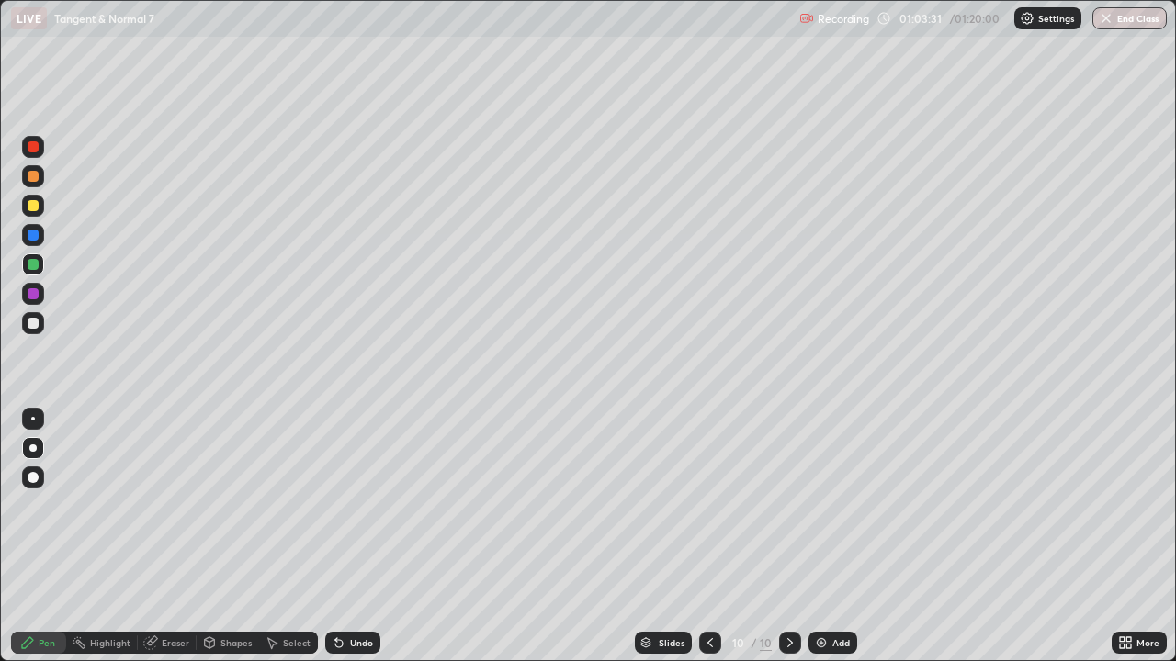
click at [35, 442] on div at bounding box center [33, 448] width 22 height 22
click at [33, 423] on div at bounding box center [33, 419] width 22 height 22
click at [364, 536] on div "Undo" at bounding box center [361, 642] width 23 height 9
click at [880, 536] on div "Slides 10 / 10 Add" at bounding box center [745, 643] width 731 height 37
click at [707, 536] on icon at bounding box center [710, 642] width 6 height 9
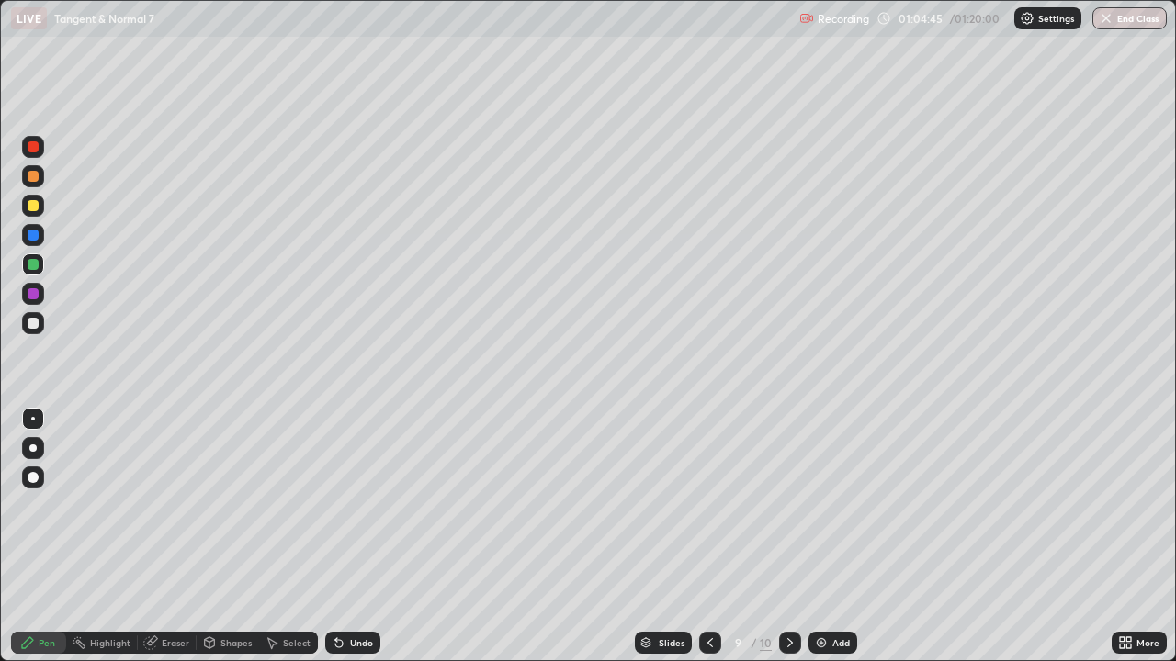
click at [788, 536] on icon at bounding box center [790, 643] width 15 height 15
click at [714, 536] on icon at bounding box center [710, 643] width 15 height 15
click at [167, 536] on div "Eraser" at bounding box center [176, 642] width 28 height 9
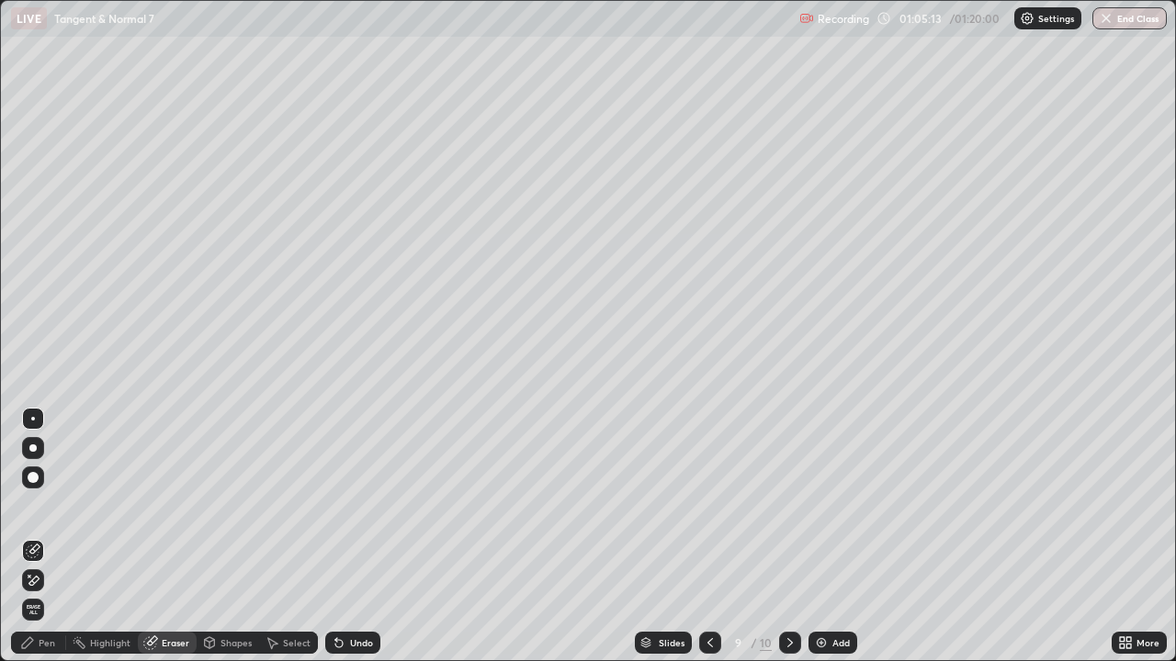
click at [46, 536] on div "Pen" at bounding box center [47, 642] width 17 height 9
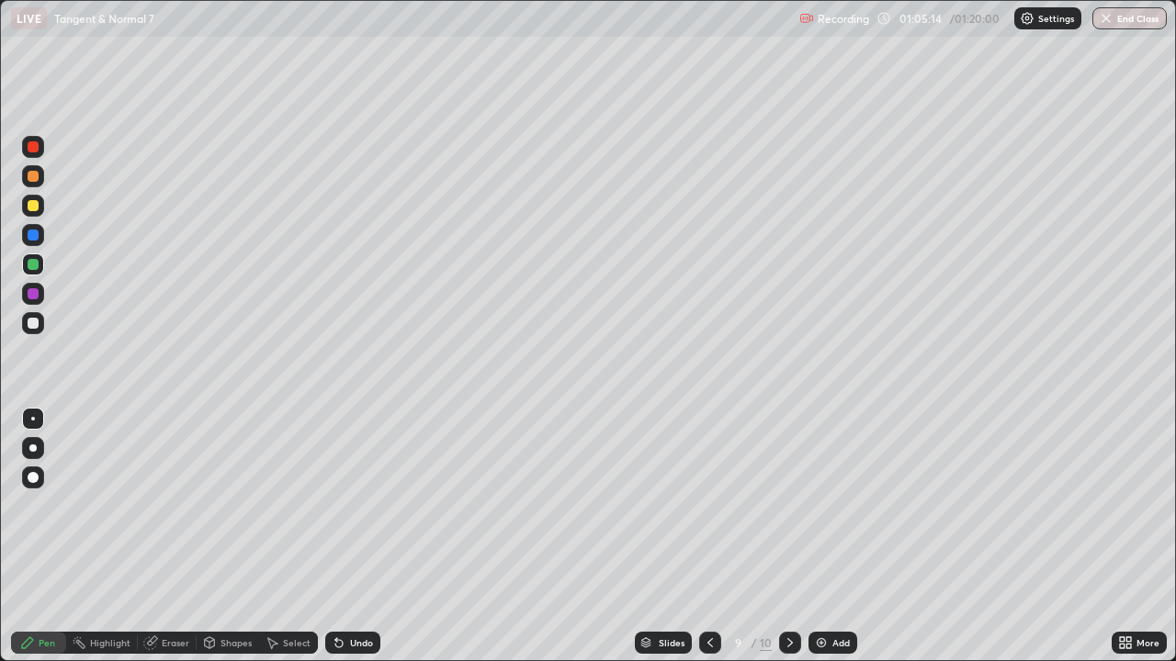
click at [35, 178] on div at bounding box center [33, 176] width 11 height 11
click at [34, 210] on div at bounding box center [33, 205] width 11 height 11
click at [154, 536] on icon at bounding box center [150, 643] width 15 height 15
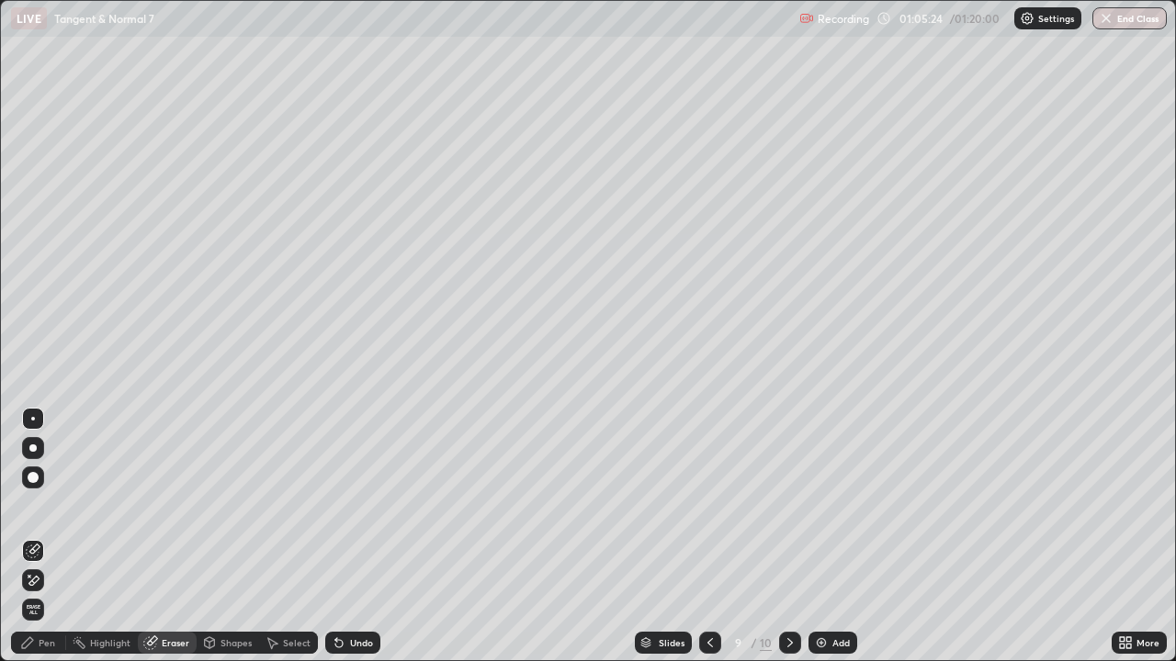
click at [36, 536] on div "Pen" at bounding box center [38, 643] width 55 height 22
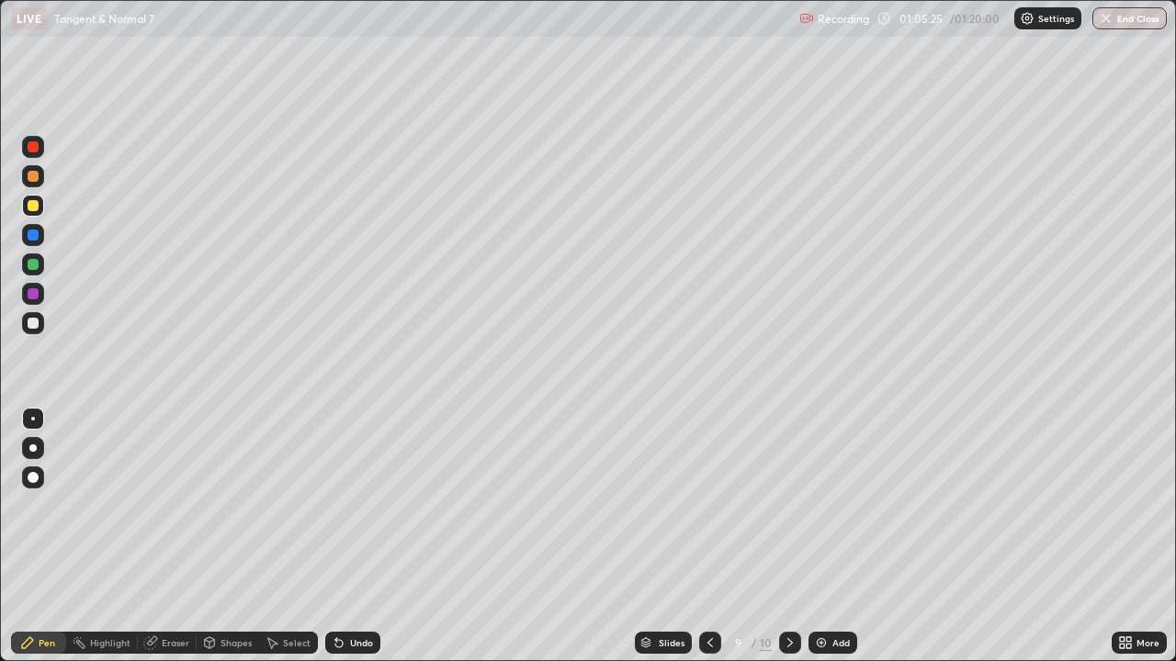
click at [31, 320] on div at bounding box center [33, 323] width 11 height 11
click at [33, 448] on div at bounding box center [32, 448] width 7 height 7
click at [171, 536] on div "Eraser" at bounding box center [176, 642] width 28 height 9
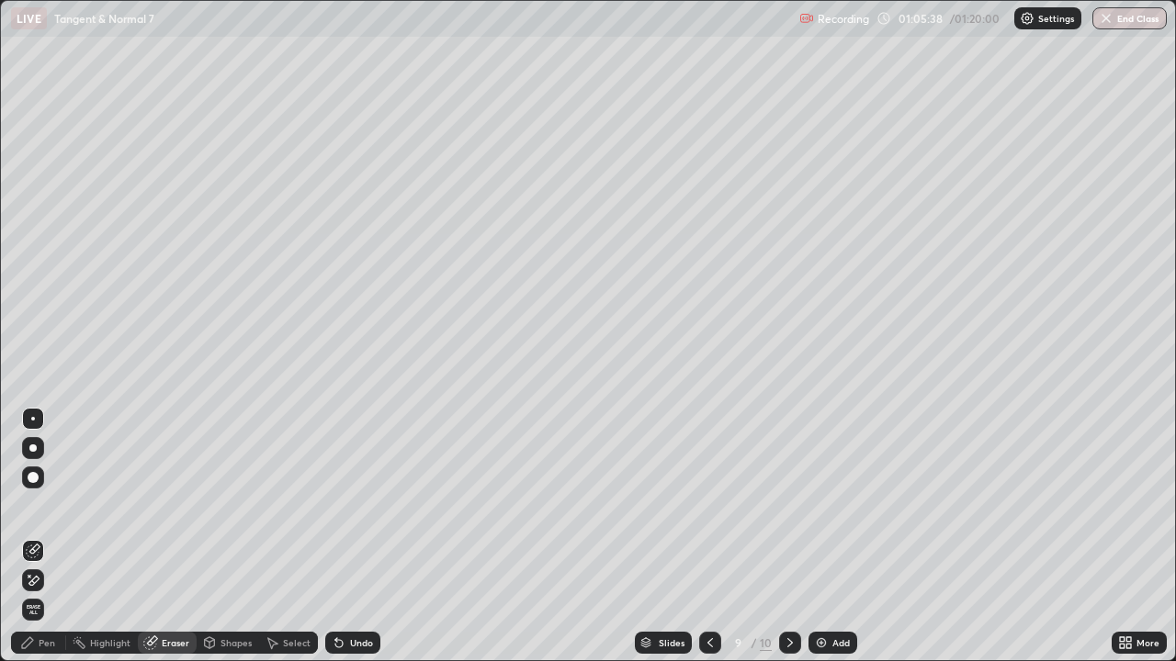
click at [43, 536] on div "Pen" at bounding box center [47, 642] width 17 height 9
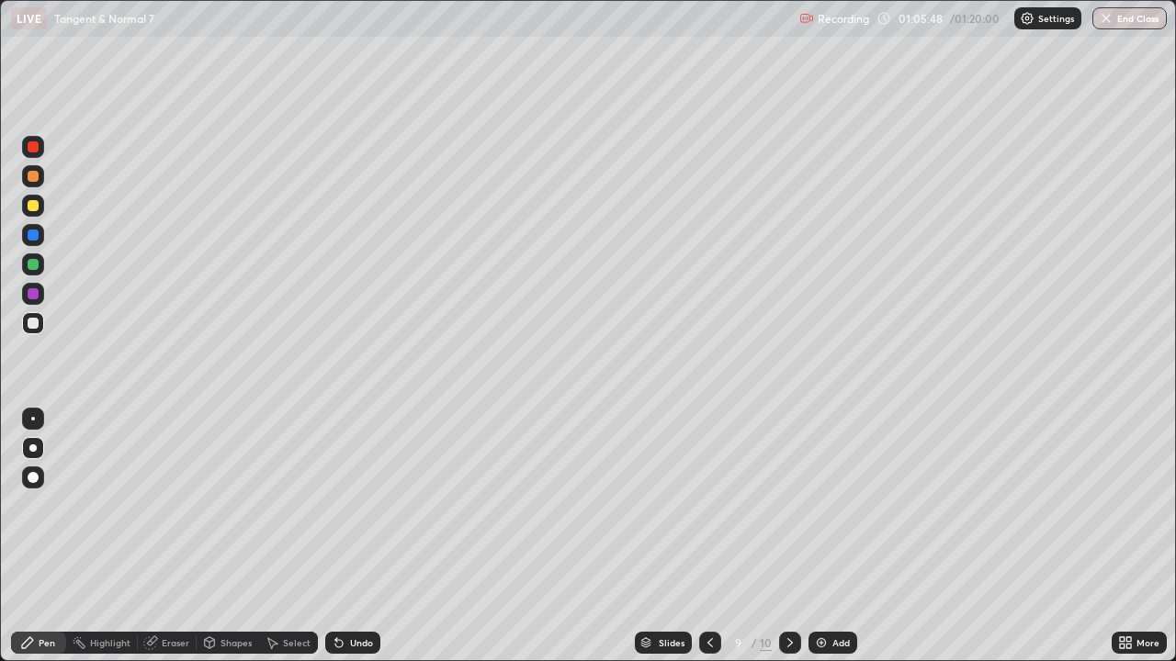
click at [163, 536] on div "Eraser" at bounding box center [176, 642] width 28 height 9
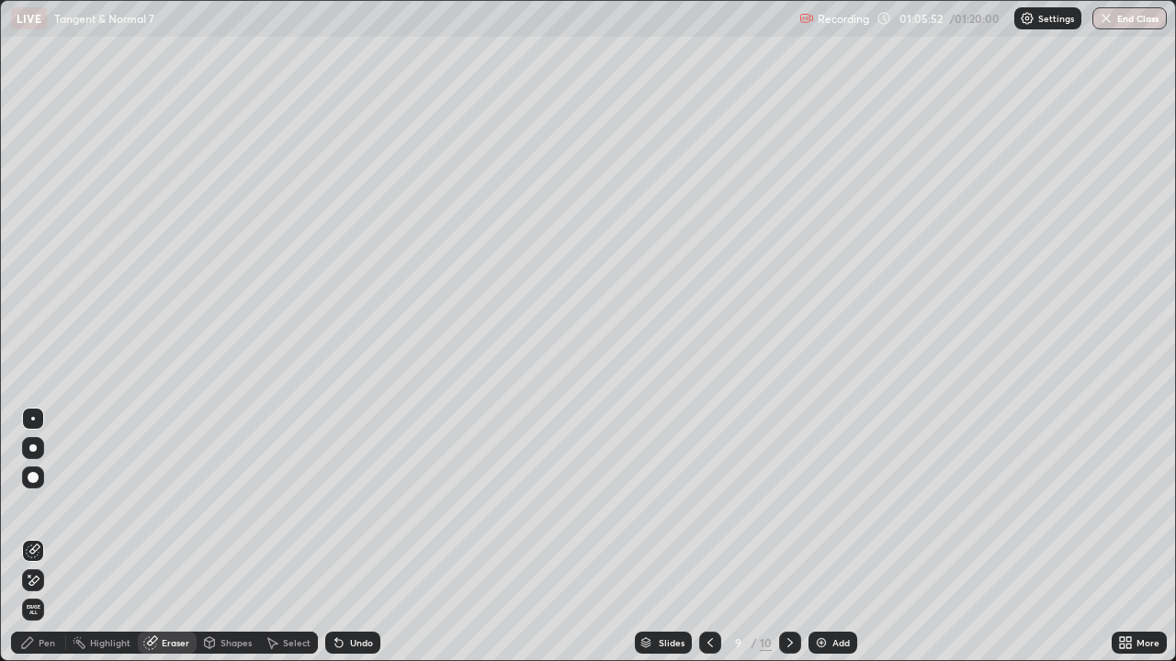
click at [51, 536] on div "Pen" at bounding box center [47, 642] width 17 height 9
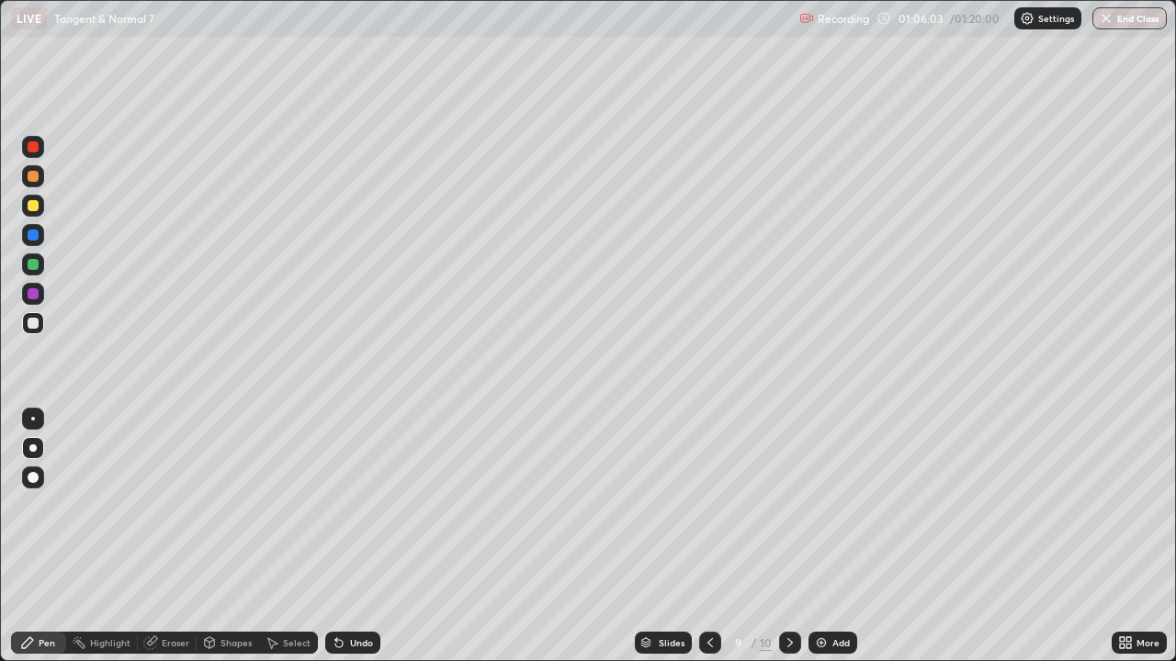
click at [175, 536] on div "Eraser" at bounding box center [176, 642] width 28 height 9
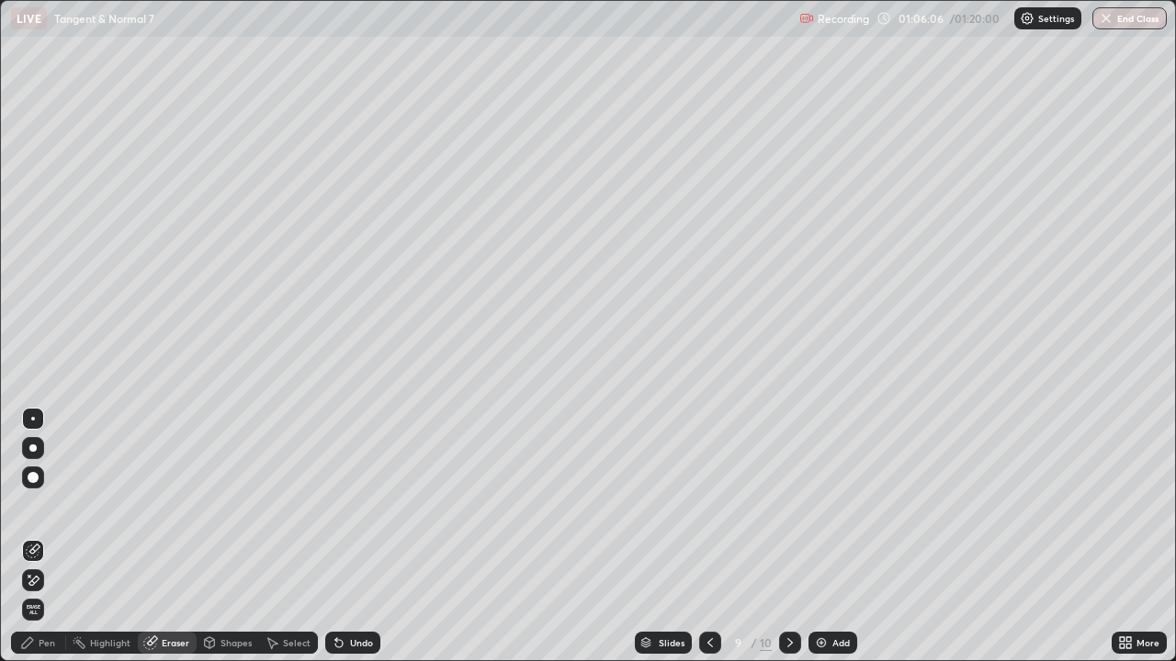
click at [48, 536] on div "Pen" at bounding box center [47, 642] width 17 height 9
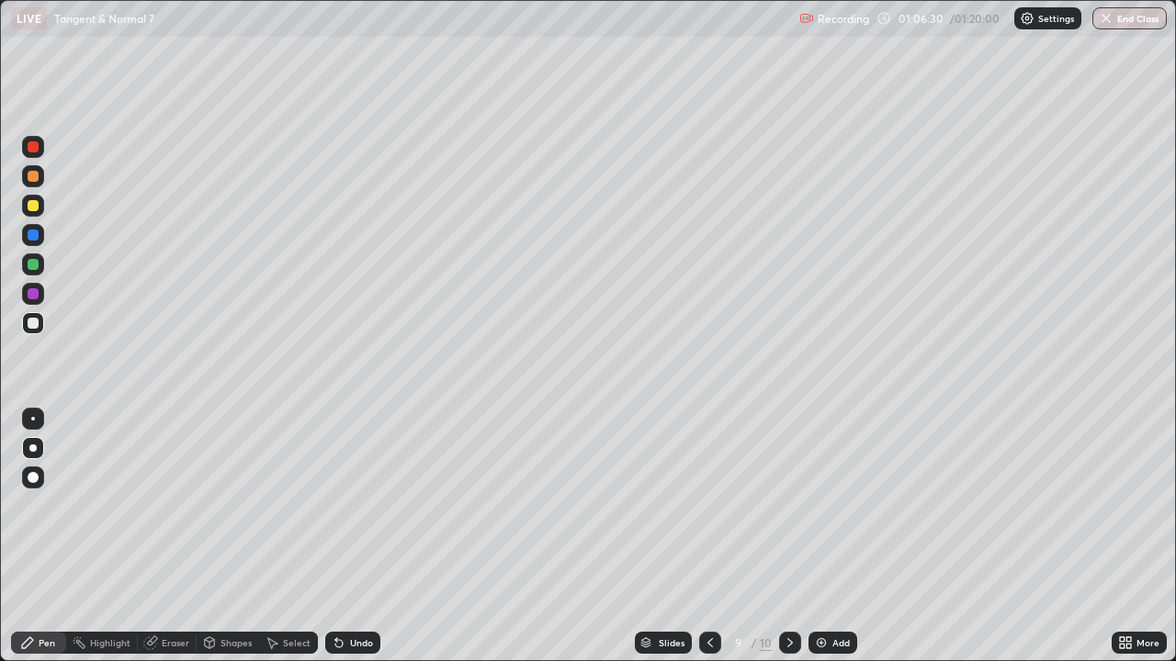
click at [164, 536] on div "Eraser" at bounding box center [176, 642] width 28 height 9
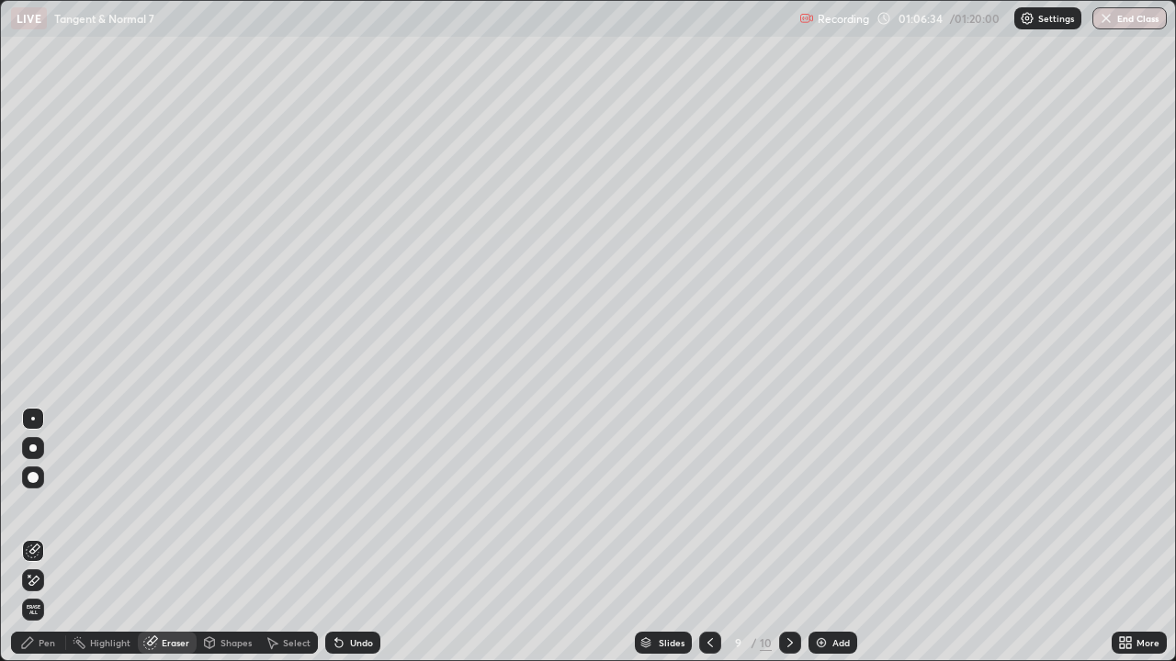
click at [42, 536] on div "Pen" at bounding box center [47, 642] width 17 height 9
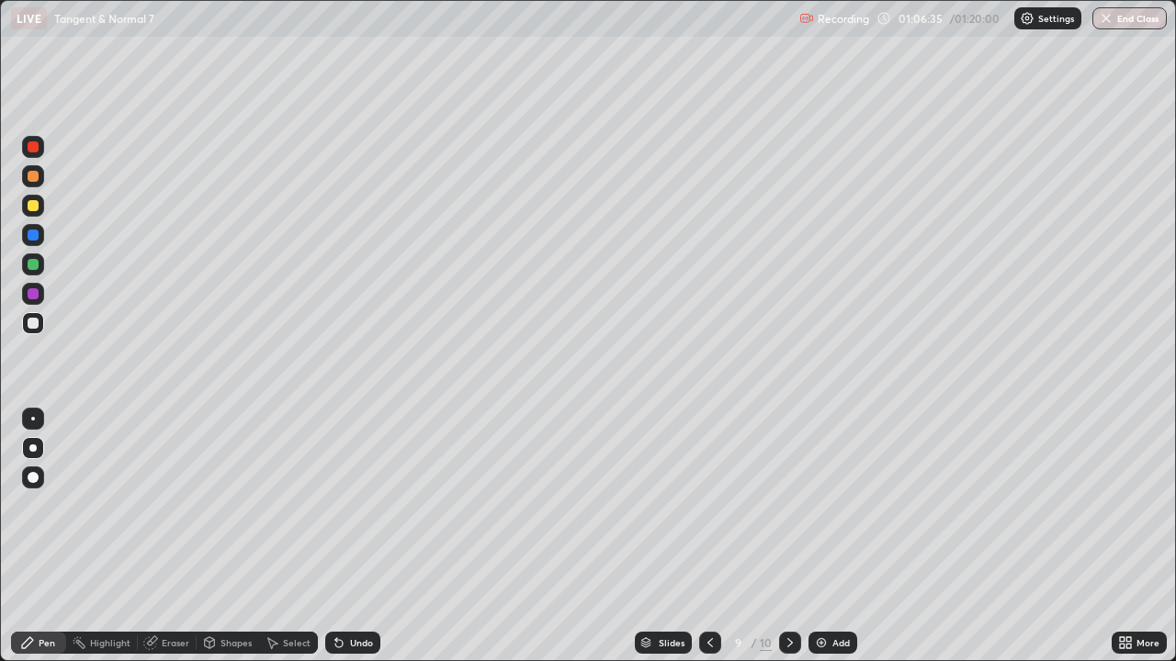
click at [32, 265] on div at bounding box center [33, 264] width 11 height 11
click at [175, 536] on div "Eraser" at bounding box center [176, 642] width 28 height 9
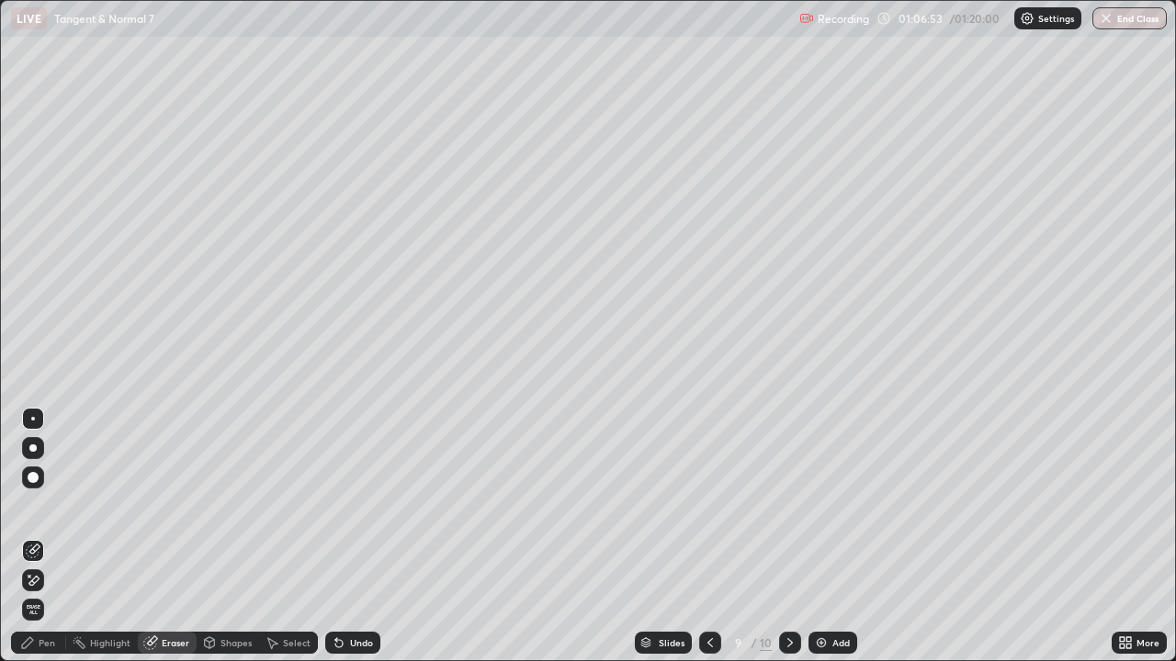
click at [39, 536] on div "Pen" at bounding box center [47, 642] width 17 height 9
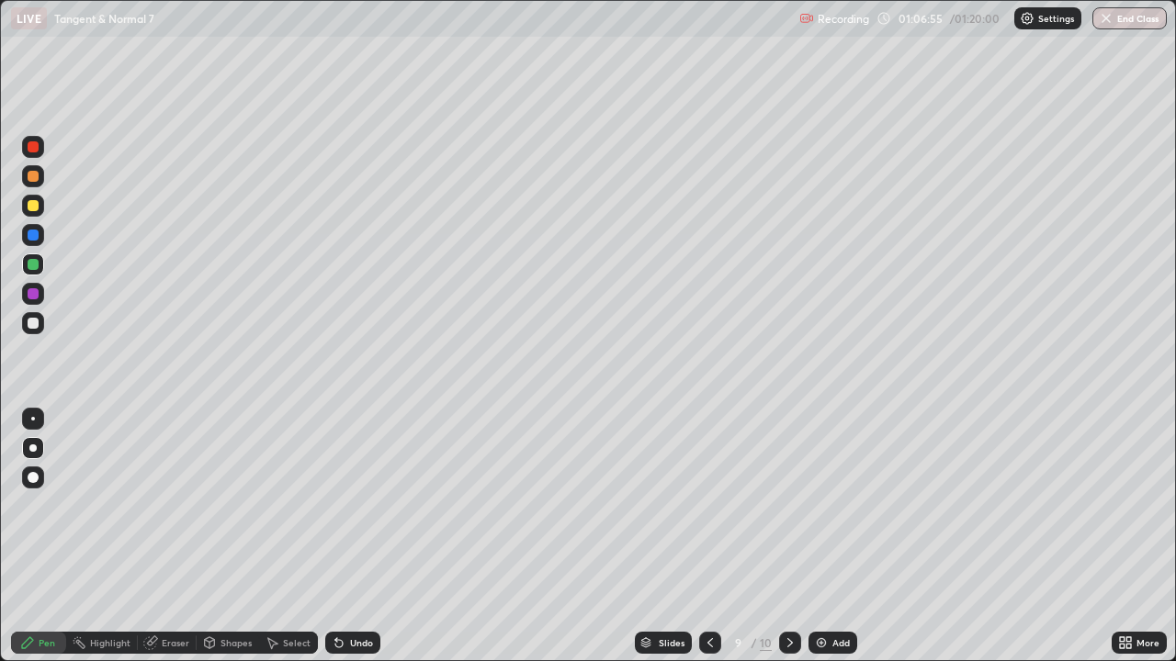
click at [40, 237] on div at bounding box center [33, 235] width 22 height 22
click at [164, 536] on div "Eraser" at bounding box center [176, 642] width 28 height 9
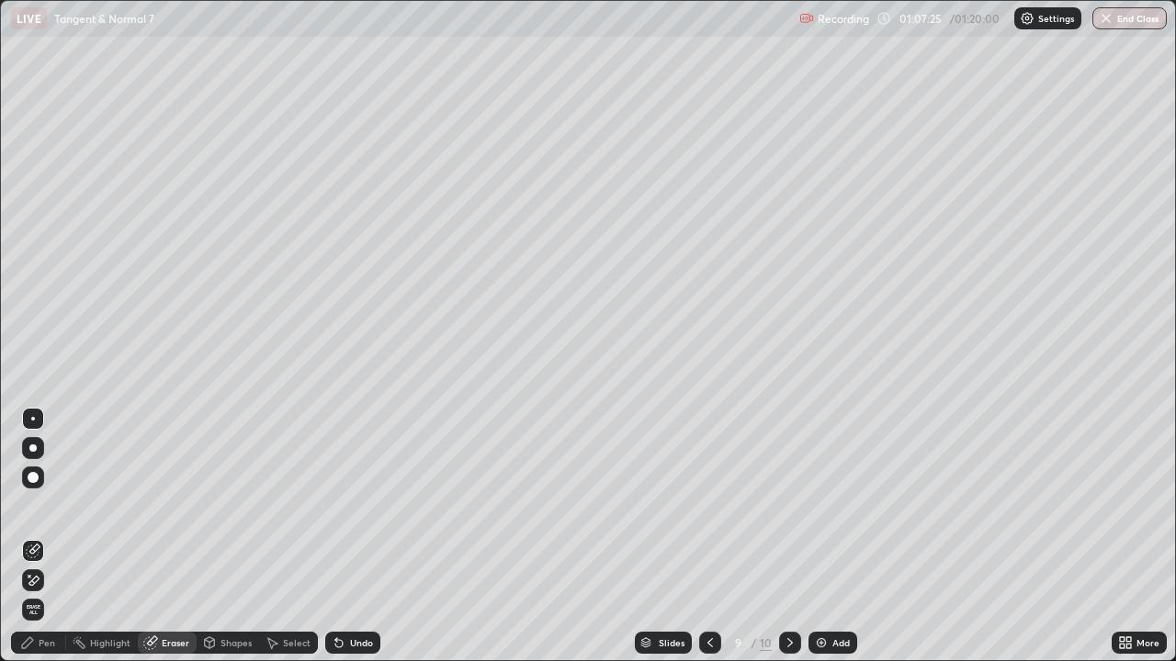
click at [45, 536] on div "Pen" at bounding box center [47, 642] width 17 height 9
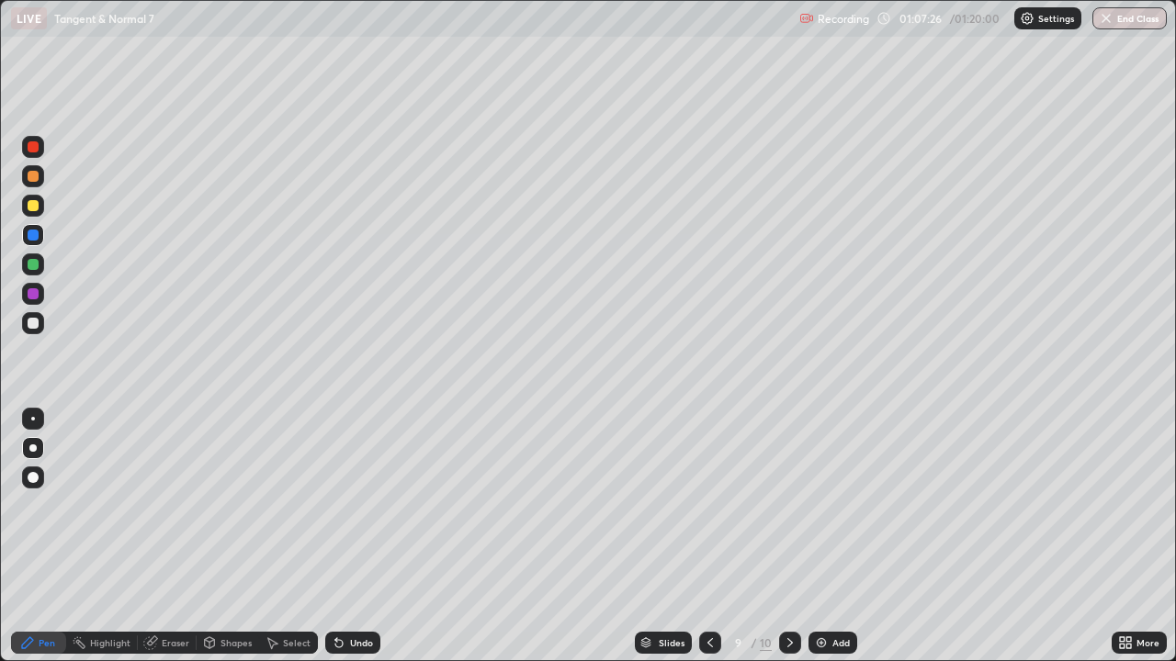
click at [34, 235] on div at bounding box center [33, 235] width 11 height 11
click at [154, 536] on icon at bounding box center [150, 643] width 15 height 15
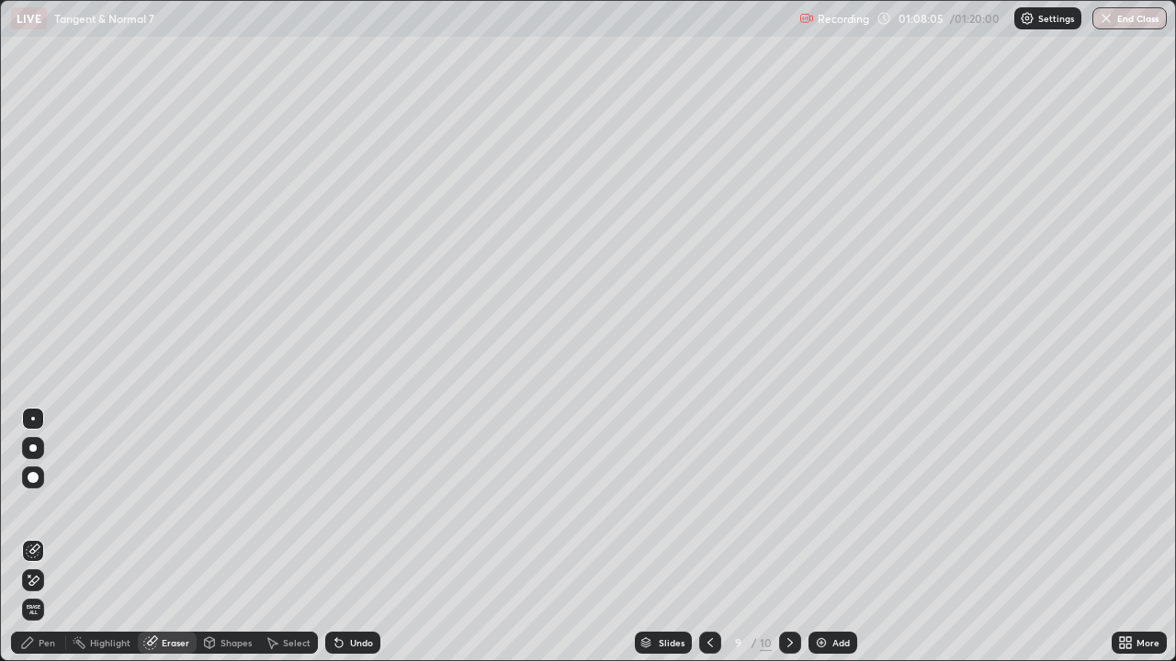
click at [39, 536] on div "Pen" at bounding box center [47, 642] width 17 height 9
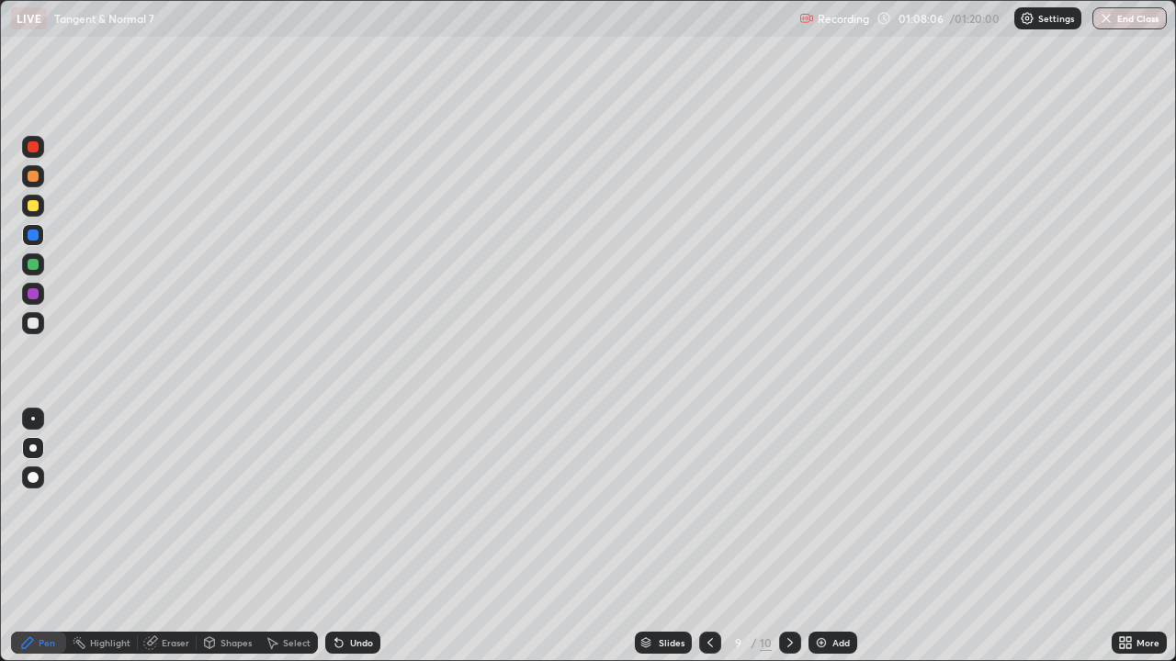
click at [34, 207] on div at bounding box center [33, 205] width 11 height 11
click at [167, 536] on div "Eraser" at bounding box center [176, 642] width 28 height 9
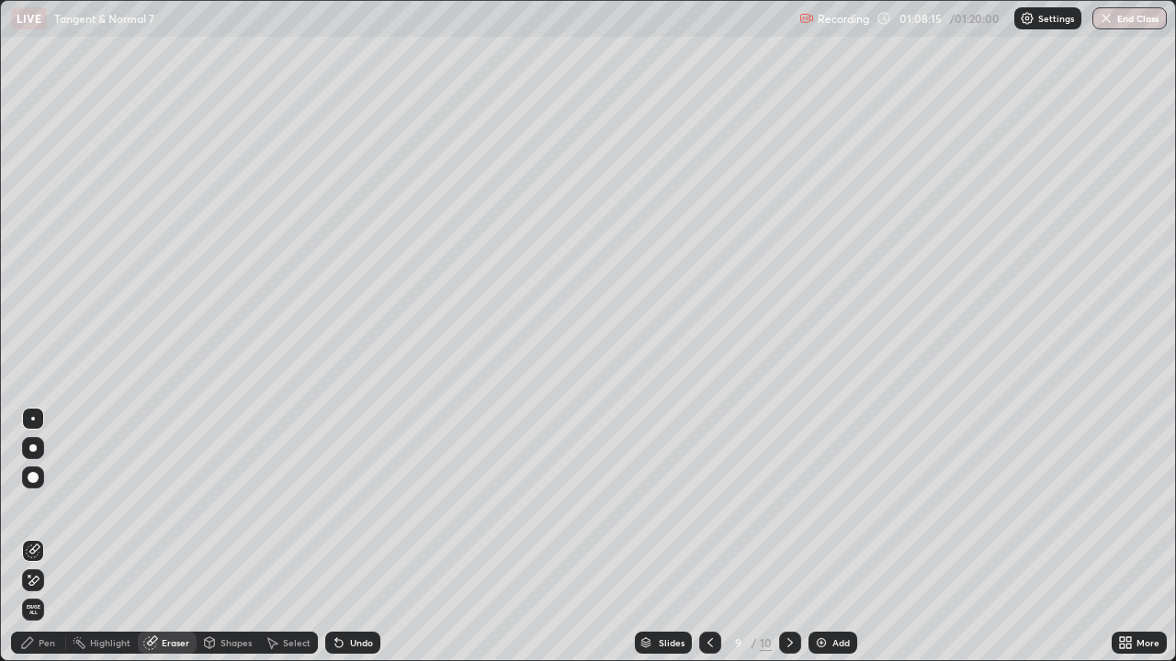
click at [48, 536] on div "Pen" at bounding box center [47, 642] width 17 height 9
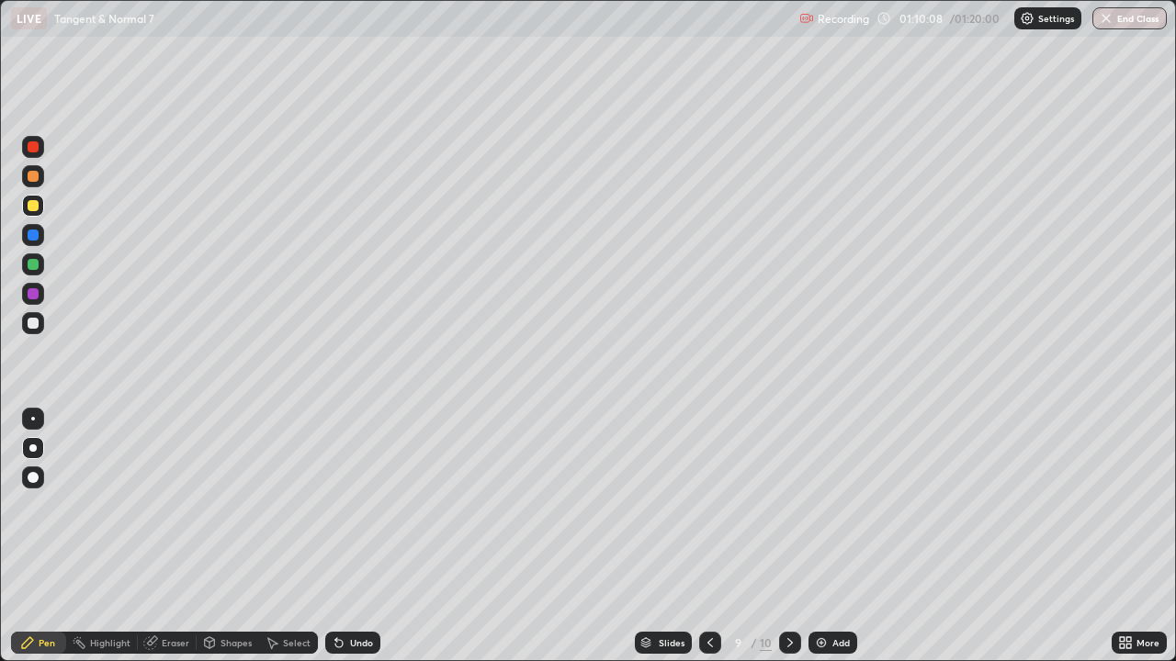
click at [33, 208] on div at bounding box center [33, 205] width 11 height 11
click at [791, 536] on icon at bounding box center [790, 643] width 15 height 15
click at [840, 536] on div "Add" at bounding box center [840, 642] width 17 height 9
click at [356, 536] on div "Undo" at bounding box center [352, 643] width 55 height 22
click at [355, 536] on div "Undo" at bounding box center [361, 642] width 23 height 9
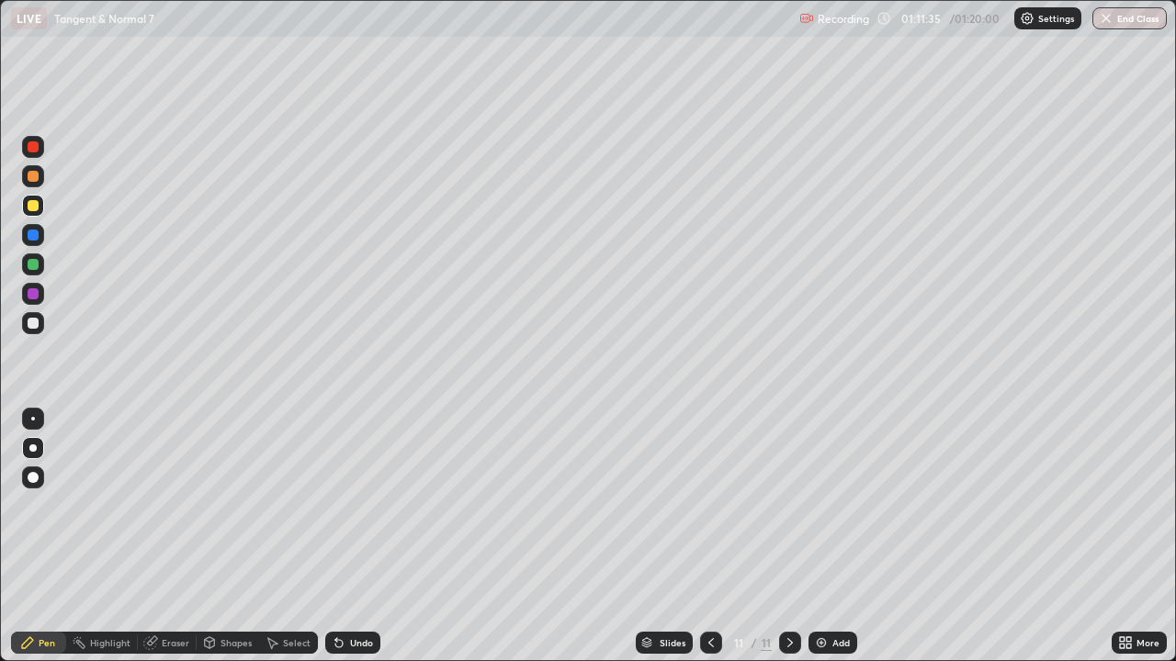
click at [37, 323] on div at bounding box center [33, 323] width 11 height 11
click at [32, 151] on div at bounding box center [33, 146] width 11 height 11
click at [343, 536] on icon at bounding box center [339, 643] width 15 height 15
click at [358, 536] on div "Undo" at bounding box center [361, 642] width 23 height 9
click at [32, 322] on div at bounding box center [33, 323] width 11 height 11
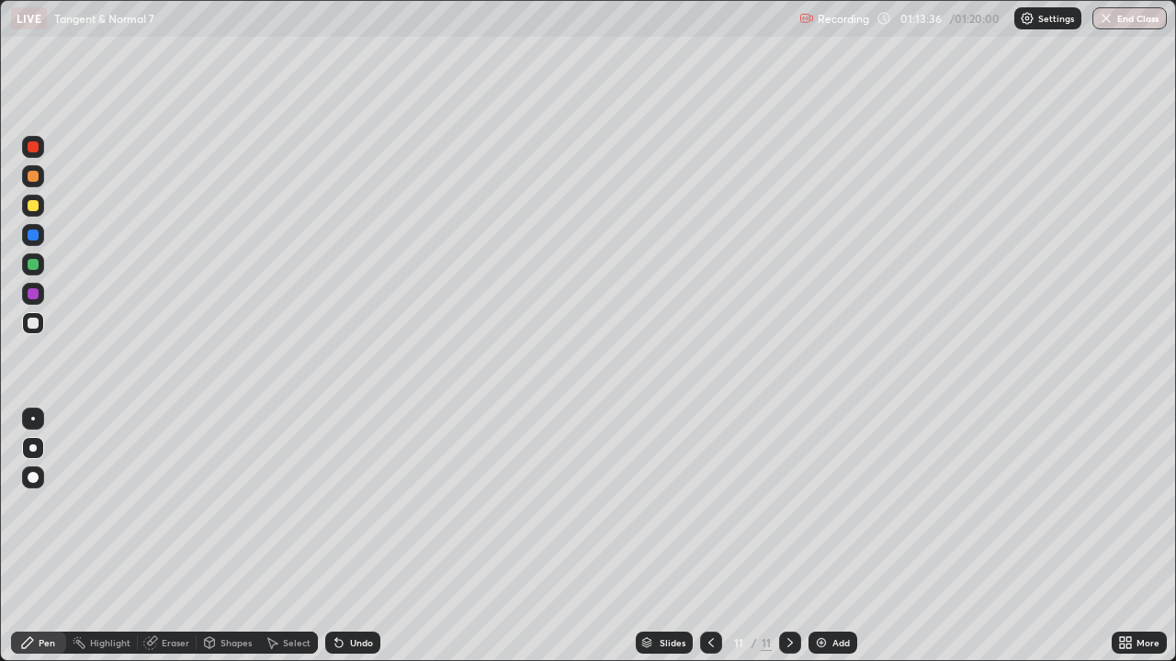
click at [358, 536] on div "Undo" at bounding box center [361, 642] width 23 height 9
click at [31, 150] on div at bounding box center [33, 146] width 11 height 11
click at [37, 293] on div at bounding box center [33, 293] width 11 height 11
click at [802, 536] on div "Slides 11 / 11 Add" at bounding box center [745, 643] width 731 height 37
click at [839, 536] on div "Slides 11 / 11 Add" at bounding box center [745, 643] width 731 height 37
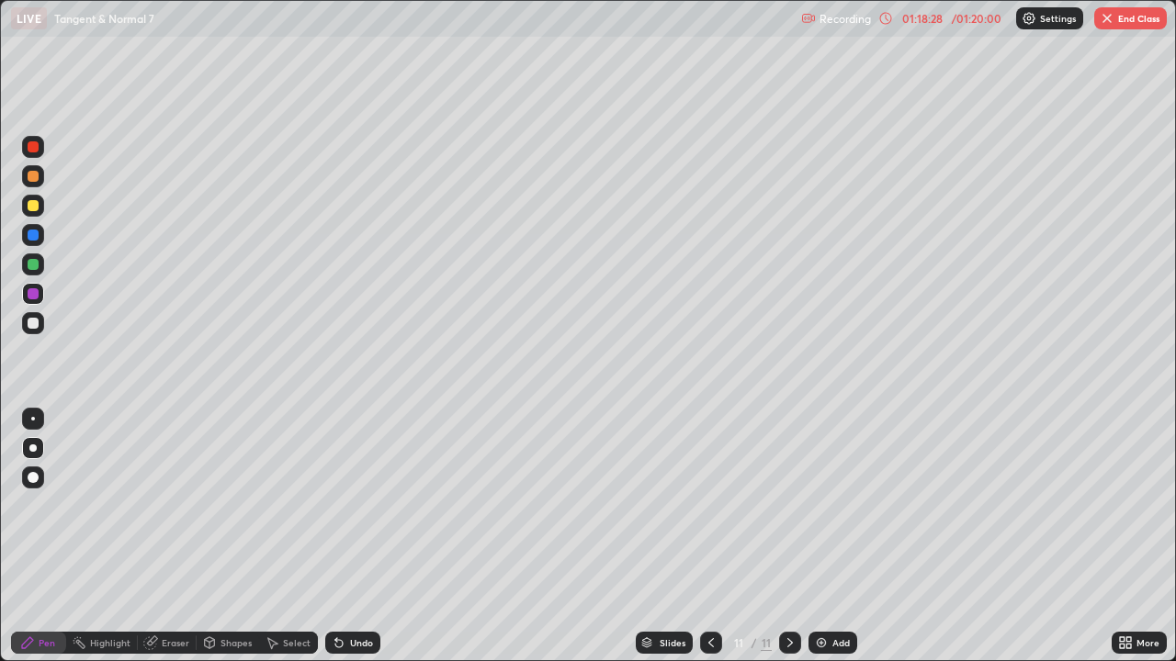
click at [35, 208] on div at bounding box center [33, 205] width 11 height 11
click at [36, 445] on div at bounding box center [32, 448] width 7 height 7
click at [41, 536] on div "Pen" at bounding box center [47, 642] width 17 height 9
click at [786, 536] on icon at bounding box center [790, 643] width 15 height 15
click at [793, 536] on icon at bounding box center [790, 643] width 15 height 15
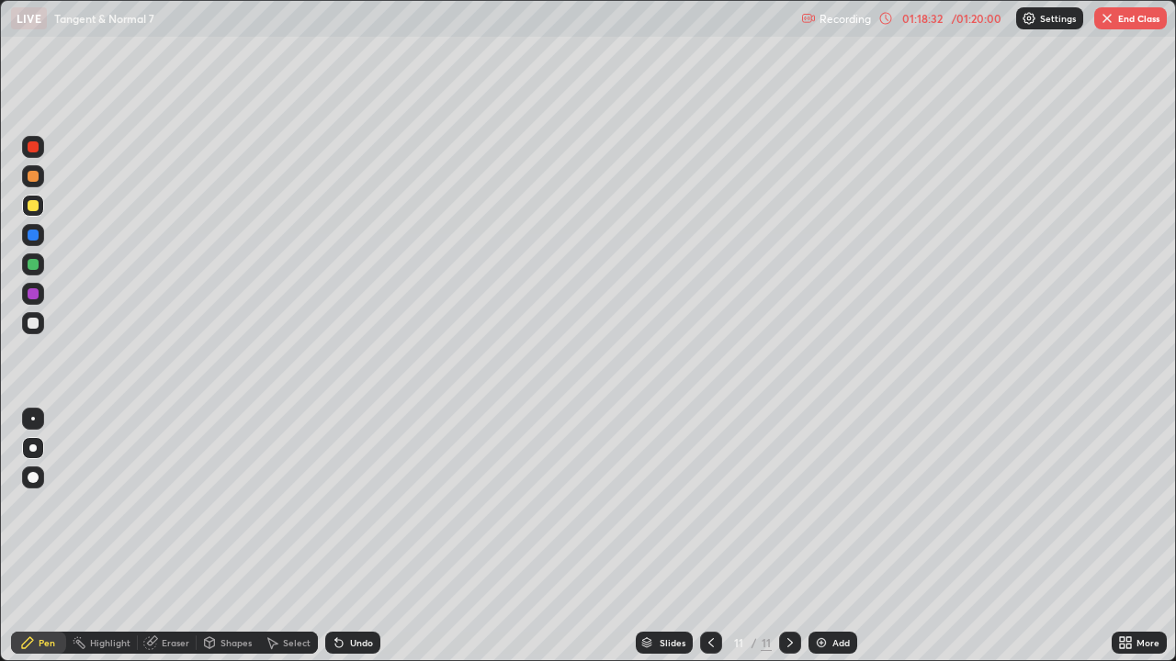
click at [828, 536] on div "Add" at bounding box center [832, 643] width 49 height 22
click at [31, 477] on div at bounding box center [33, 477] width 11 height 11
click at [34, 207] on div at bounding box center [33, 205] width 11 height 11
click at [713, 536] on icon at bounding box center [711, 643] width 15 height 15
click at [286, 536] on div "Select" at bounding box center [297, 642] width 28 height 9
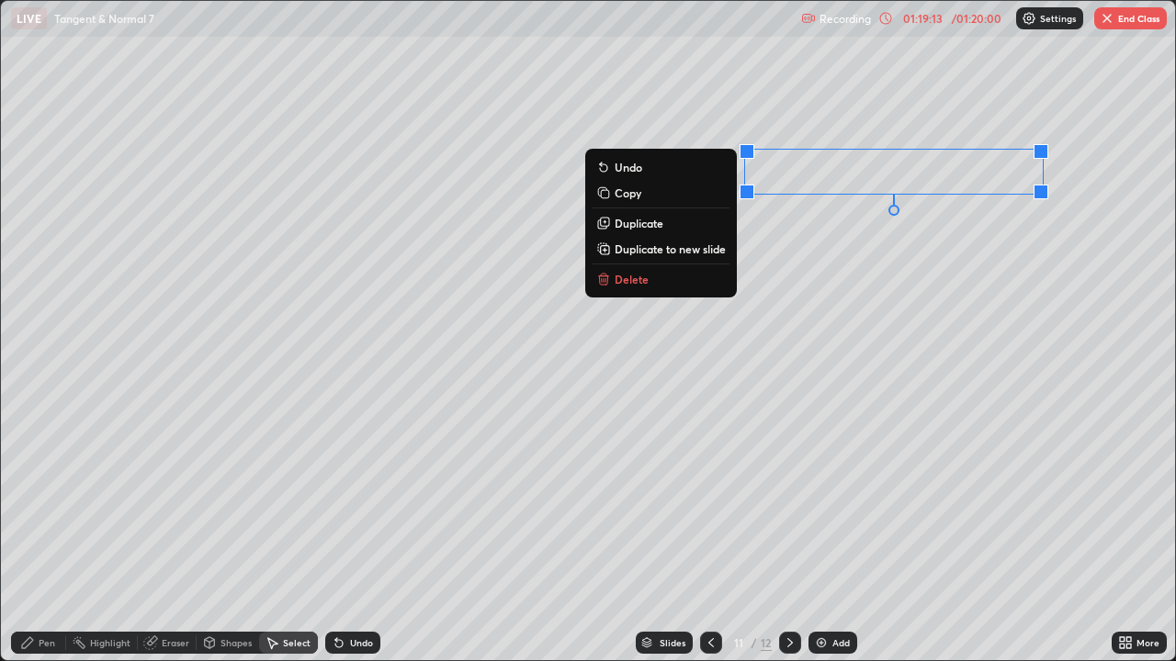
click at [797, 305] on div "0 ° Undo Copy Duplicate Duplicate to new slide Delete" at bounding box center [588, 331] width 1174 height 660
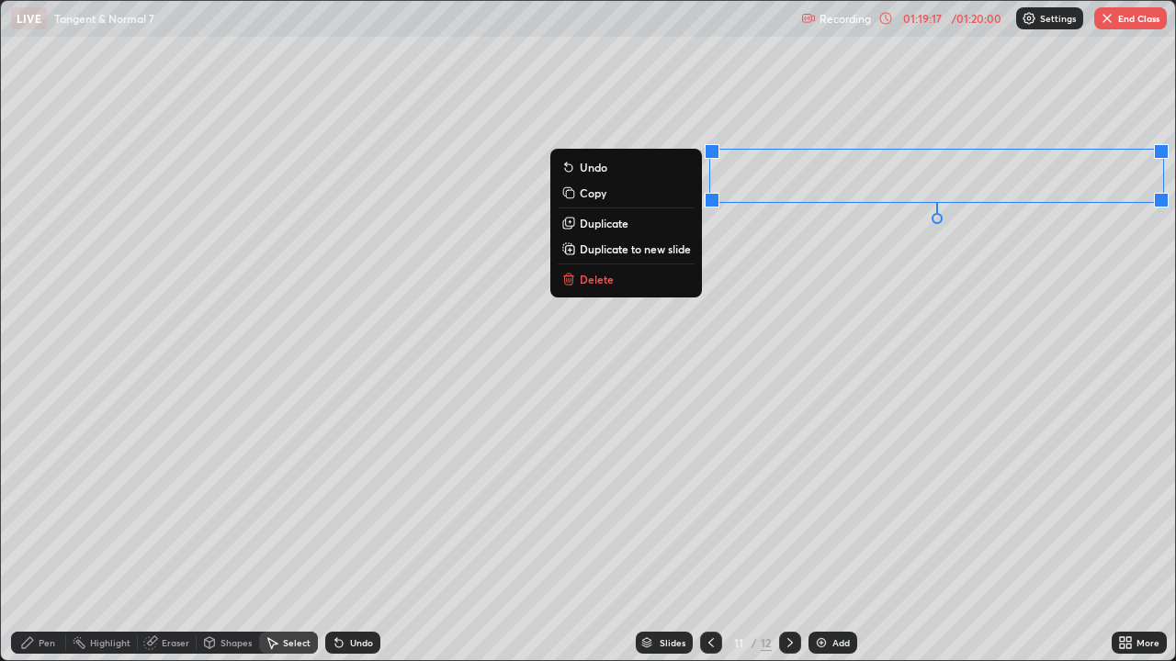
click at [682, 253] on p "Duplicate to new slide" at bounding box center [635, 249] width 111 height 15
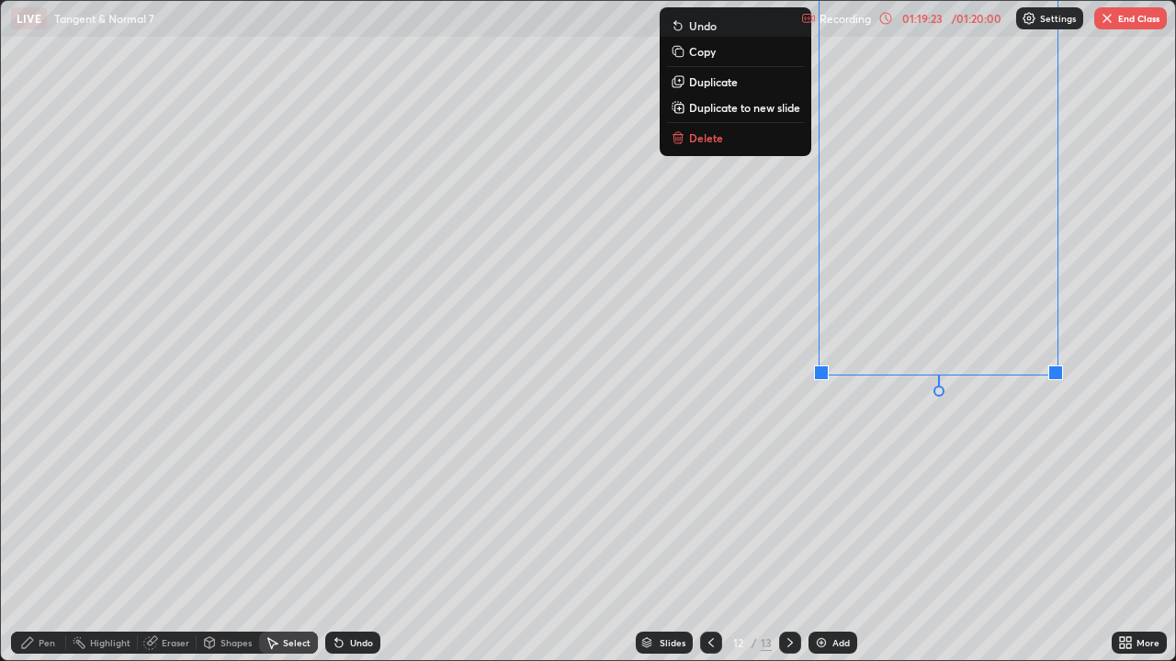
click at [359, 536] on div "Undo" at bounding box center [361, 642] width 23 height 9
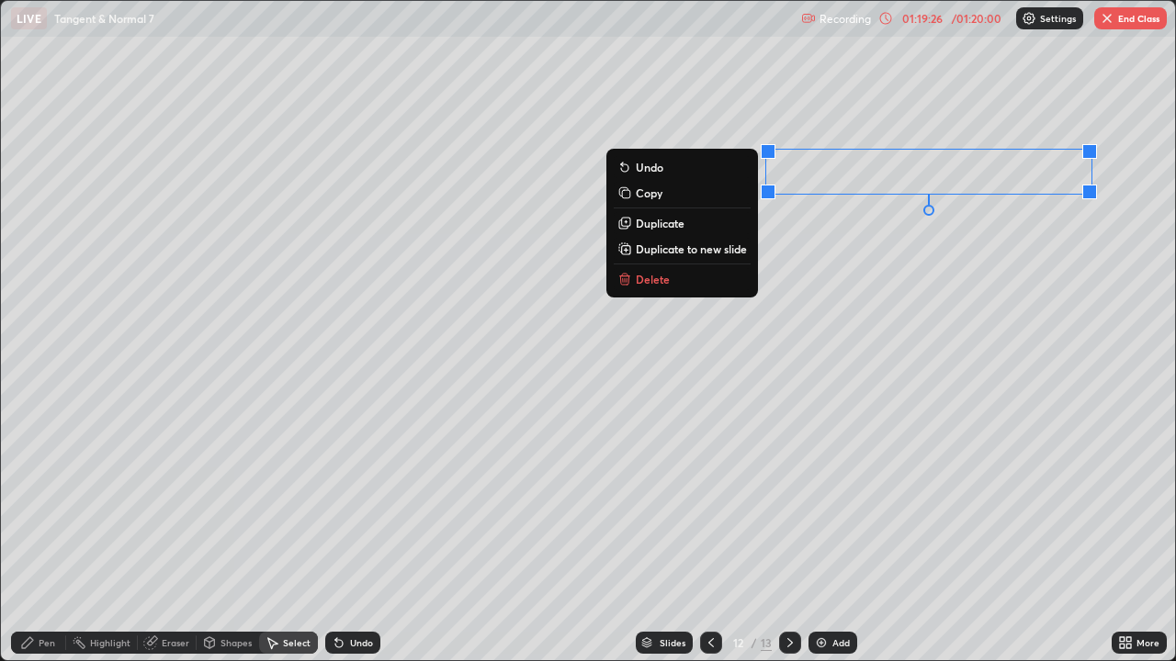
click at [857, 302] on div "0 ° Undo Copy Duplicate Duplicate to new slide Delete" at bounding box center [588, 331] width 1174 height 660
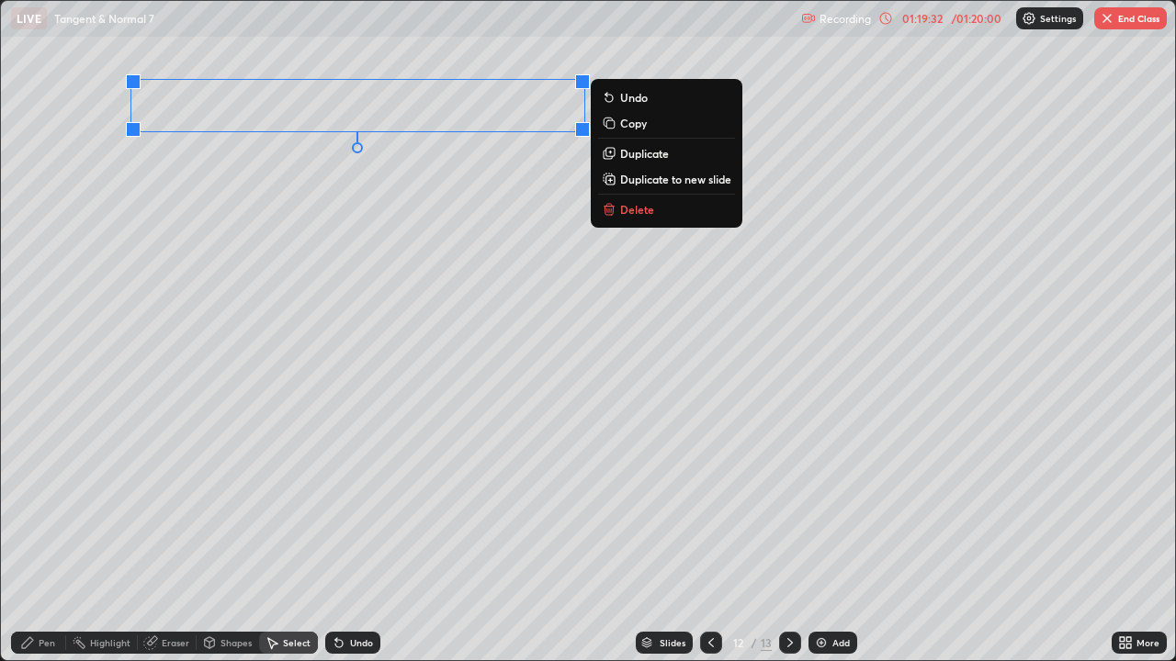
click at [49, 536] on div "Pen" at bounding box center [47, 642] width 17 height 9
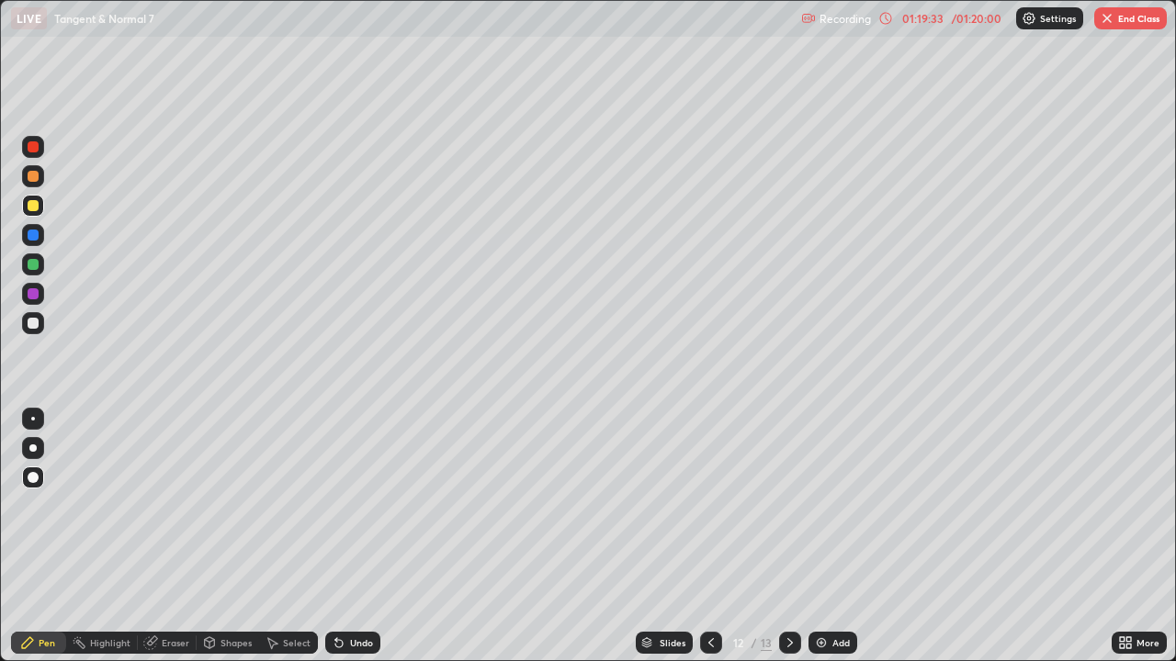
click at [34, 319] on div at bounding box center [33, 323] width 11 height 11
click at [31, 449] on div at bounding box center [32, 448] width 7 height 7
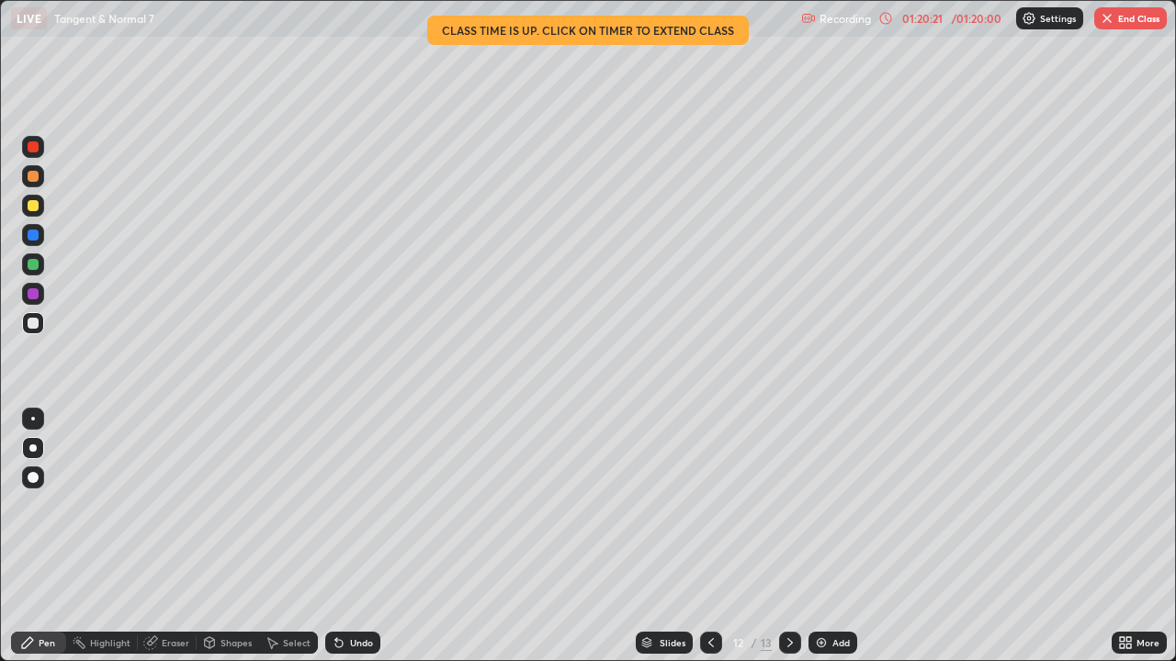
click at [32, 322] on div at bounding box center [33, 323] width 11 height 11
click at [32, 291] on div at bounding box center [33, 293] width 11 height 11
click at [358, 536] on div "Undo" at bounding box center [361, 642] width 23 height 9
click at [711, 536] on icon at bounding box center [711, 643] width 15 height 15
click at [790, 536] on icon at bounding box center [790, 643] width 15 height 15
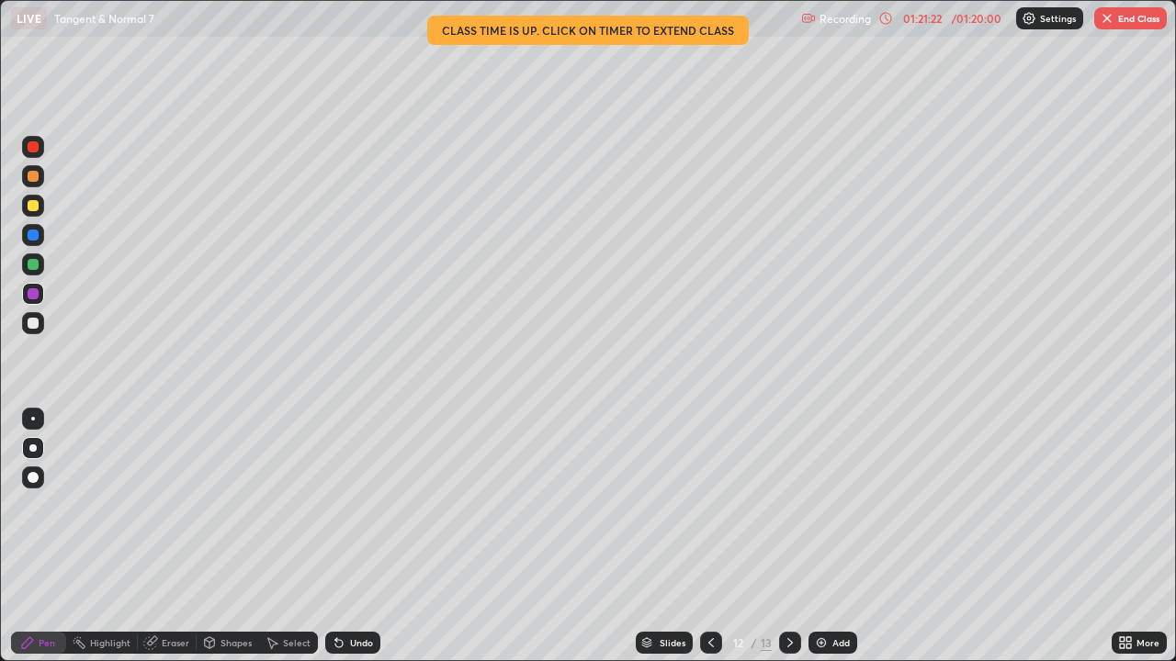
click at [33, 322] on div at bounding box center [33, 323] width 11 height 11
click at [164, 536] on div "Eraser" at bounding box center [176, 642] width 28 height 9
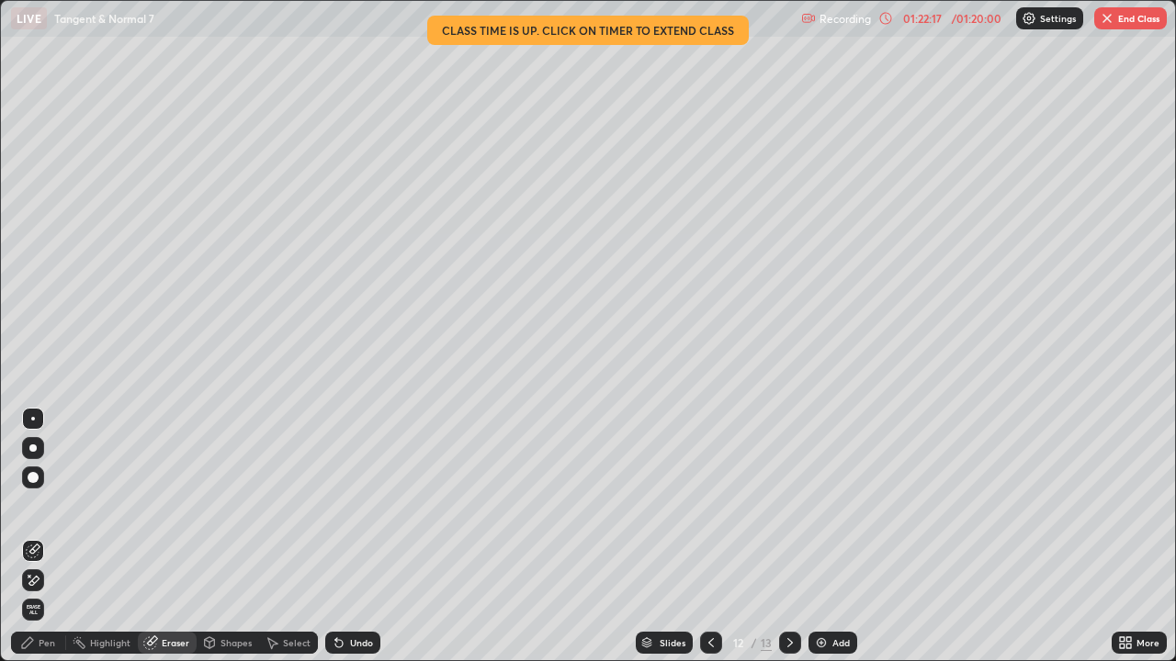
click at [39, 536] on div "Pen" at bounding box center [47, 642] width 17 height 9
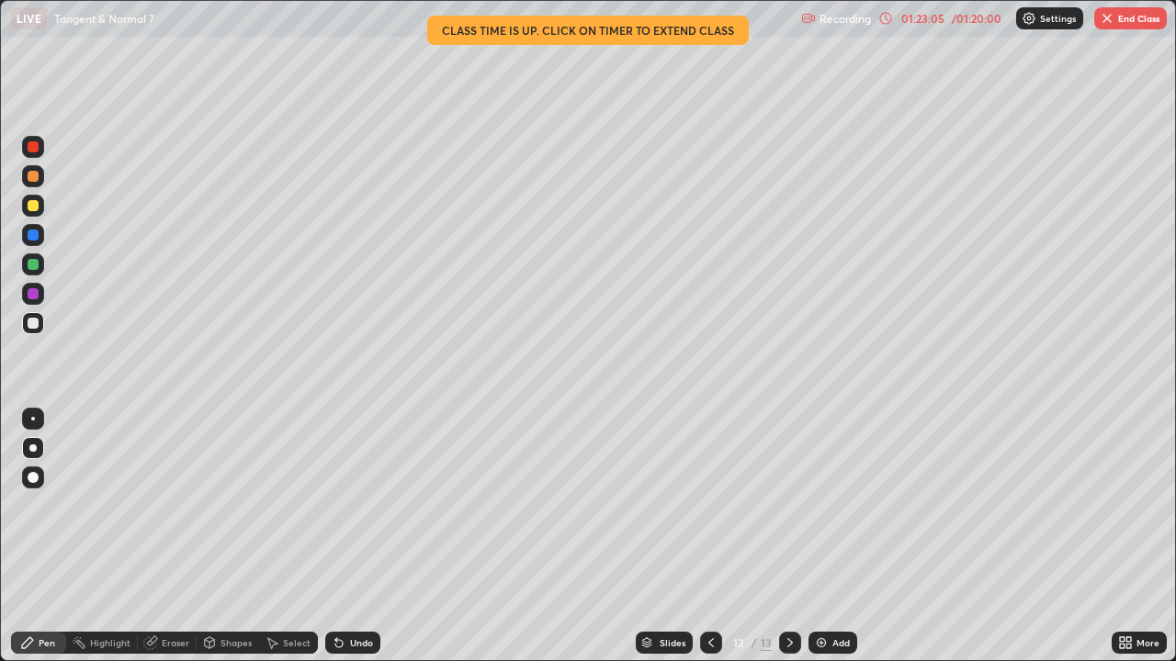
click at [710, 536] on icon at bounding box center [711, 642] width 6 height 9
click at [788, 536] on icon at bounding box center [790, 643] width 15 height 15
click at [707, 536] on icon at bounding box center [711, 643] width 15 height 15
click at [788, 536] on icon at bounding box center [790, 643] width 15 height 15
